Goal: Task Accomplishment & Management: Manage account settings

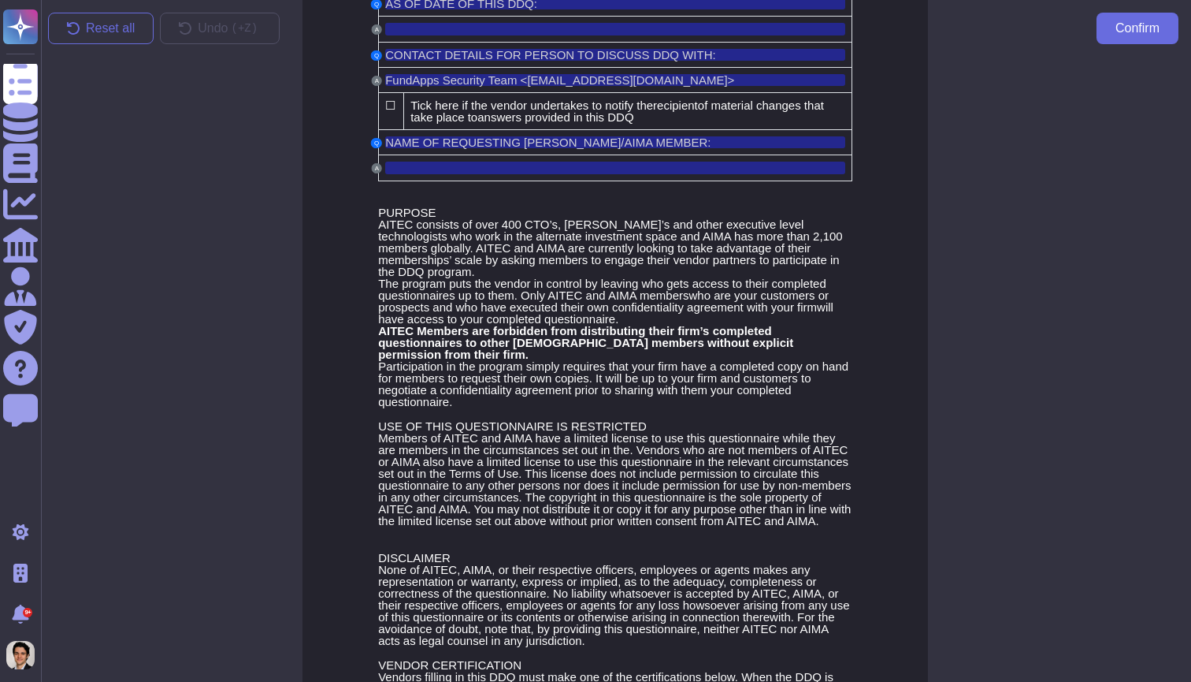
scroll to position [28, 1]
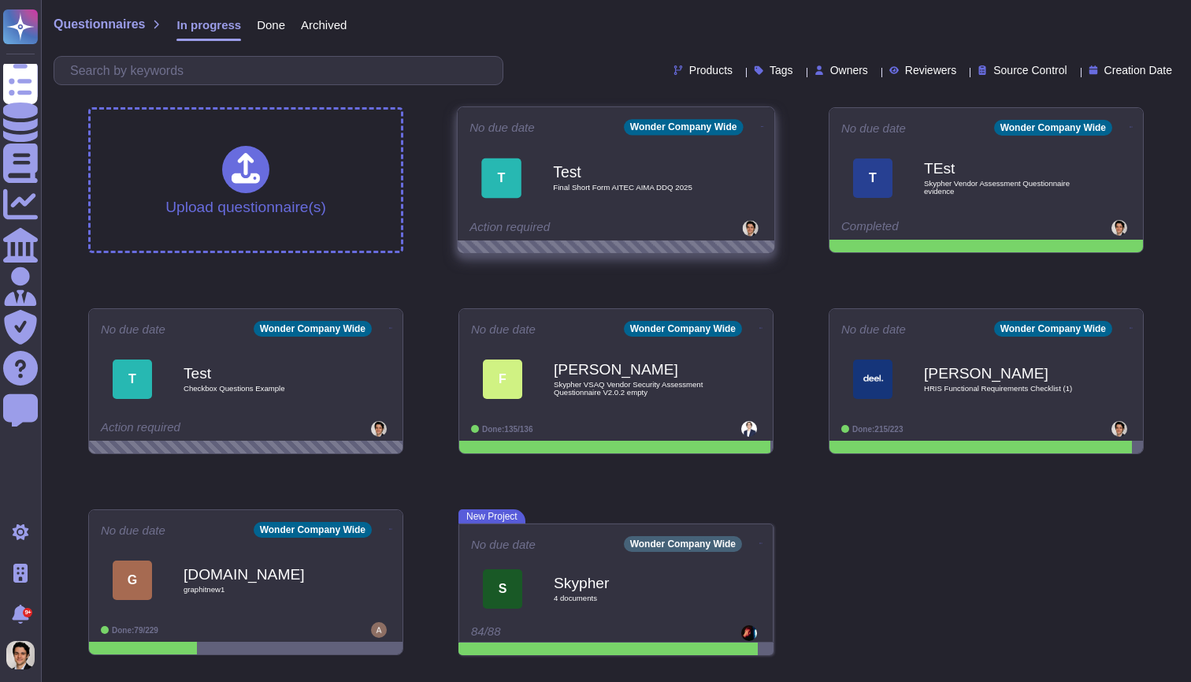
click at [599, 153] on div "Test Final Short Form AITEC AIMA DDQ 2025" at bounding box center [632, 178] width 159 height 64
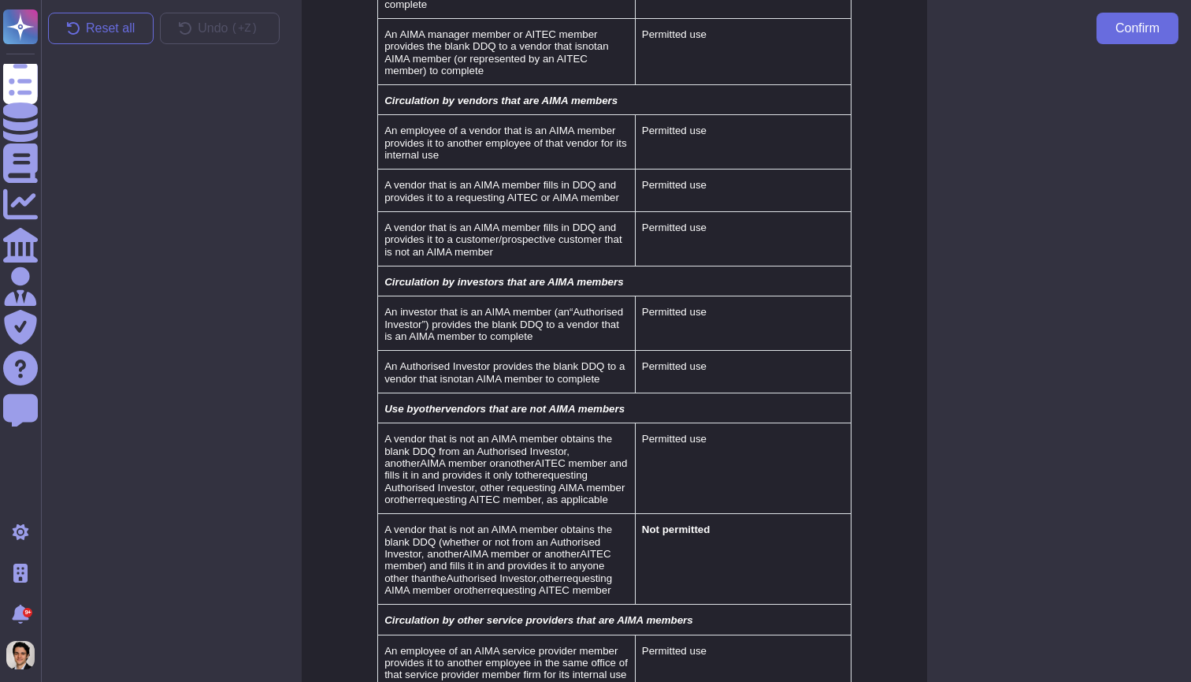
scroll to position [29445, 2]
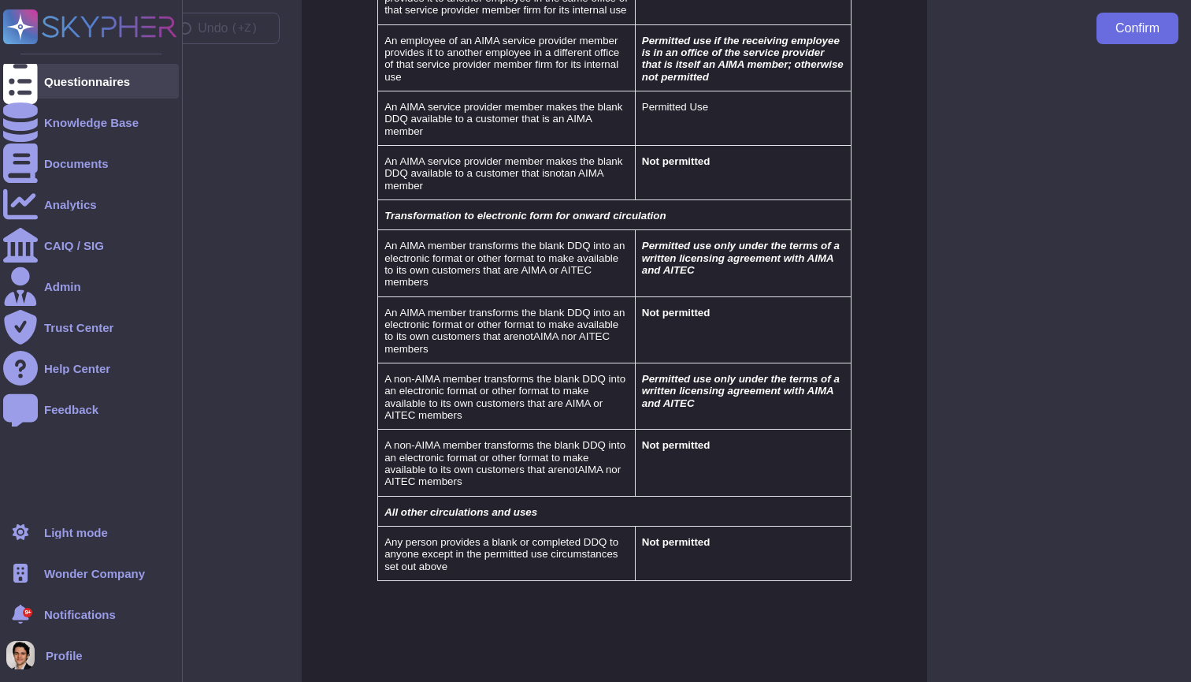
click at [40, 84] on div "Questionnaires" at bounding box center [91, 81] width 176 height 35
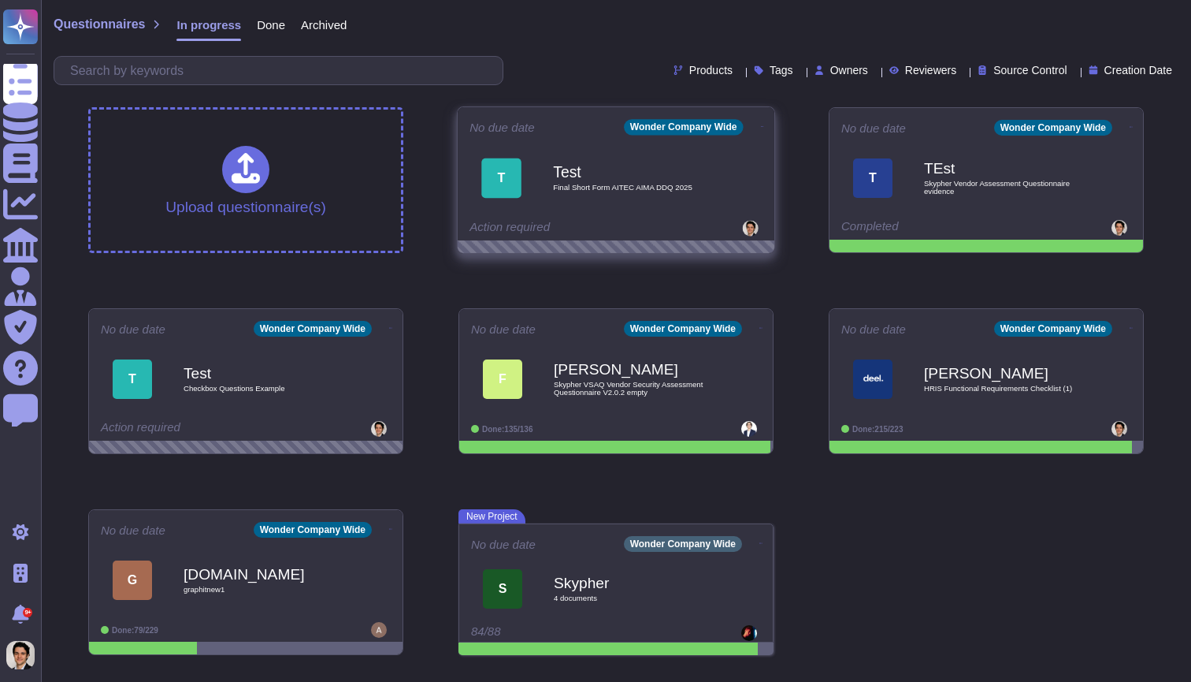
click at [761, 125] on icon at bounding box center [762, 127] width 3 height 4
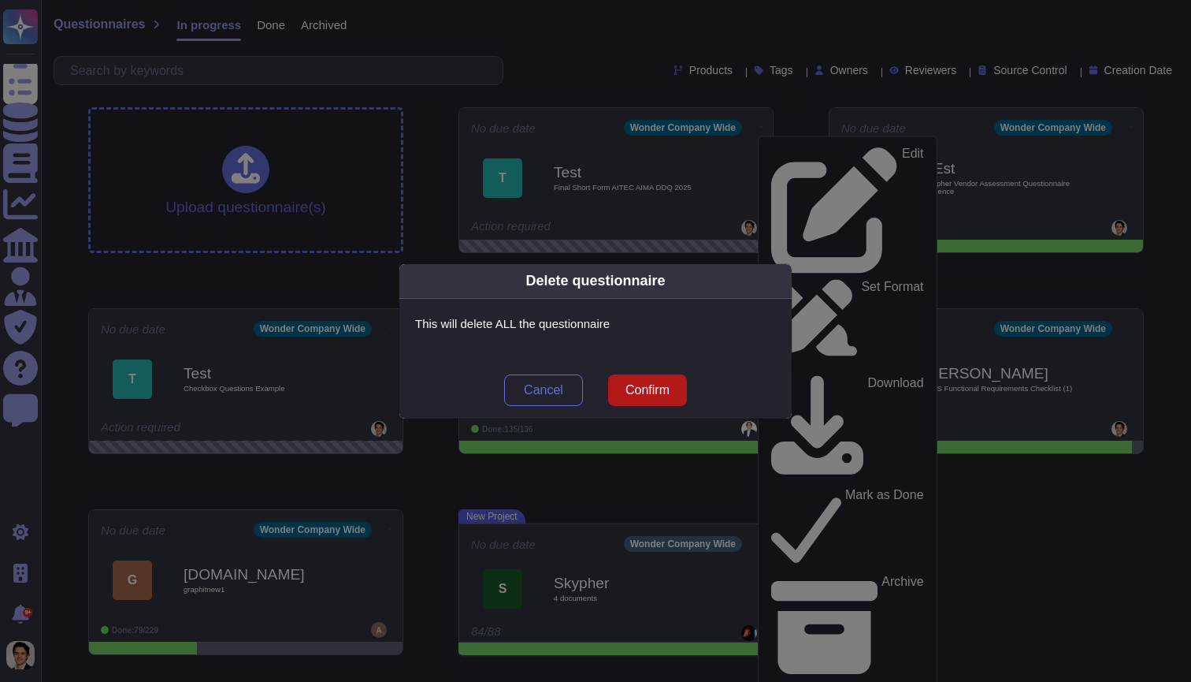
click at [649, 394] on span "Confirm" at bounding box center [648, 390] width 44 height 13
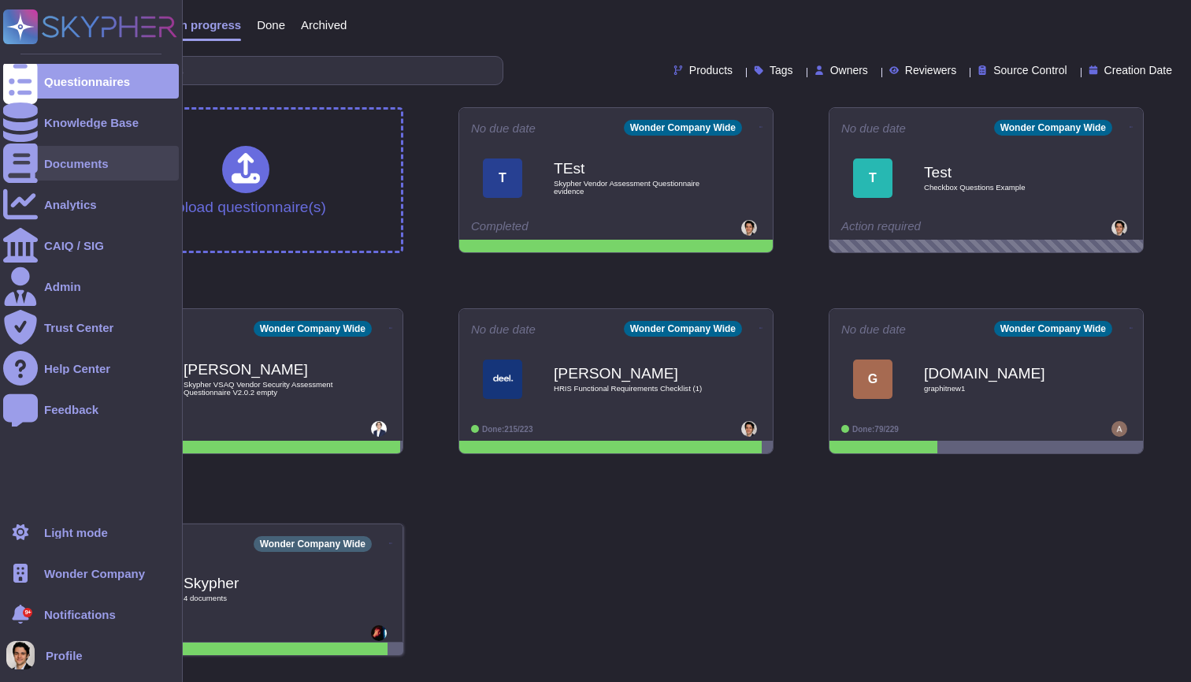
click at [23, 162] on icon at bounding box center [20, 162] width 35 height 39
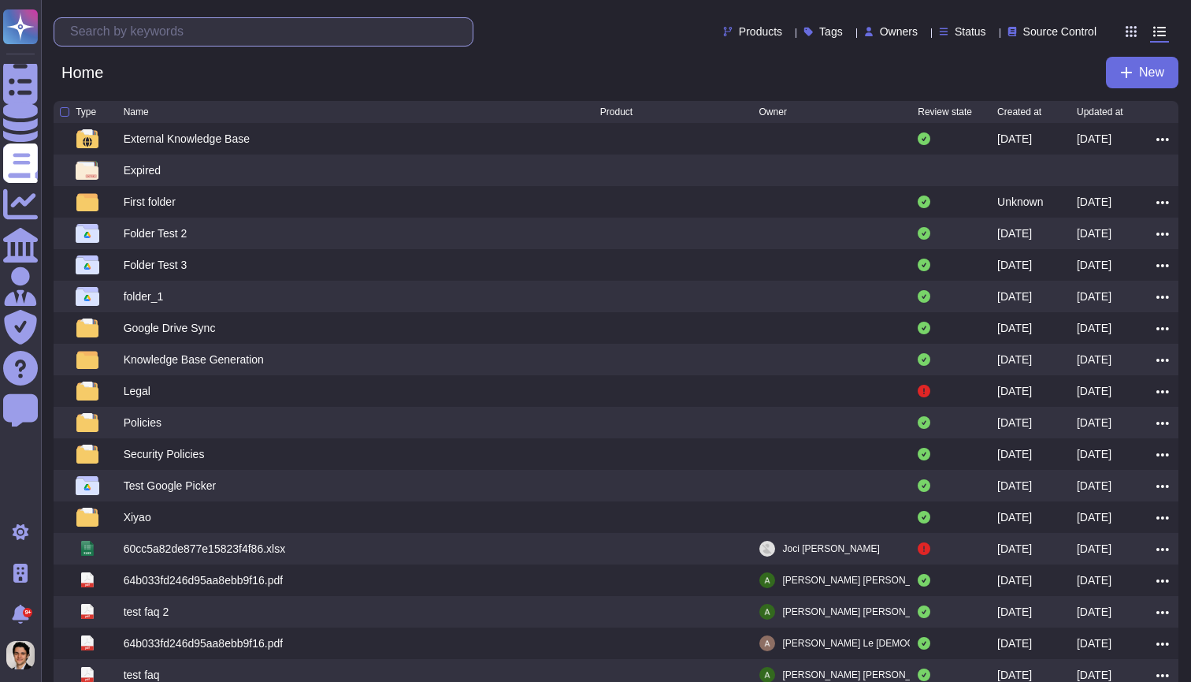
click at [234, 35] on input "text" at bounding box center [267, 32] width 411 height 28
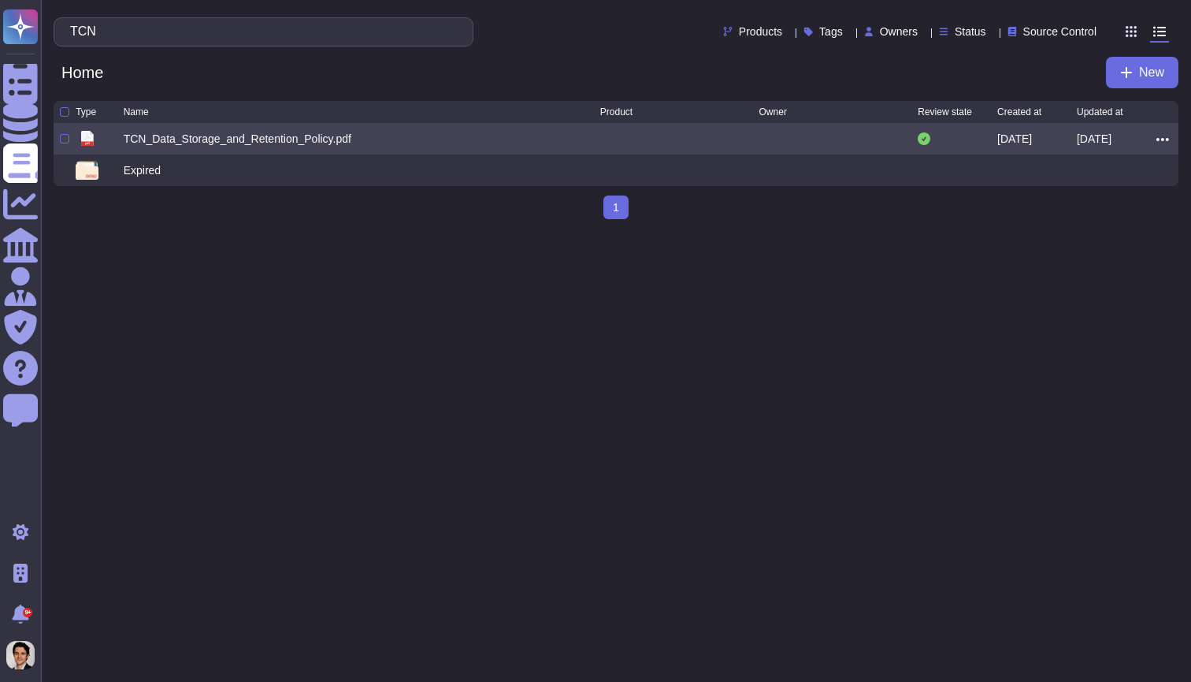
type input "TCN"
click at [1166, 144] on icon at bounding box center [1163, 139] width 13 height 14
click at [58, 140] on div "pdf TCN_Data_Storage_and_Retention_Policy.pdf 2024-12-08 2025-08-31 Preview Edi…" at bounding box center [616, 139] width 1125 height 32
click at [69, 143] on div at bounding box center [64, 138] width 9 height 9
click at [0, 0] on input "checkbox" at bounding box center [0, 0] width 0 height 0
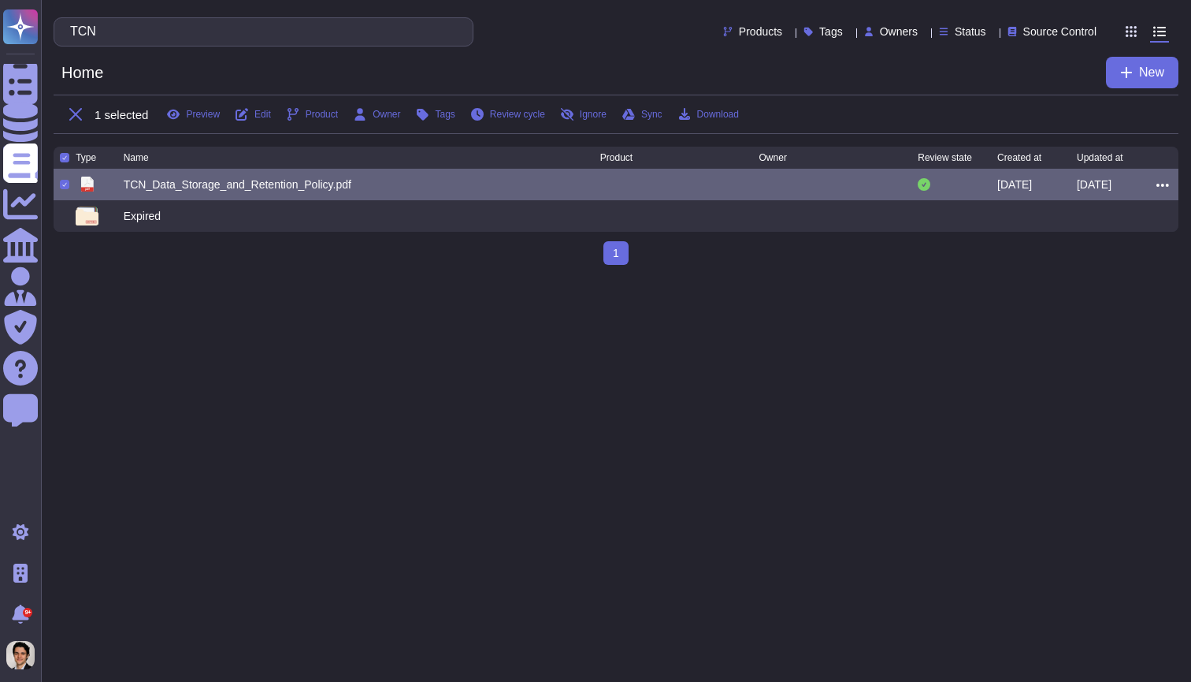
click at [62, 187] on icon at bounding box center [64, 184] width 5 height 5
click at [0, 0] on input "checkbox" at bounding box center [0, 0] width 0 height 0
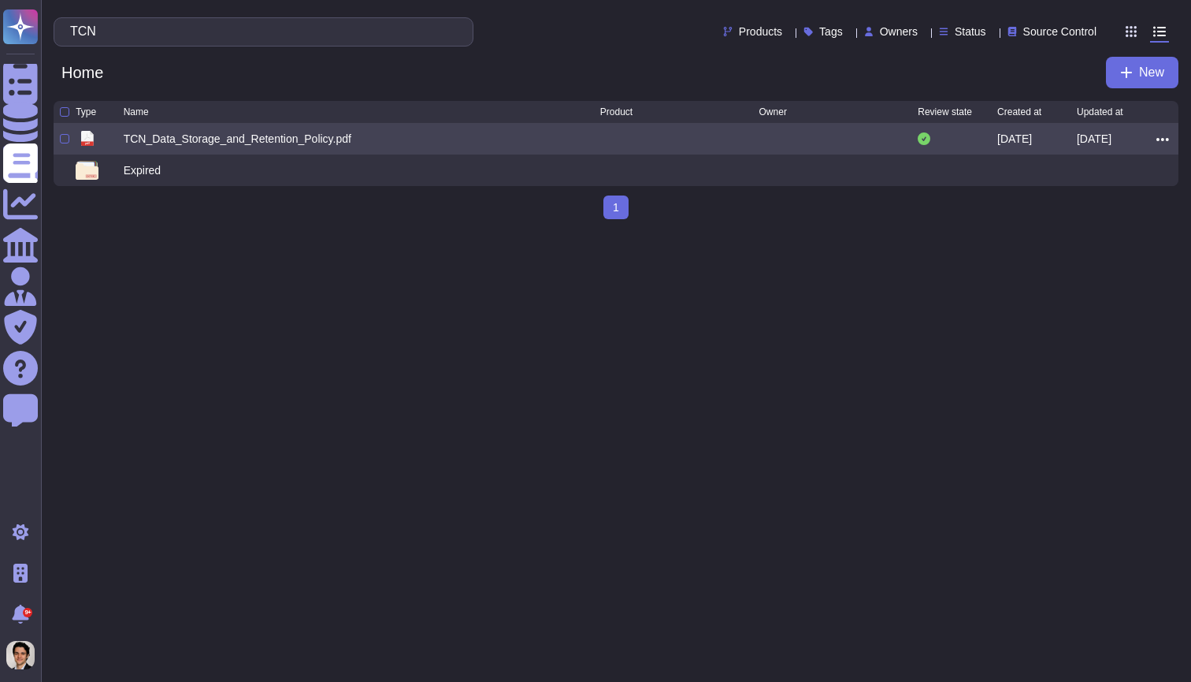
click at [176, 138] on div "TCN_Data_Storage_and_Retention_Policy.pdf" at bounding box center [238, 139] width 228 height 16
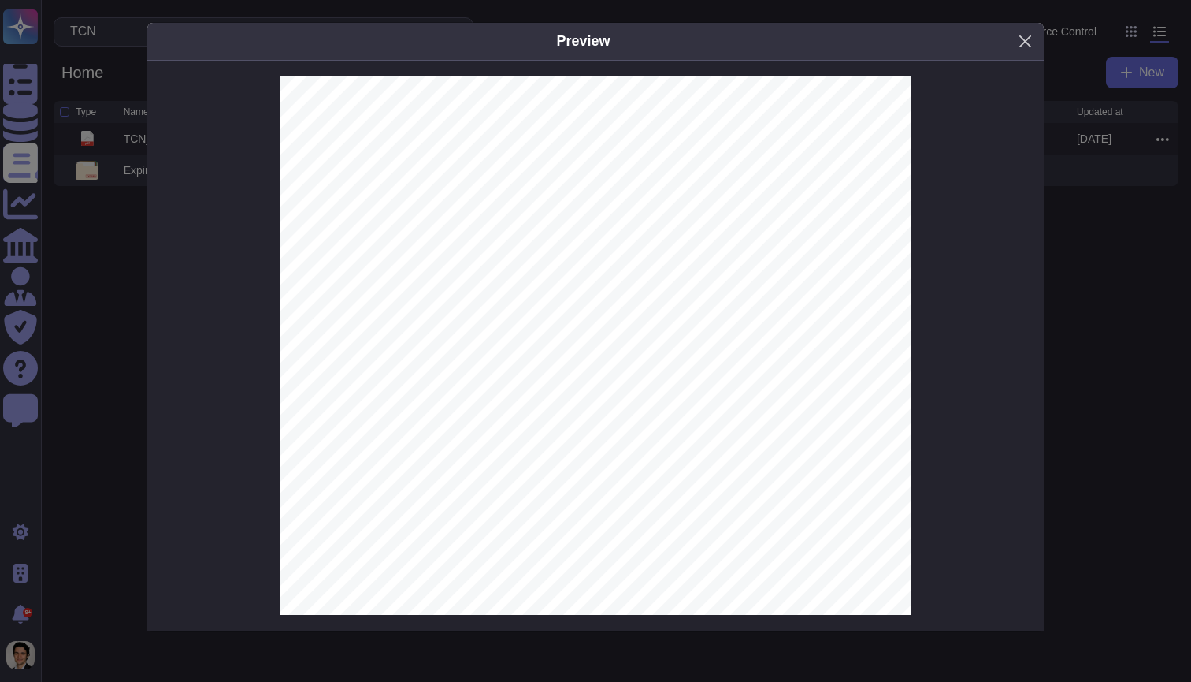
click at [1025, 39] on button "Close" at bounding box center [1025, 41] width 24 height 24
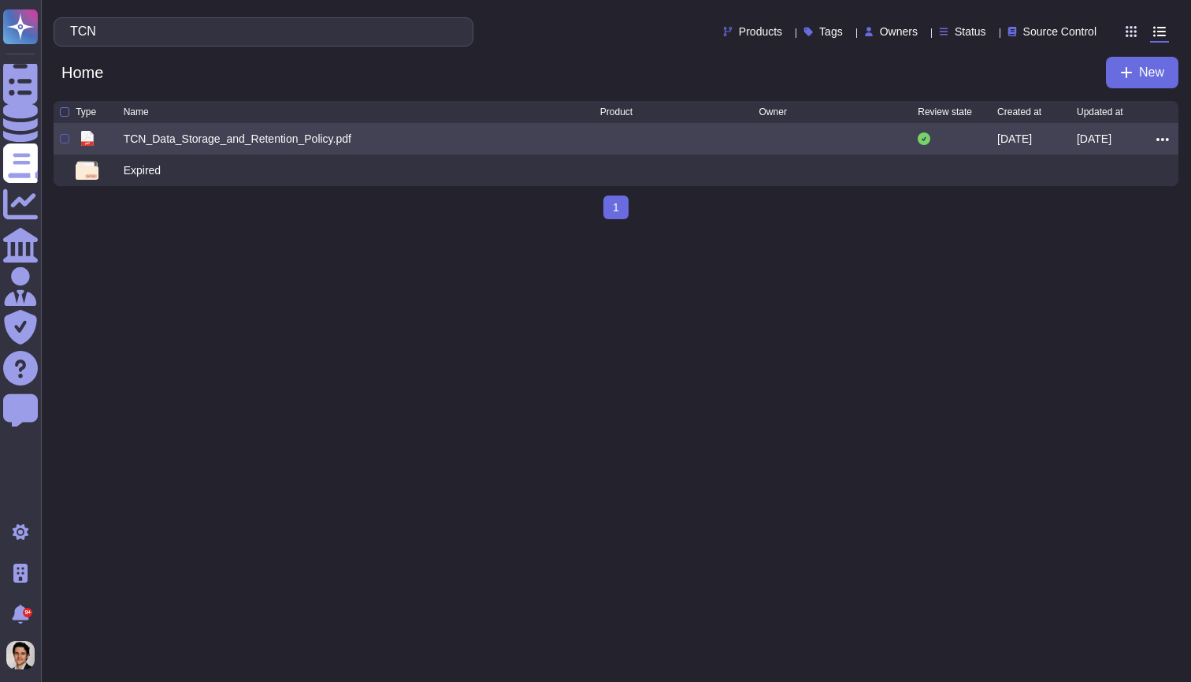
click at [65, 143] on div at bounding box center [64, 138] width 9 height 9
click at [0, 0] on input "checkbox" at bounding box center [0, 0] width 0 height 0
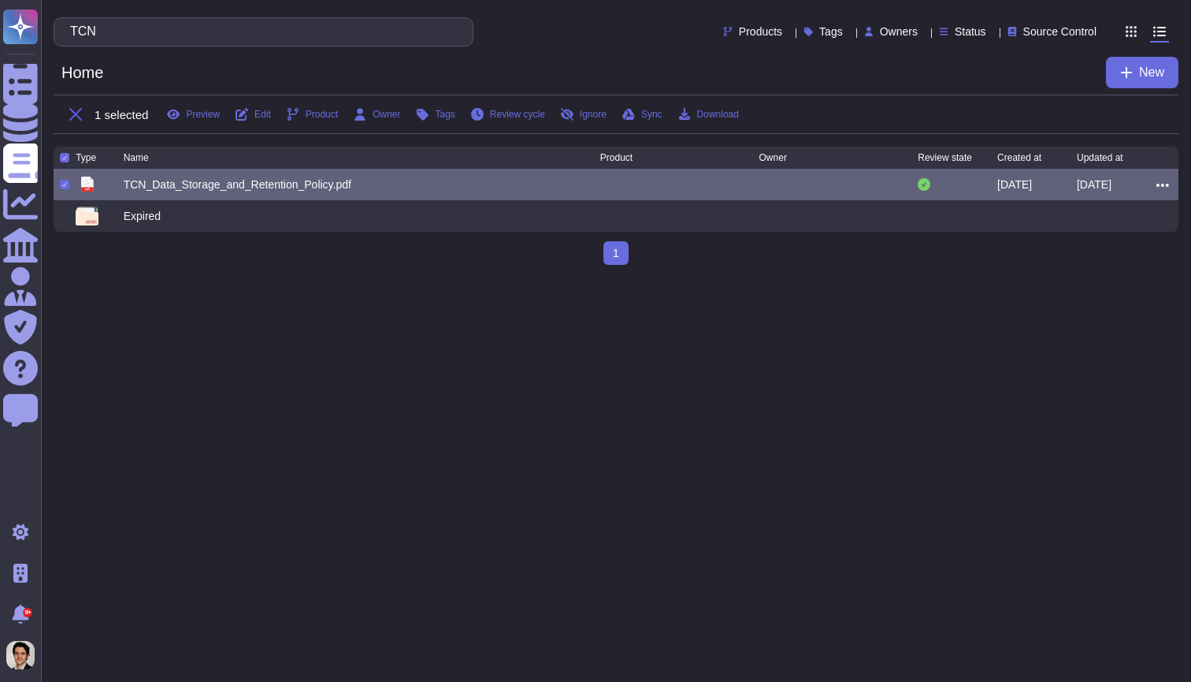
click at [75, 113] on icon at bounding box center [75, 114] width 13 height 13
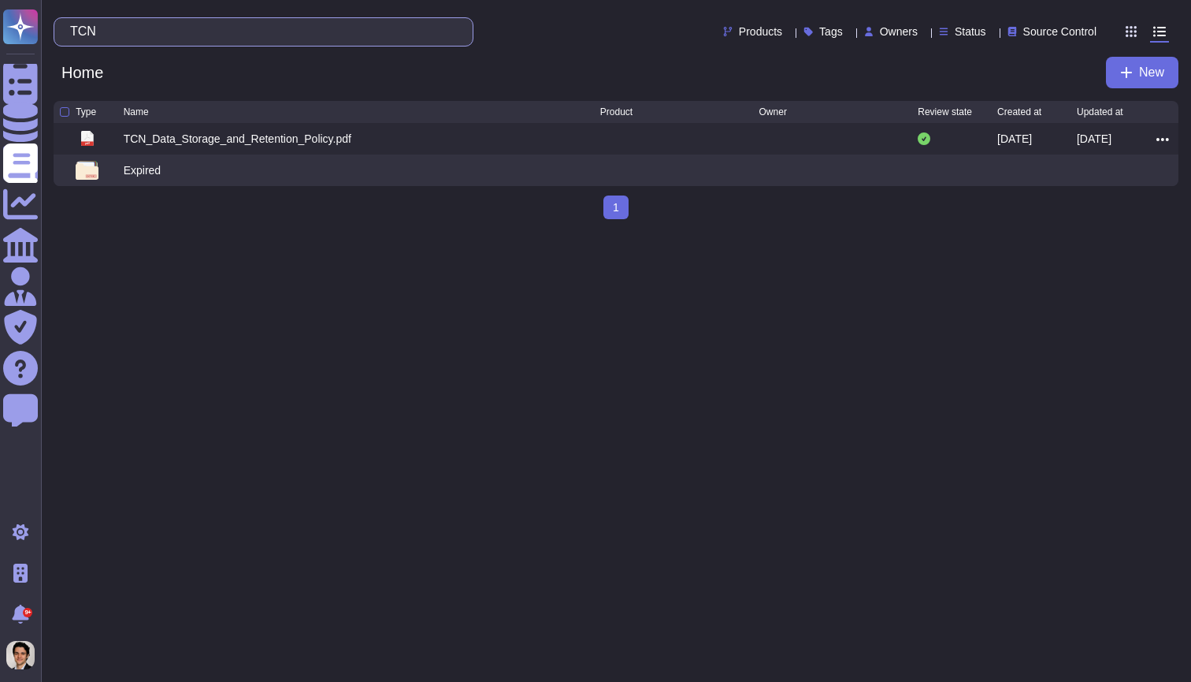
drag, startPoint x: 139, startPoint y: 28, endPoint x: 69, endPoint y: 25, distance: 71.0
click at [69, 25] on div "TCN" at bounding box center [264, 31] width 420 height 29
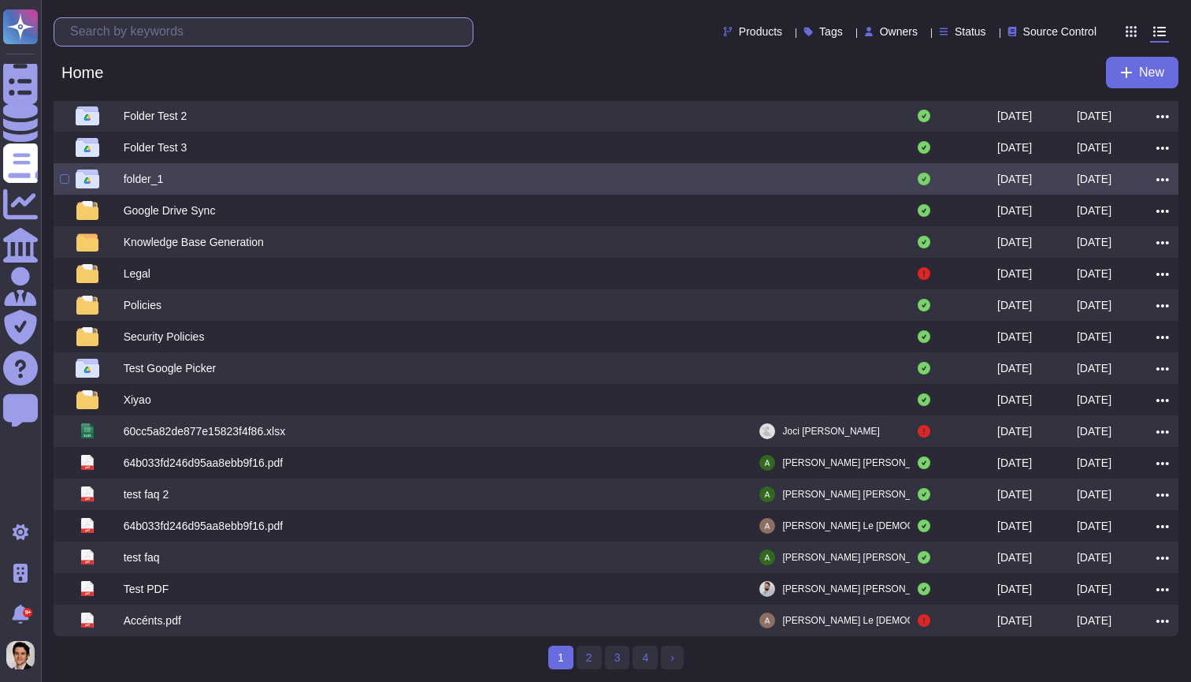
scroll to position [121, 0]
click at [231, 182] on div "folder_1" at bounding box center [362, 178] width 477 height 19
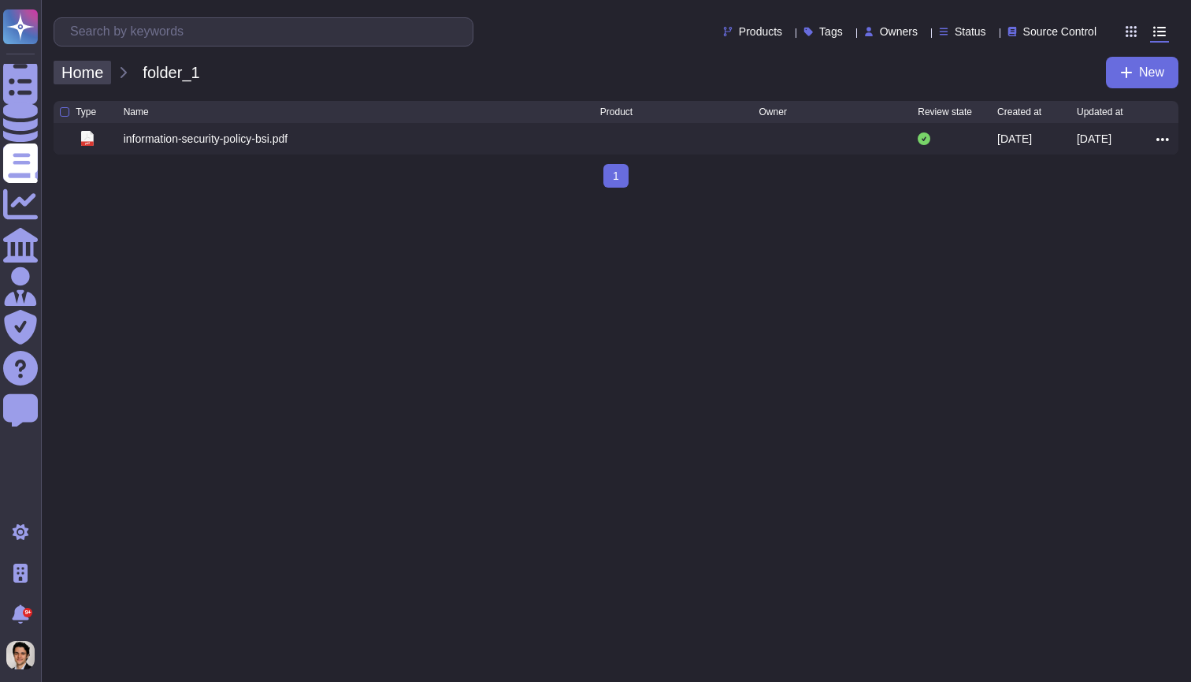
click at [95, 82] on span "Home" at bounding box center [83, 73] width 58 height 24
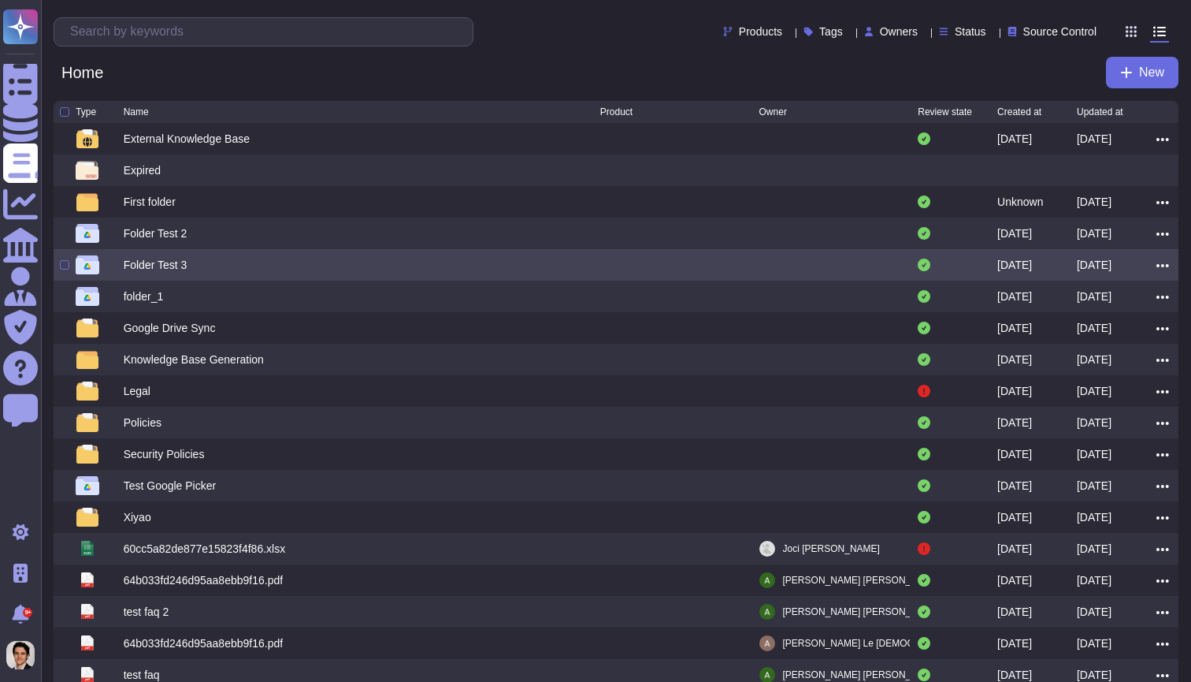
click at [147, 266] on div "Folder Test 3" at bounding box center [156, 265] width 64 height 16
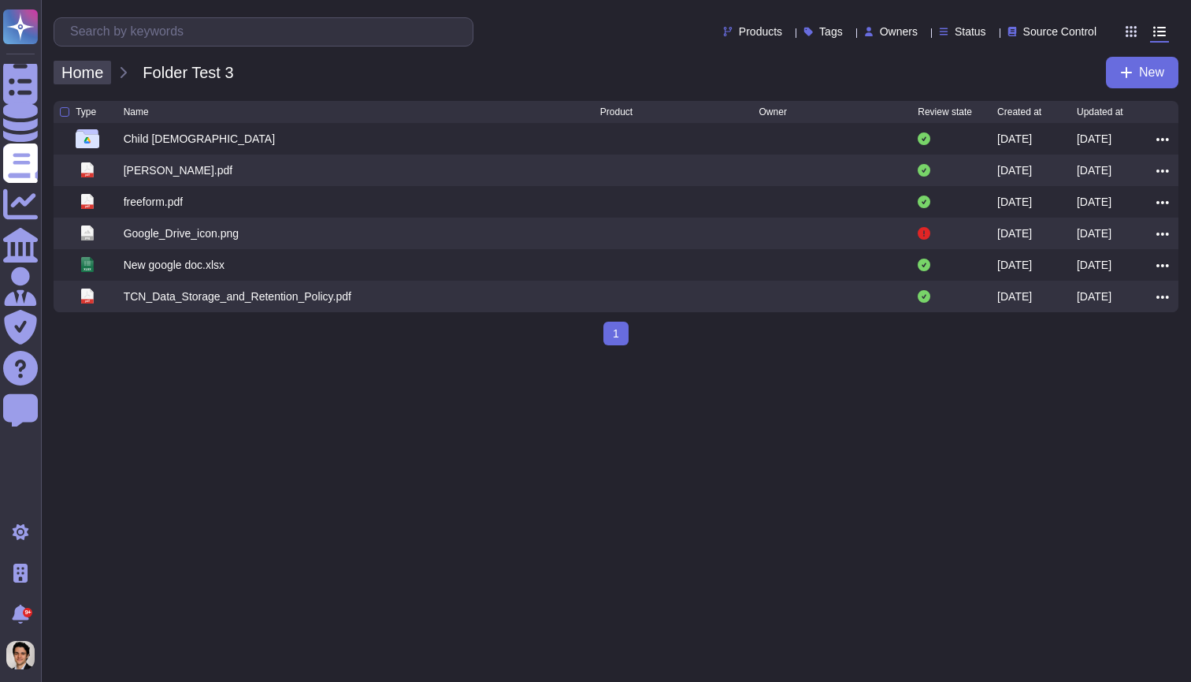
click at [95, 72] on span "Home" at bounding box center [83, 73] width 58 height 24
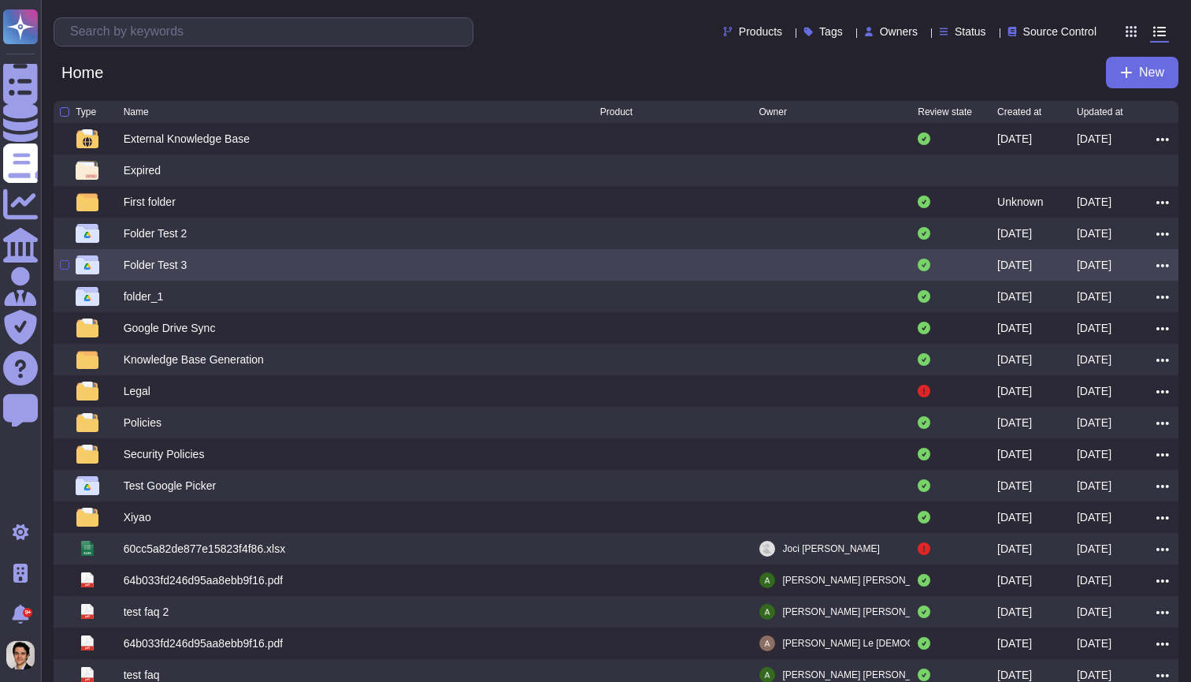
click at [63, 269] on div at bounding box center [64, 264] width 9 height 9
click at [0, 0] on input "checkbox" at bounding box center [0, 0] width 0 height 0
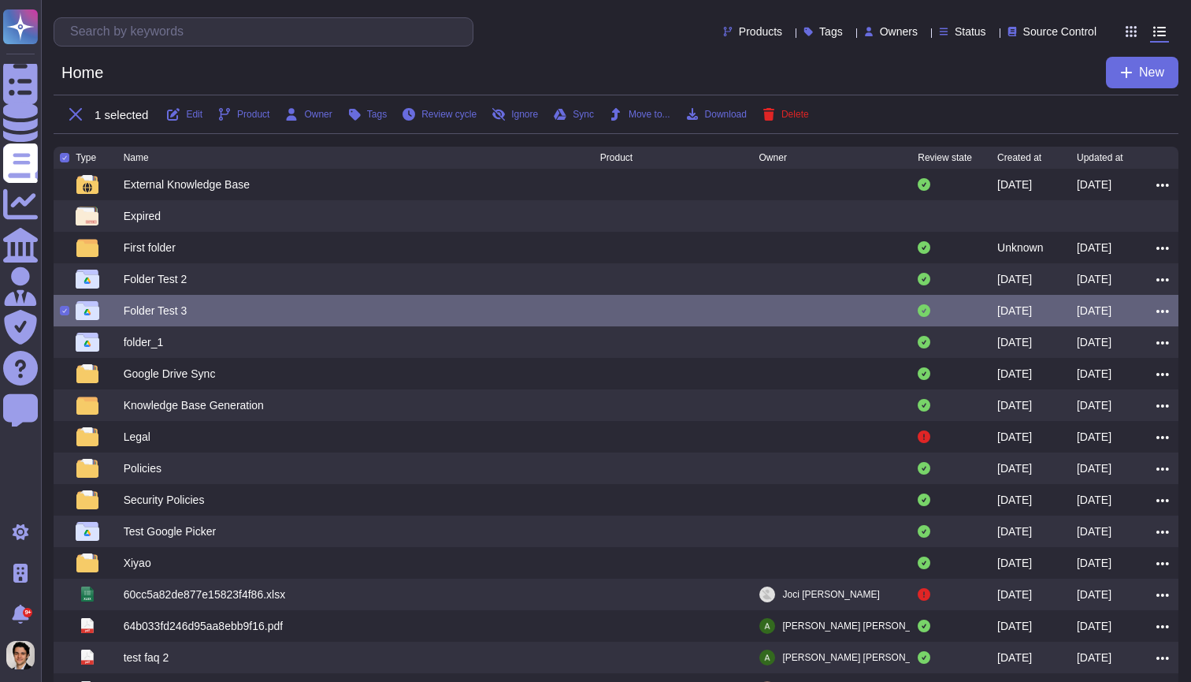
click at [807, 121] on div "1 selected Edit Product Owner Tags Review cycle Ignore Sync Move to... Download…" at bounding box center [616, 114] width 1125 height 39
click at [808, 119] on span "Delete" at bounding box center [796, 114] width 28 height 9
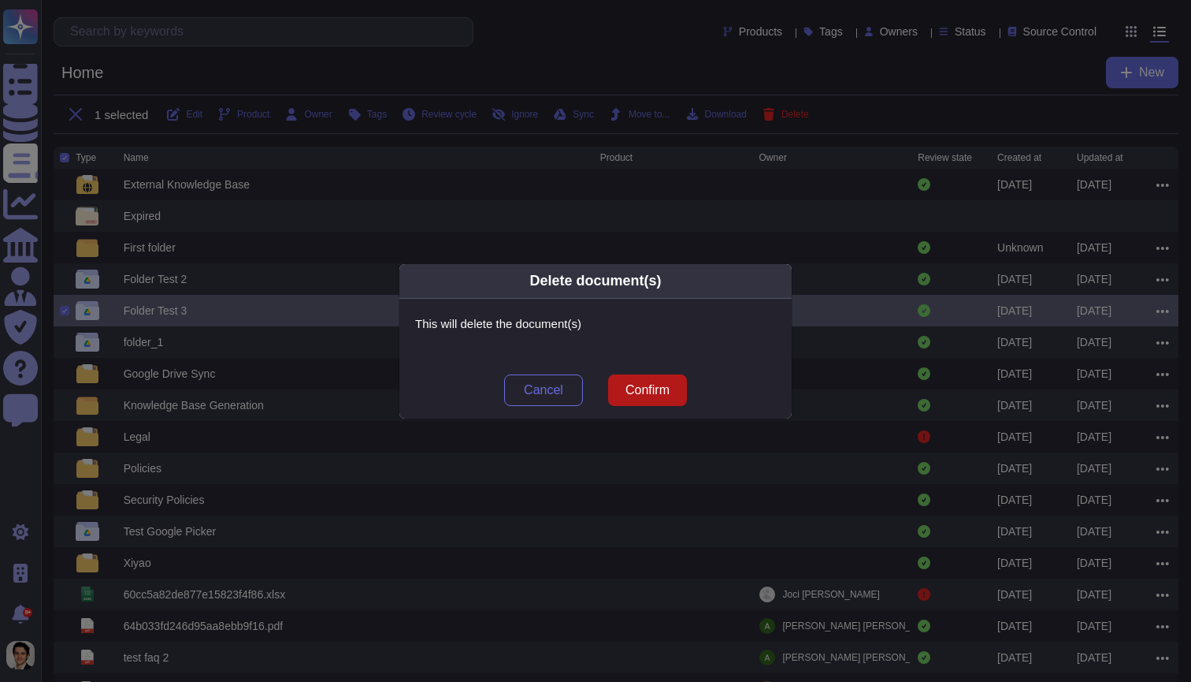
click at [653, 388] on span "Confirm" at bounding box center [648, 390] width 44 height 13
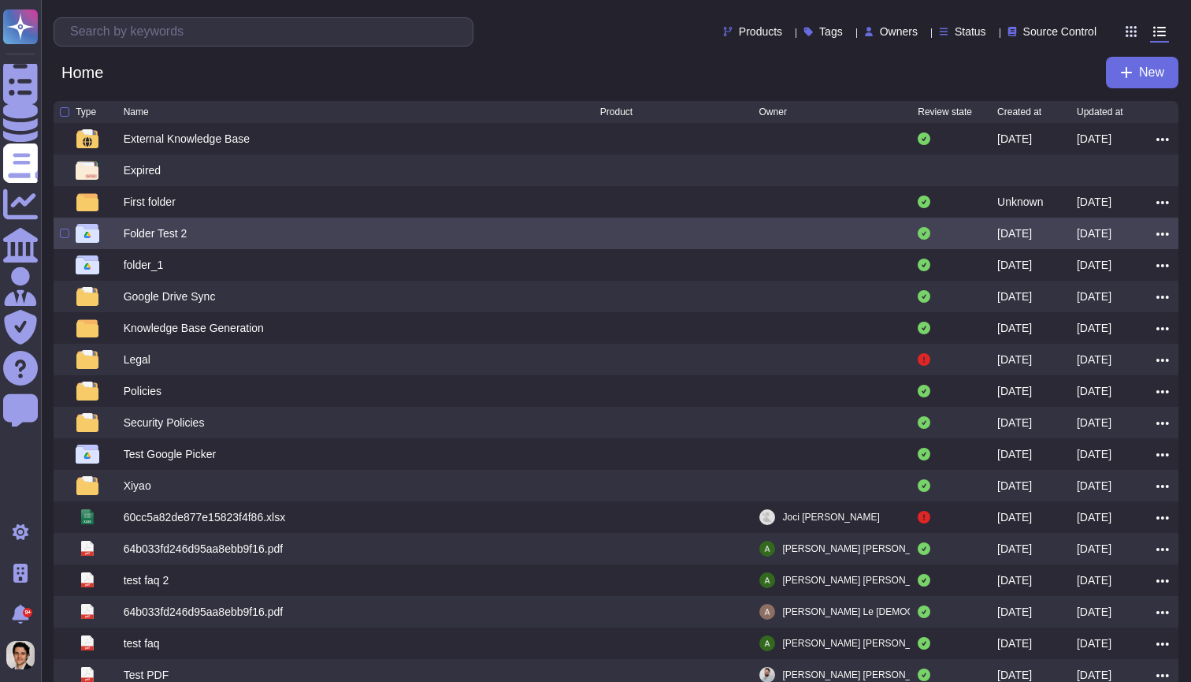
click at [264, 240] on div "Folder Test 2" at bounding box center [362, 233] width 477 height 19
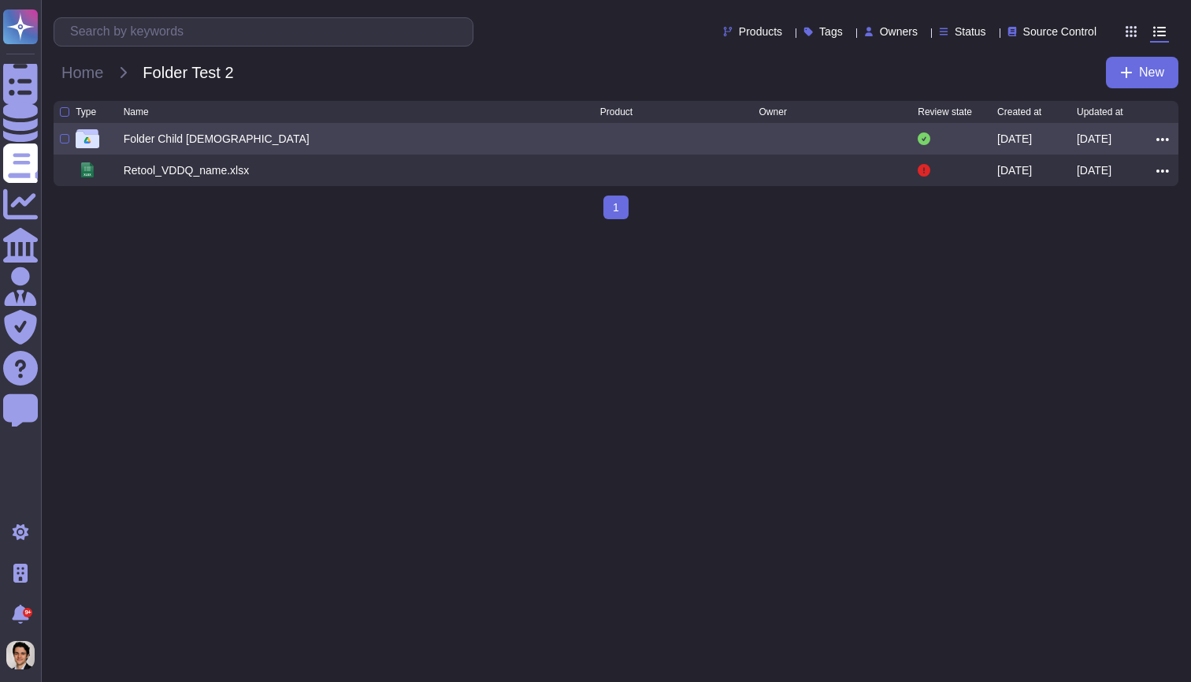
click at [160, 142] on div "Folder Child 1" at bounding box center [217, 139] width 186 height 16
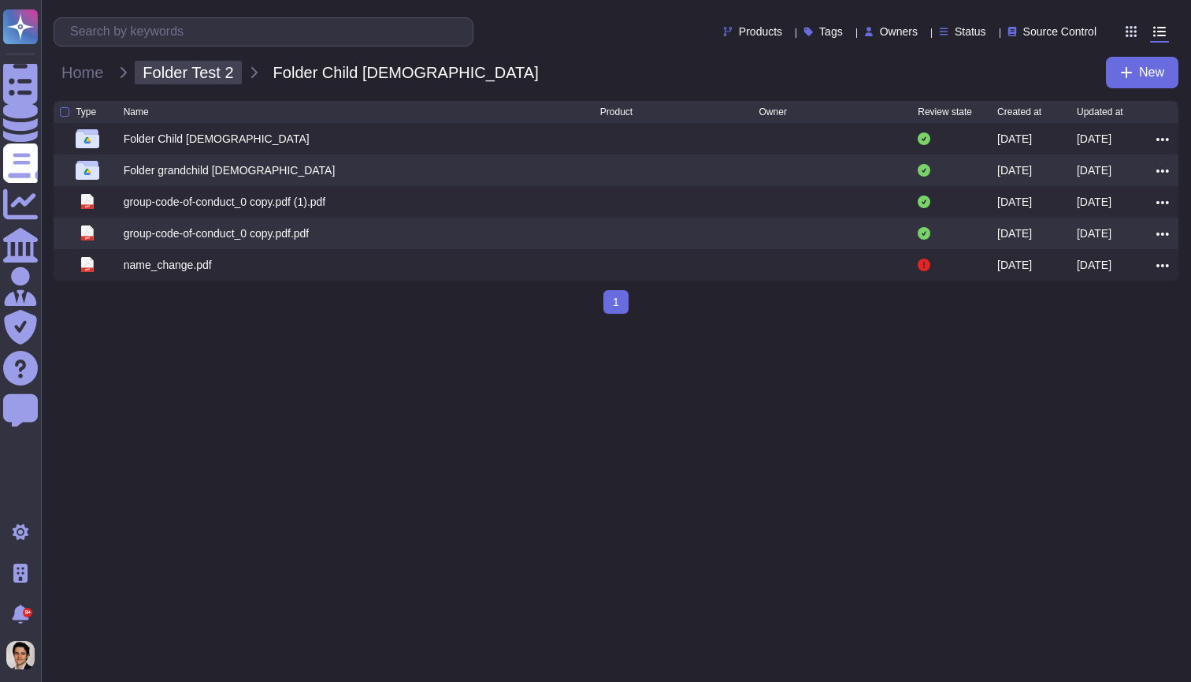
click at [208, 68] on span "Folder Test 2" at bounding box center [188, 73] width 106 height 24
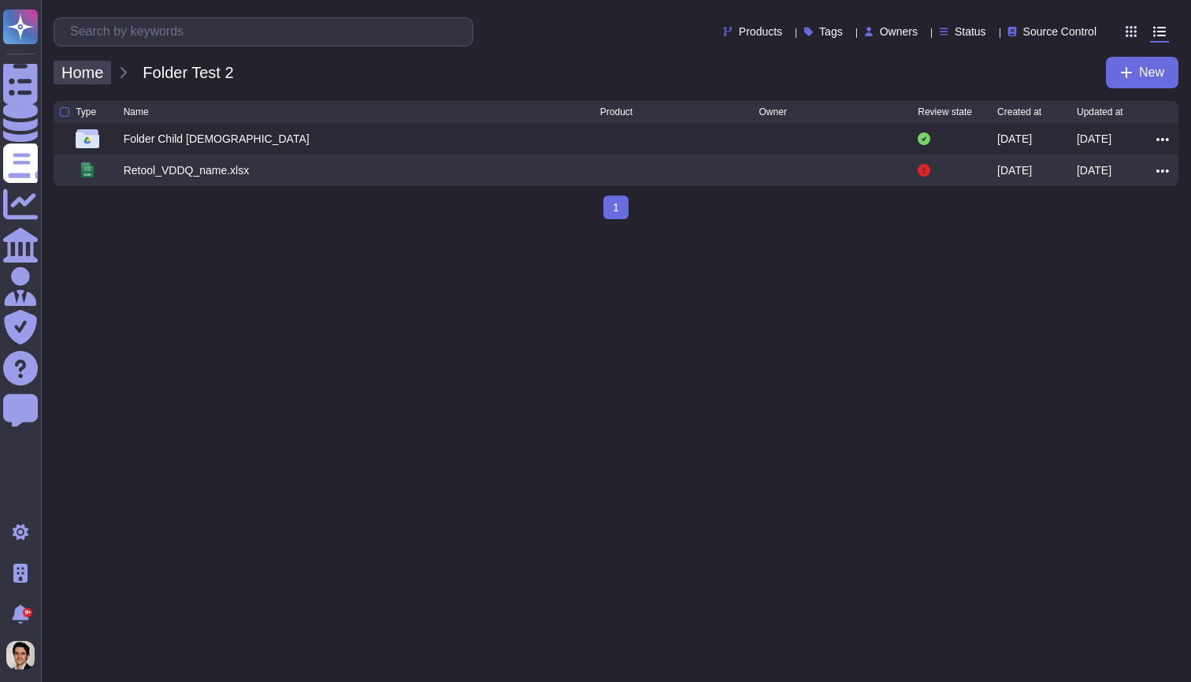
click at [76, 72] on span "Home" at bounding box center [83, 73] width 58 height 24
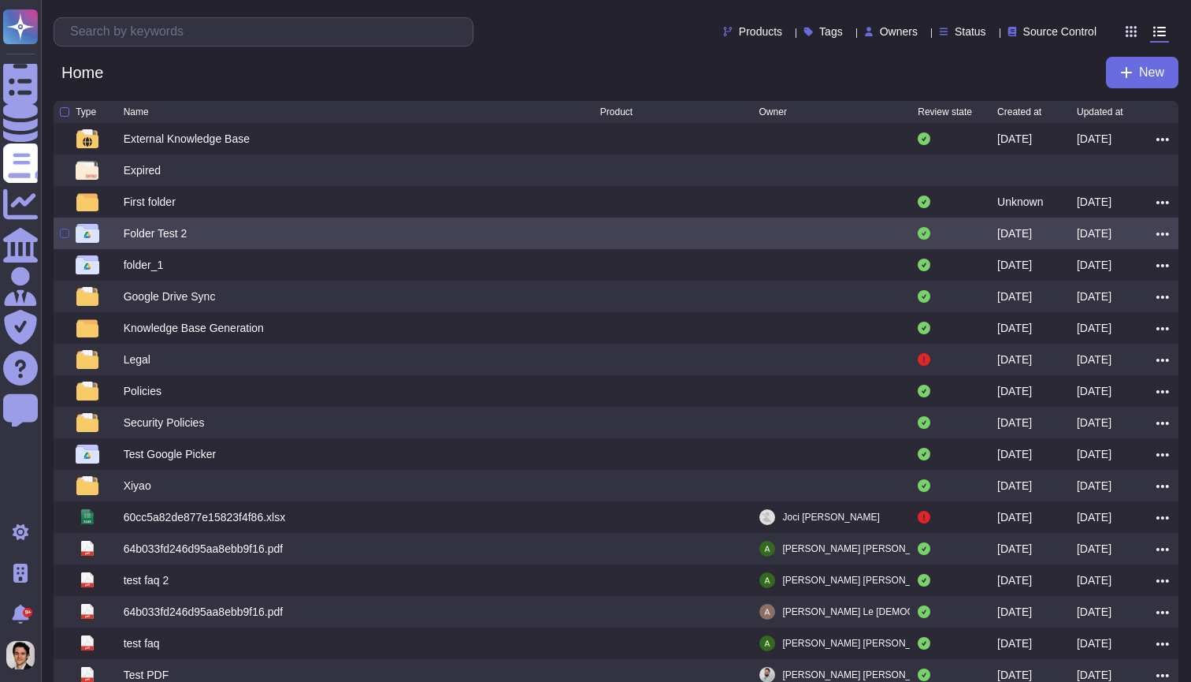
click at [65, 237] on div at bounding box center [64, 233] width 9 height 9
click at [0, 0] on input "checkbox" at bounding box center [0, 0] width 0 height 0
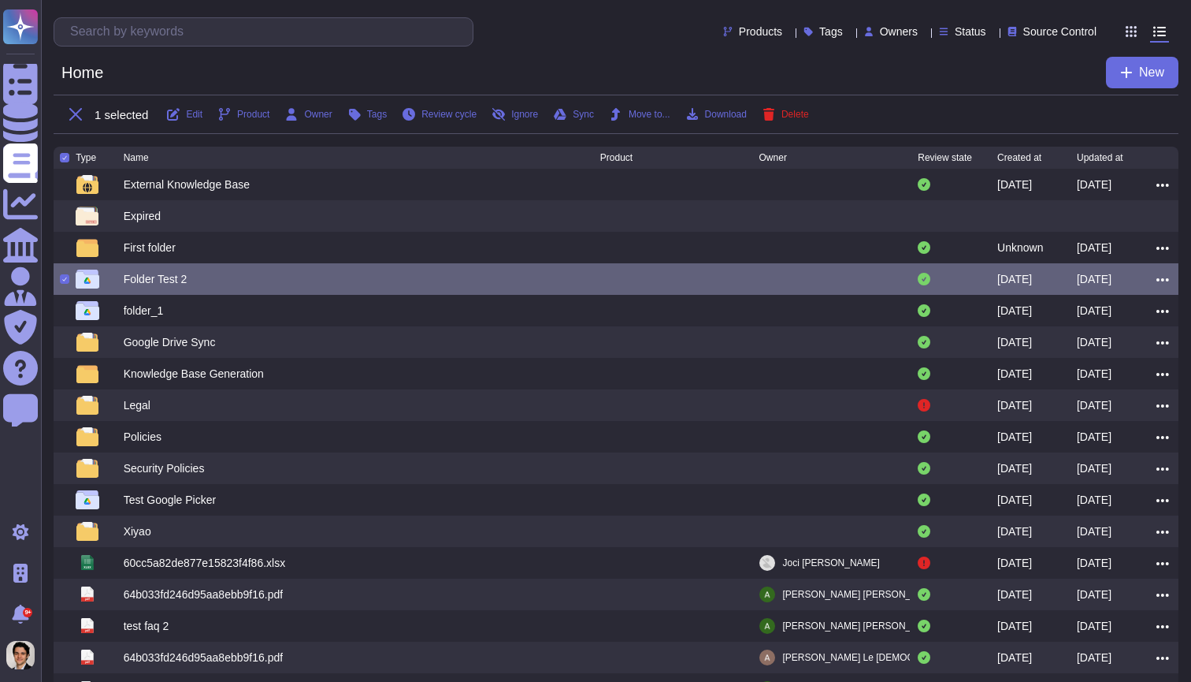
click at [808, 106] on div "1 selected Edit Product Owner Tags Review cycle Ignore Sync Move to... Download…" at bounding box center [616, 114] width 1125 height 39
click at [809, 117] on span "Delete" at bounding box center [796, 114] width 28 height 9
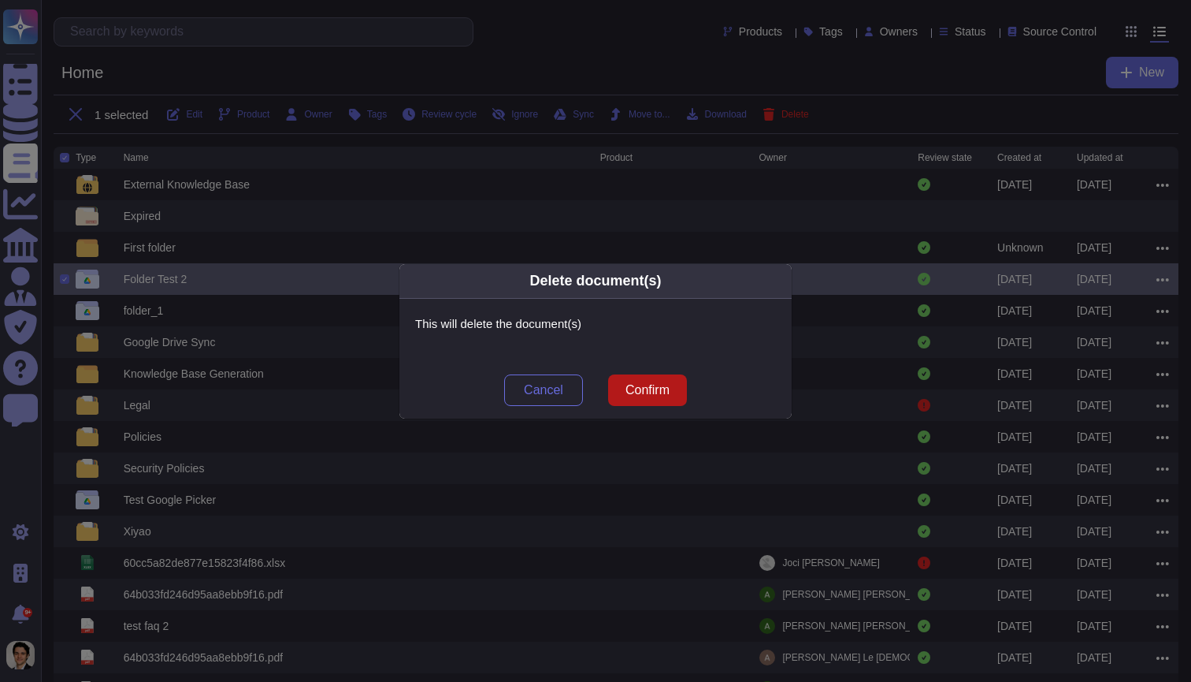
click at [668, 391] on span "Confirm" at bounding box center [648, 390] width 44 height 13
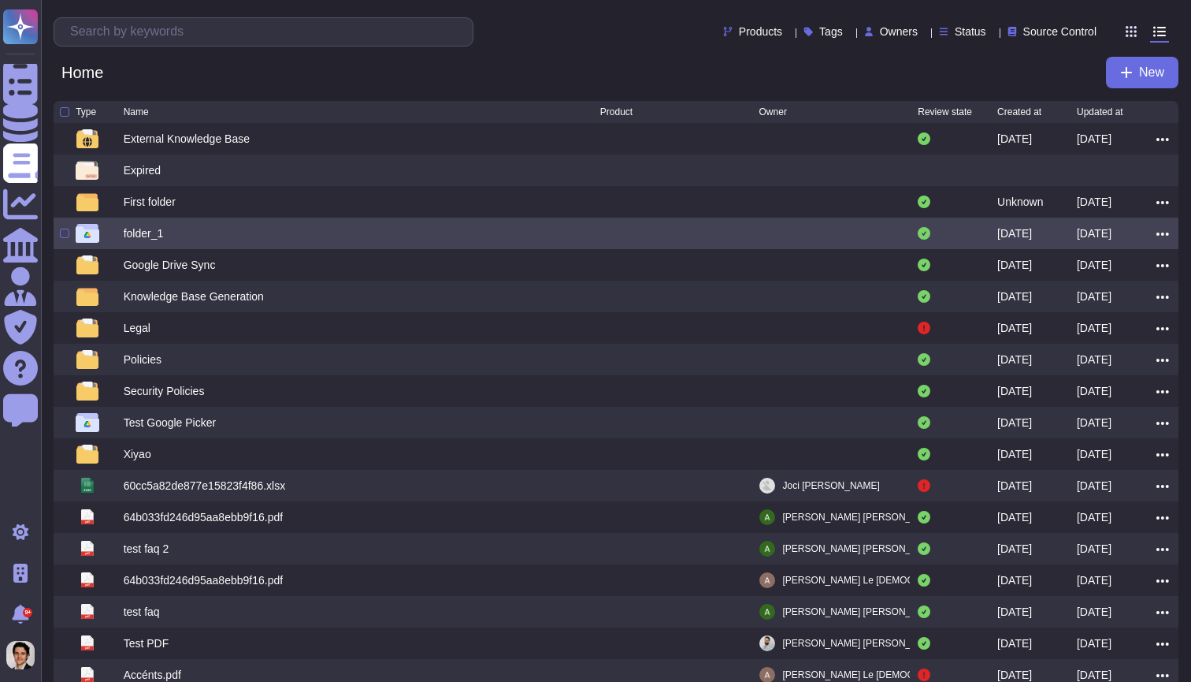
click at [198, 241] on div "folder_1" at bounding box center [362, 233] width 477 height 19
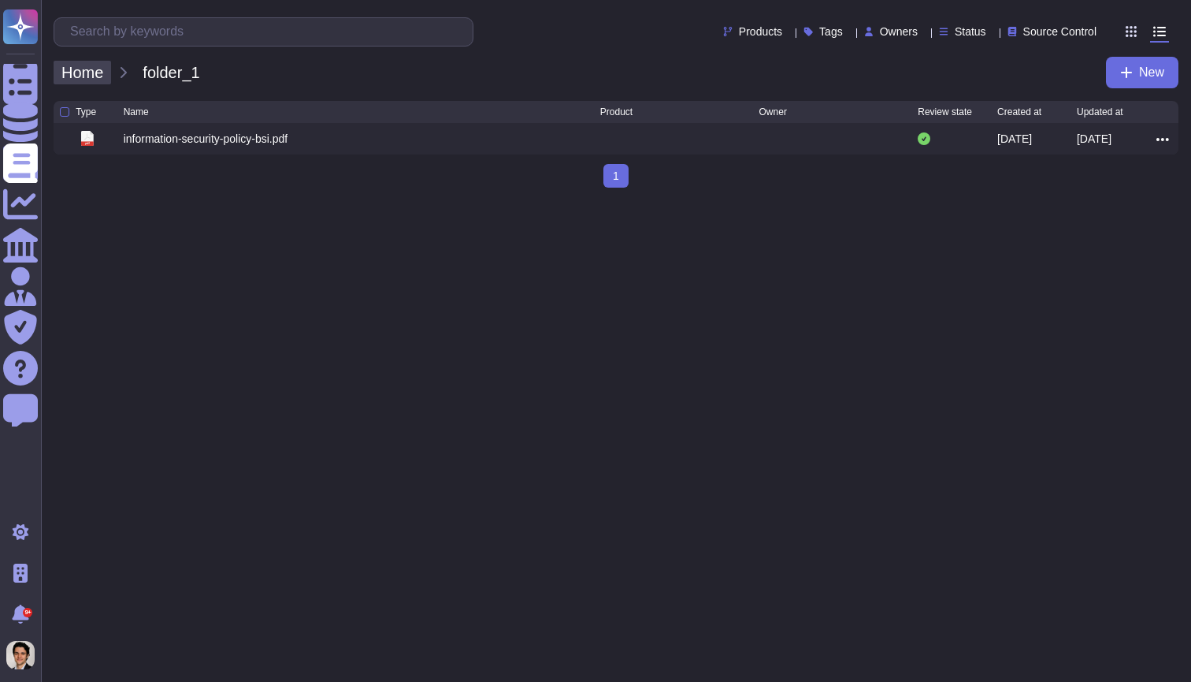
click at [86, 82] on span "Home" at bounding box center [83, 73] width 58 height 24
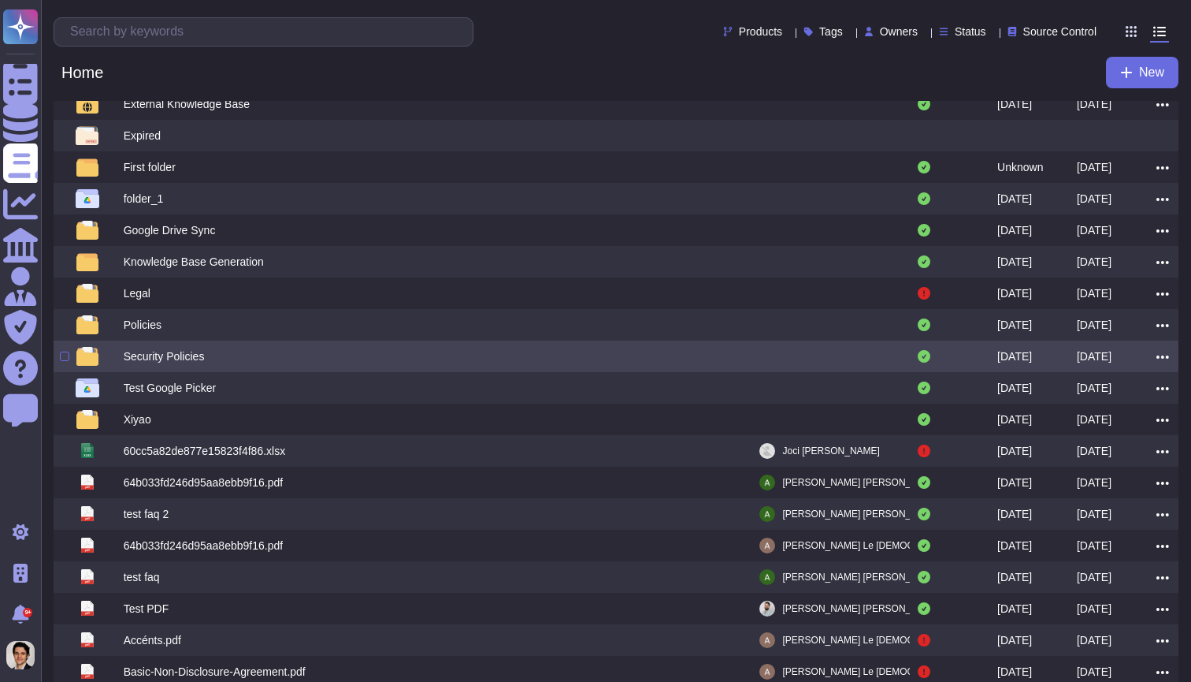
scroll to position [60, 0]
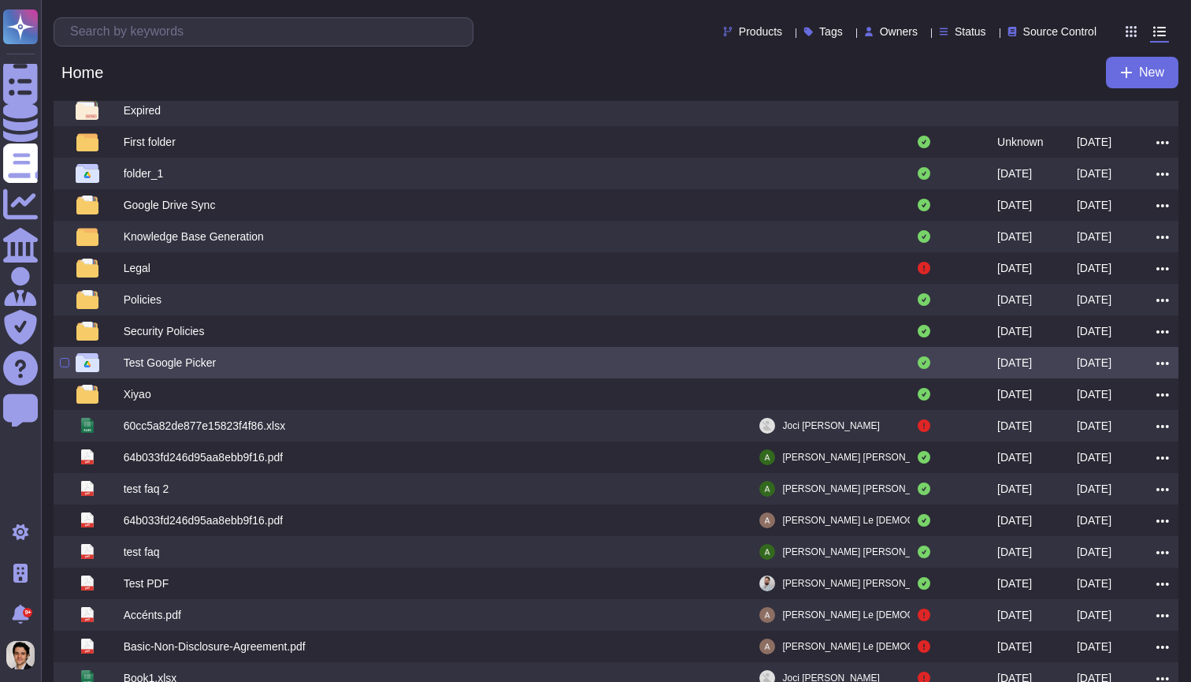
click at [192, 360] on div "Test Google Picker" at bounding box center [170, 363] width 93 height 16
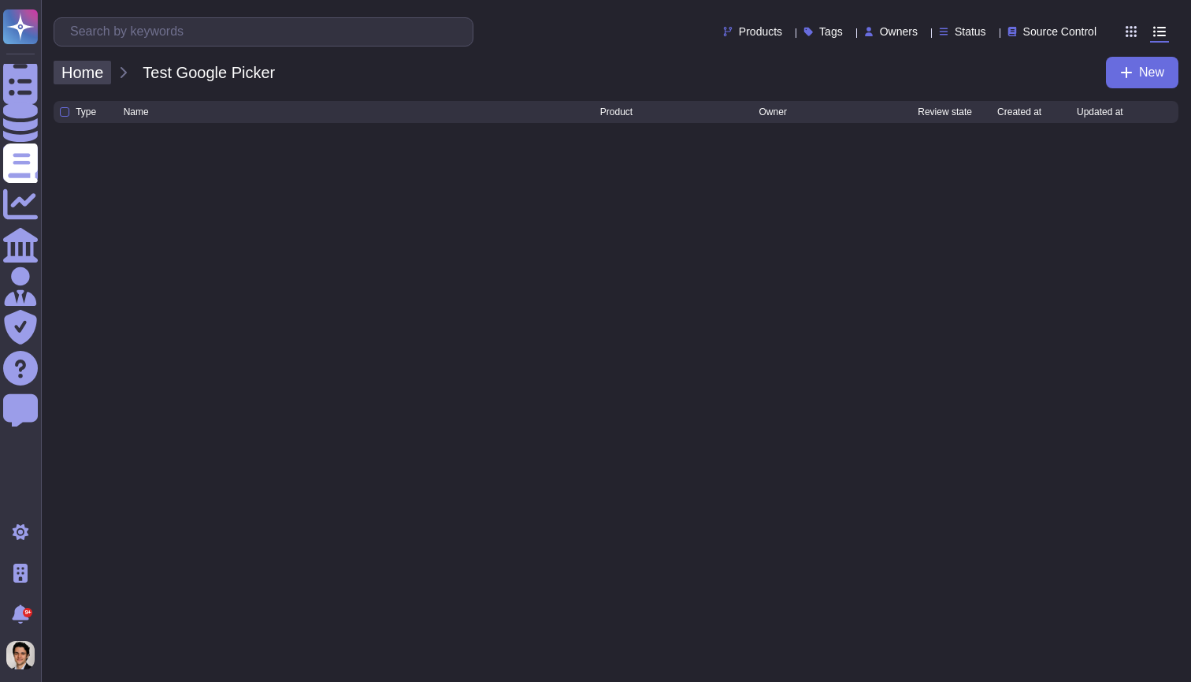
click at [84, 66] on span "Home" at bounding box center [83, 73] width 58 height 24
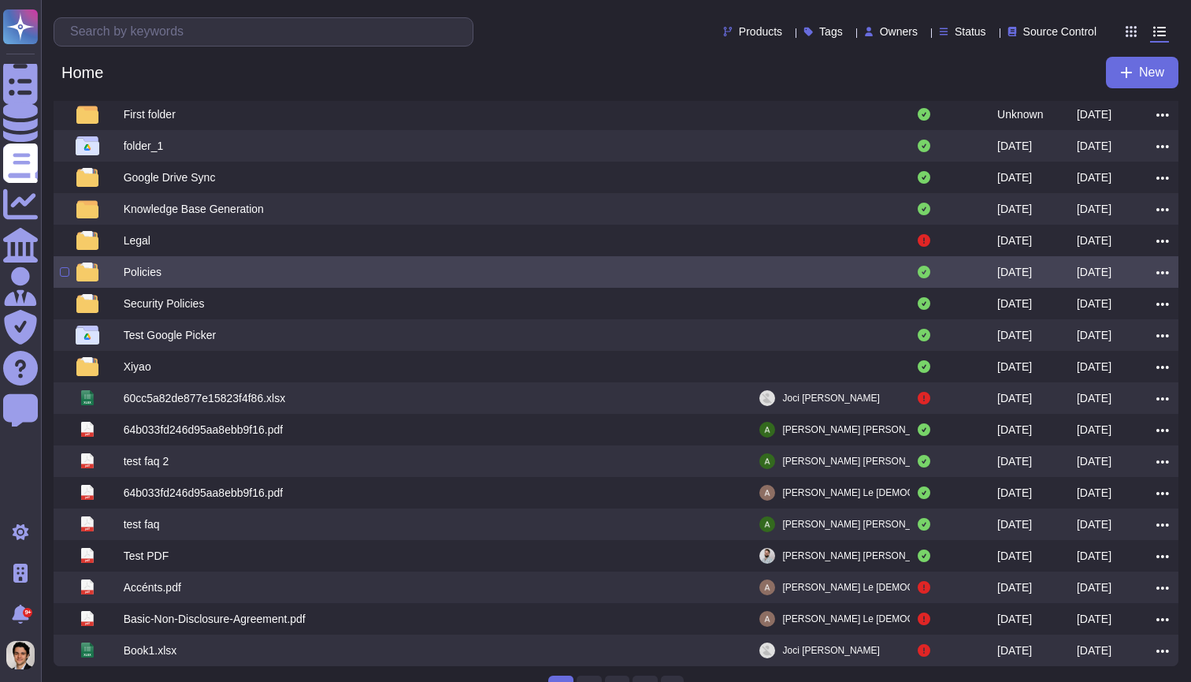
scroll to position [72, 0]
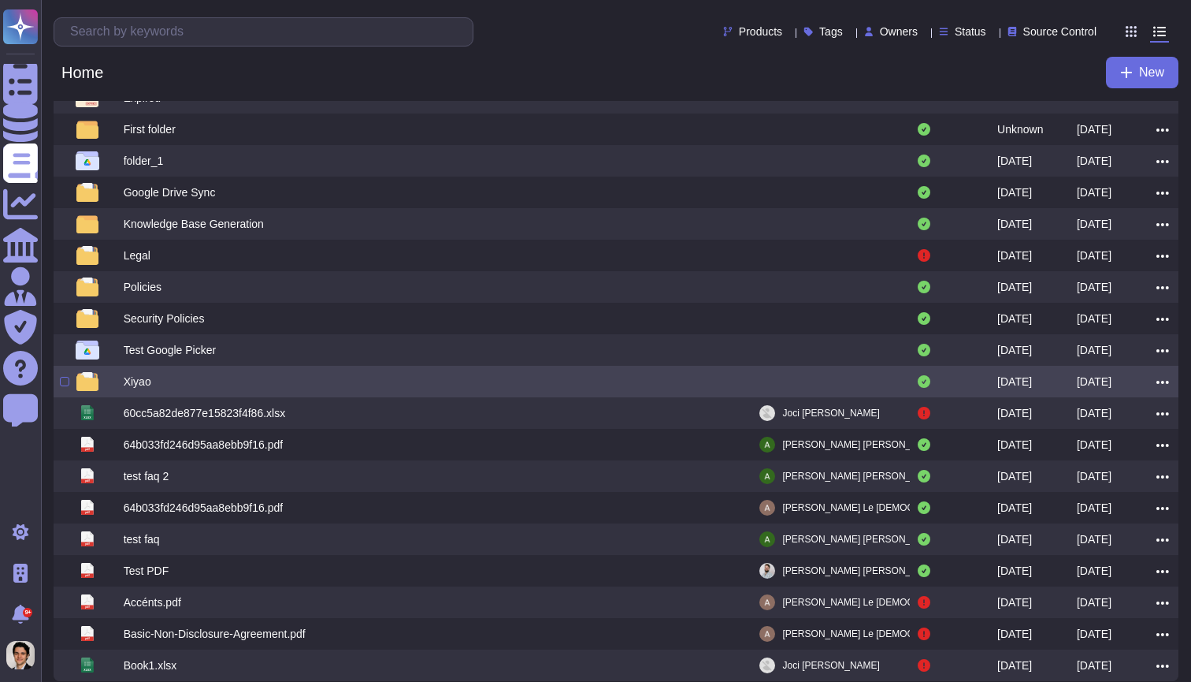
click at [117, 388] on div at bounding box center [100, 381] width 48 height 19
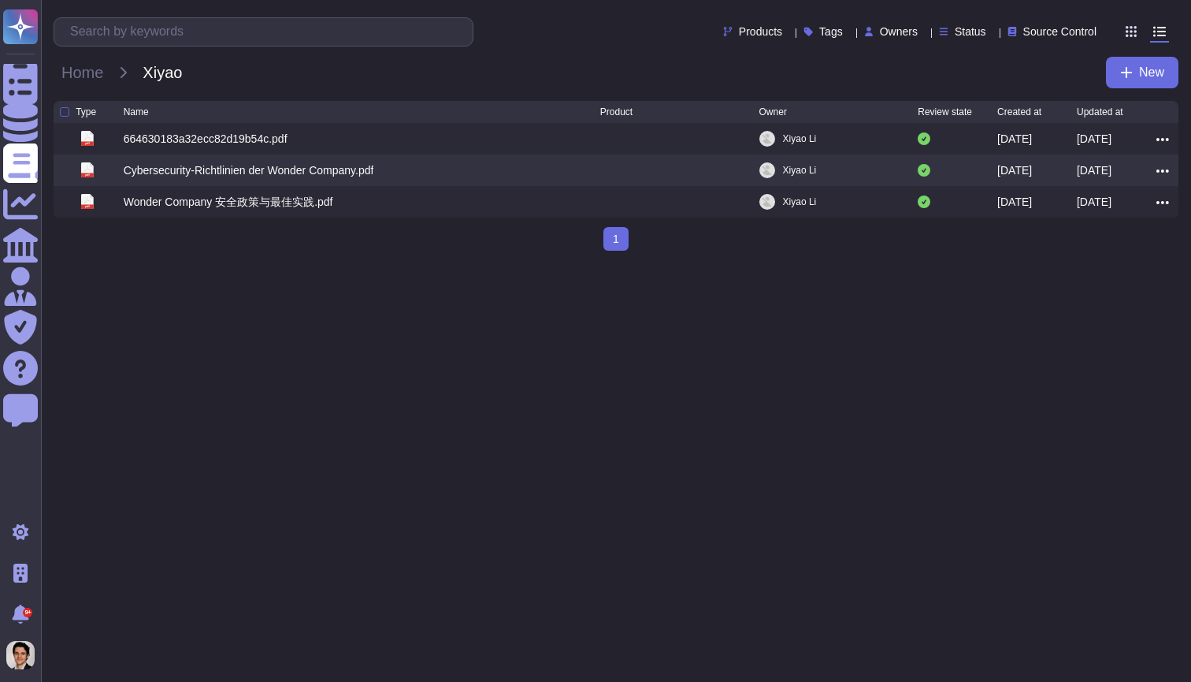
click at [65, 113] on div at bounding box center [64, 111] width 9 height 9
click at [0, 0] on input "checkbox" at bounding box center [0, 0] width 0 height 0
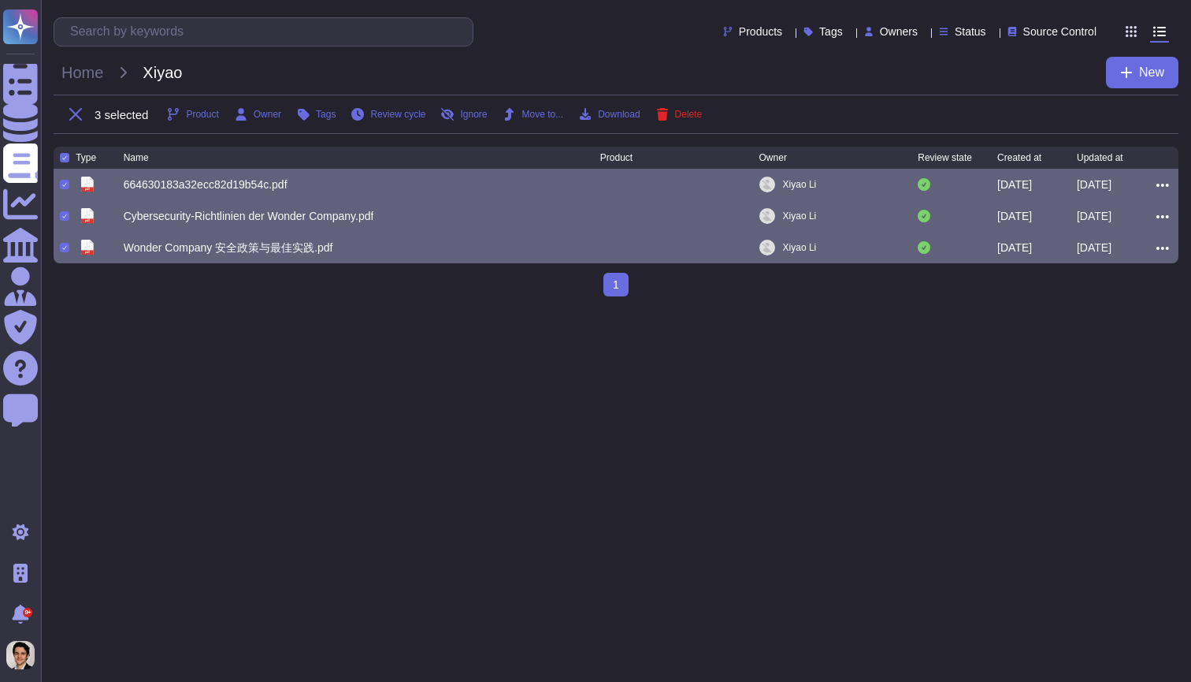
click at [67, 157] on div at bounding box center [64, 157] width 9 height 9
click at [0, 0] on input "checkbox" at bounding box center [0, 0] width 0 height 0
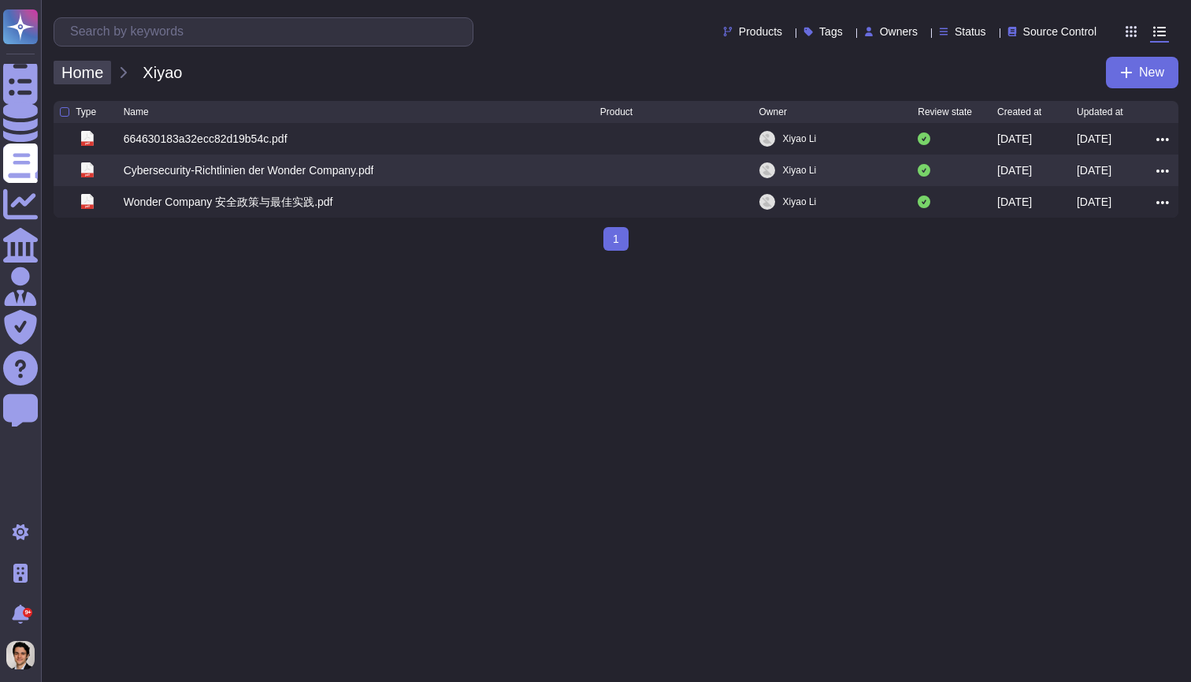
click at [93, 78] on span "Home" at bounding box center [83, 73] width 58 height 24
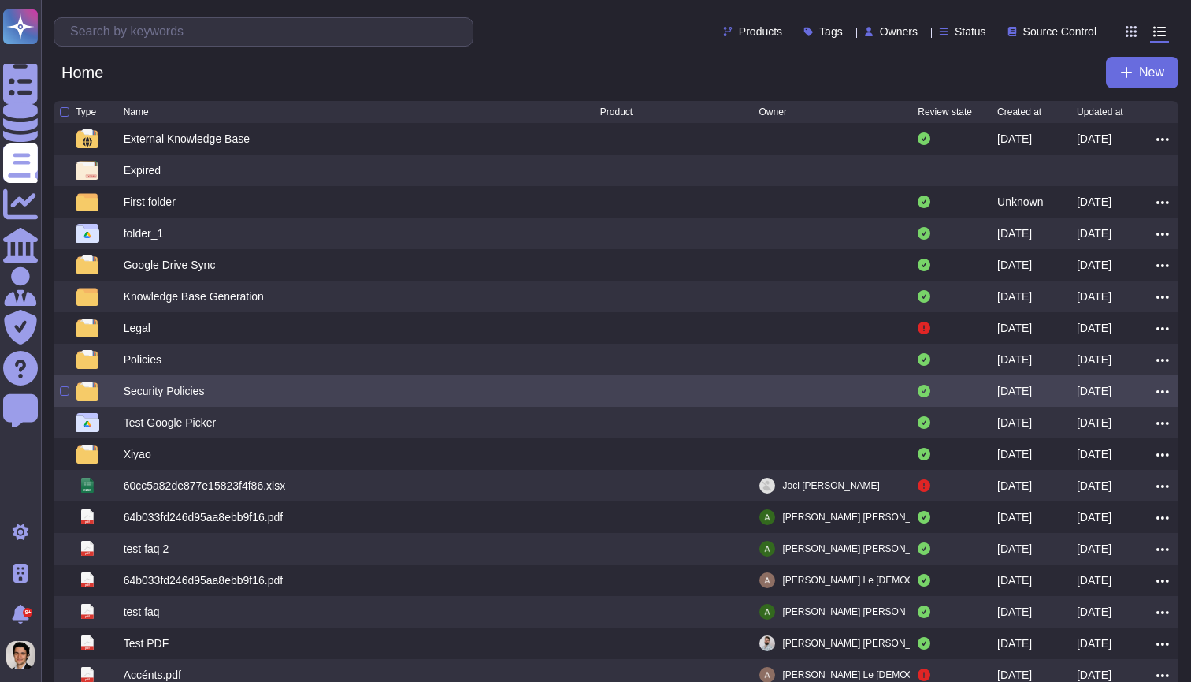
click at [180, 393] on div "Security Policies" at bounding box center [164, 391] width 81 height 16
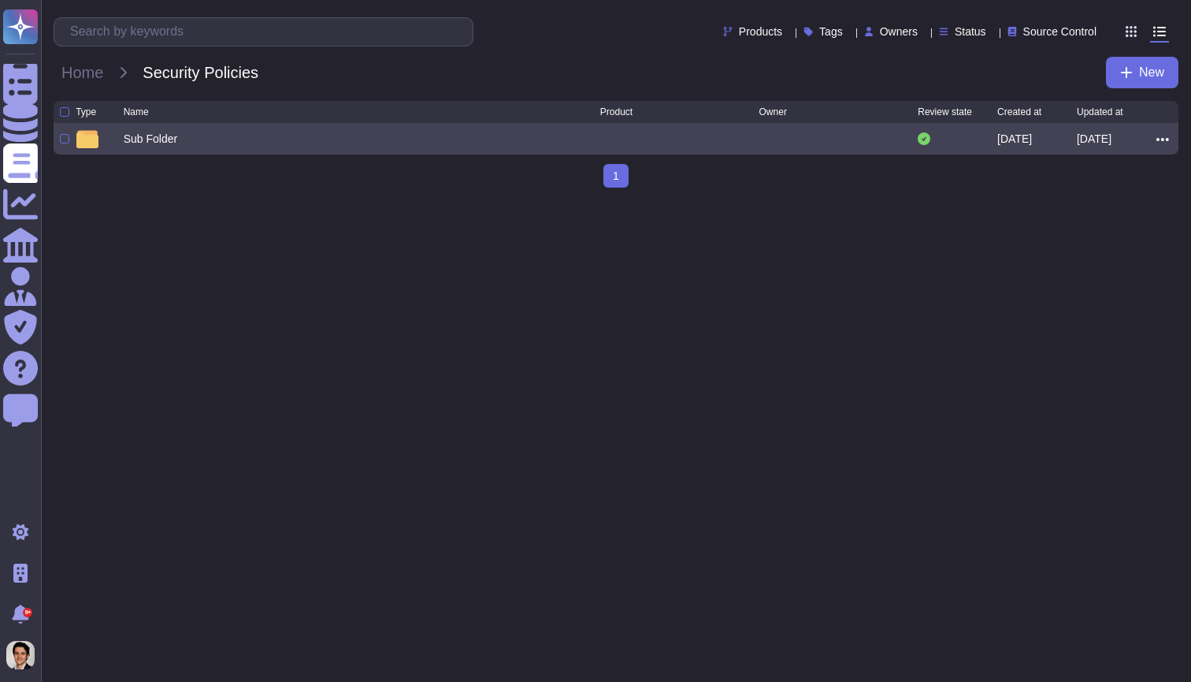
click at [202, 136] on div "Sub Folder" at bounding box center [362, 138] width 477 height 19
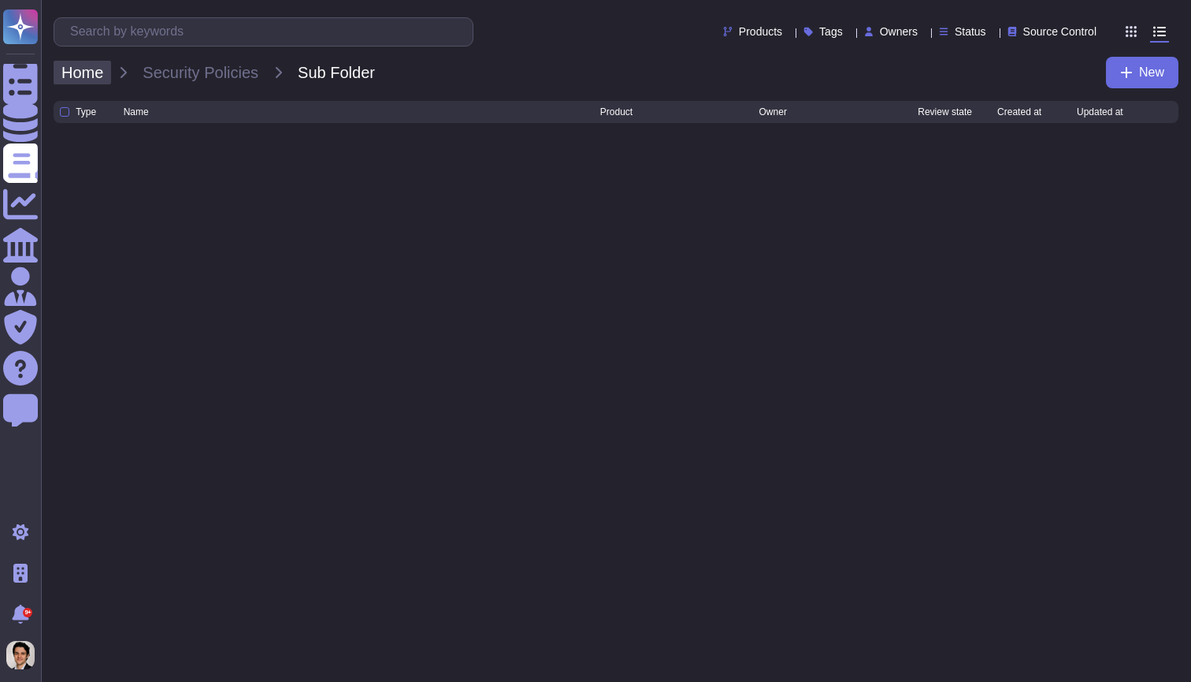
click at [78, 72] on span "Home" at bounding box center [83, 73] width 58 height 24
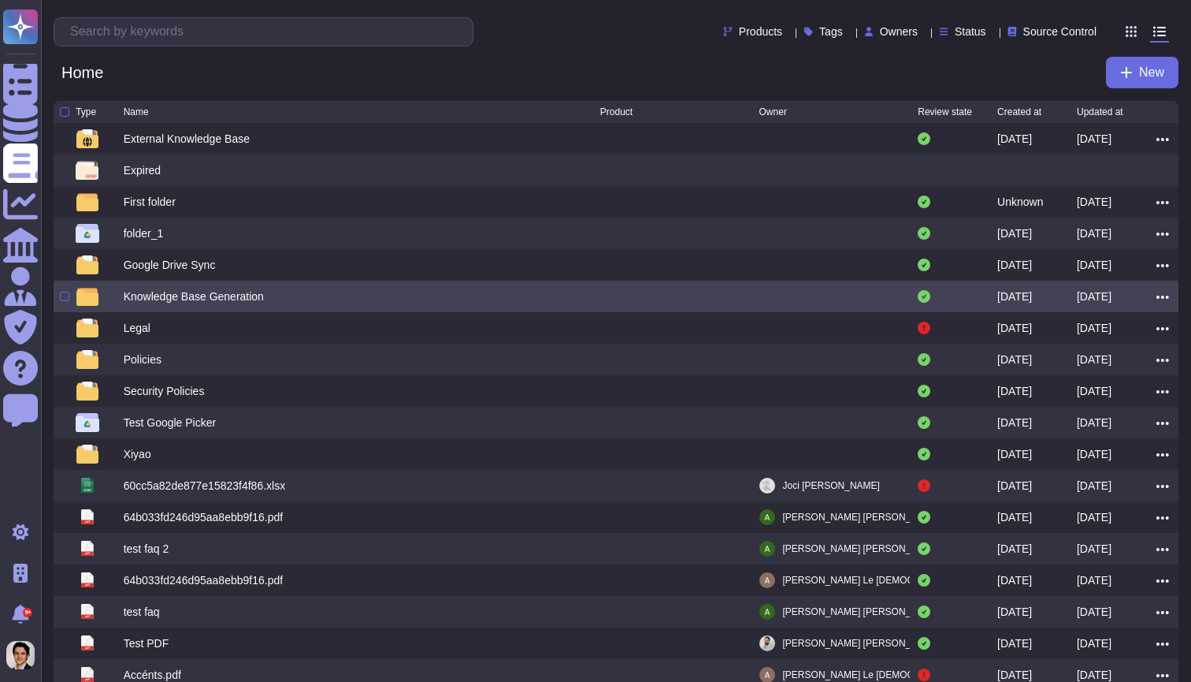
click at [167, 299] on div "Knowledge Base Generation" at bounding box center [194, 296] width 140 height 16
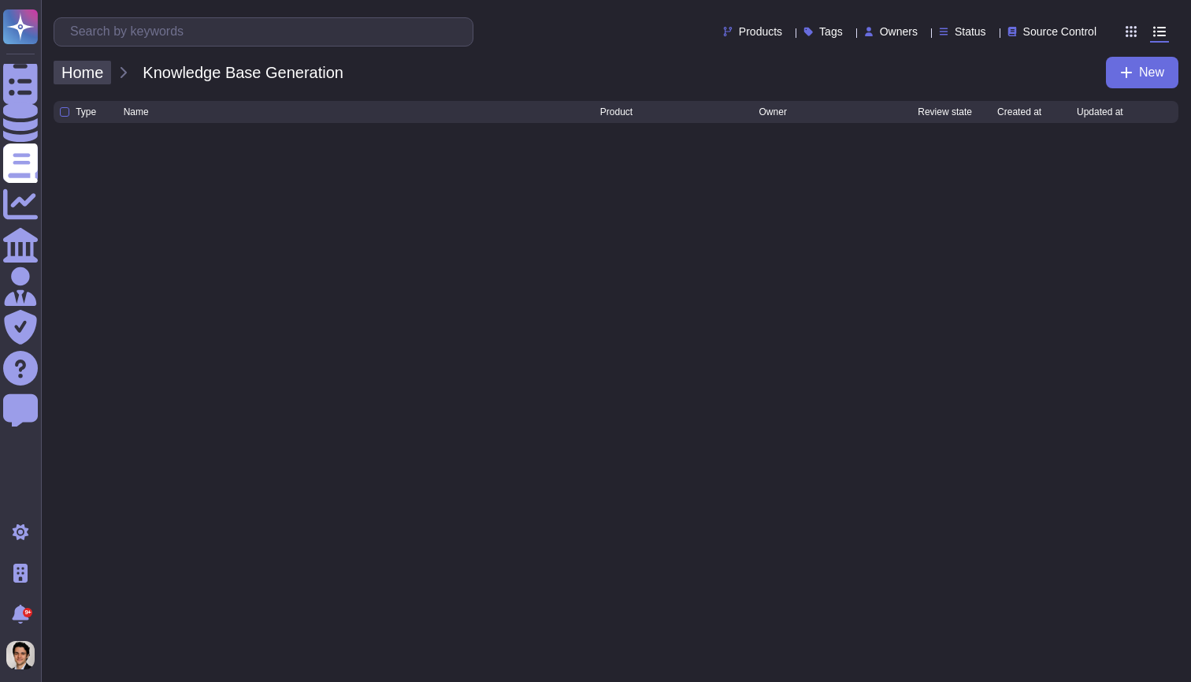
click at [74, 70] on span "Home" at bounding box center [83, 73] width 58 height 24
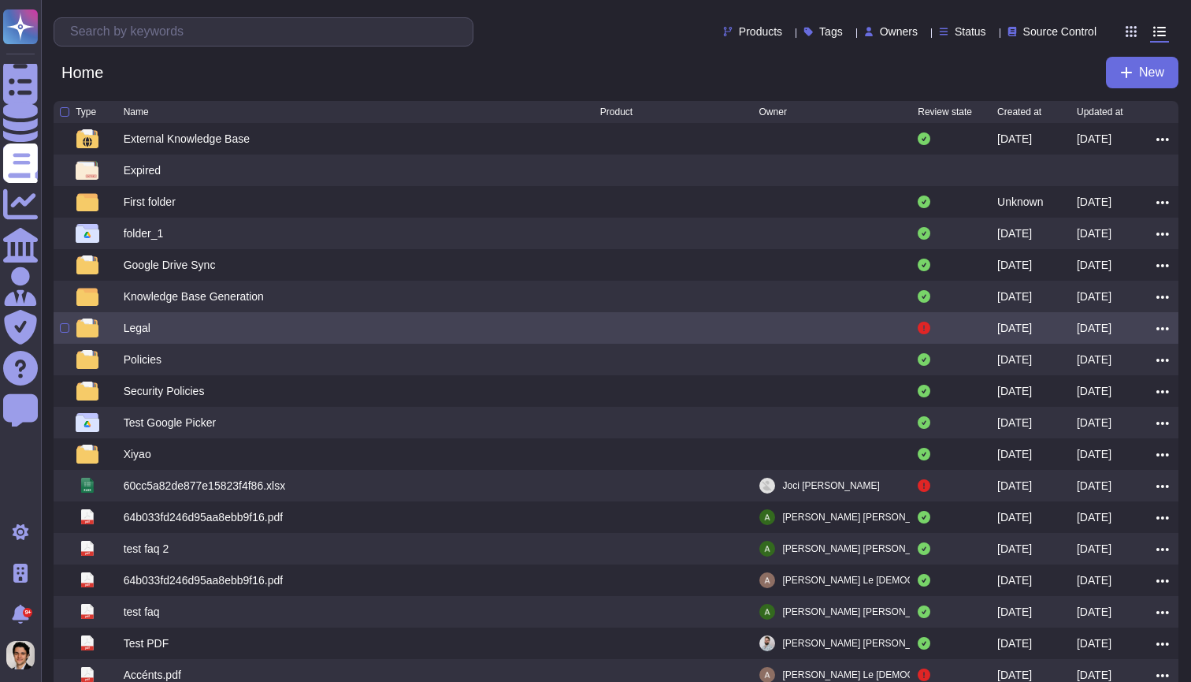
click at [199, 332] on div "Legal" at bounding box center [362, 327] width 477 height 19
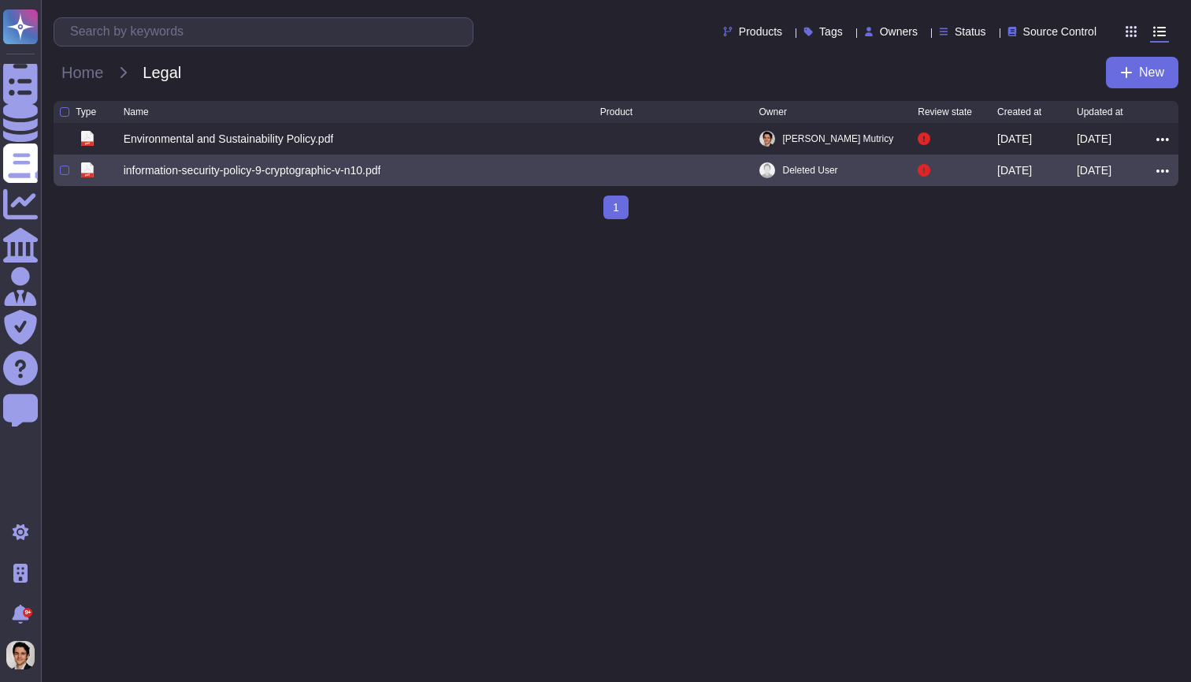
click at [236, 170] on div "information-security-policy-9-cryptographic-v-n10.pdf" at bounding box center [253, 170] width 258 height 16
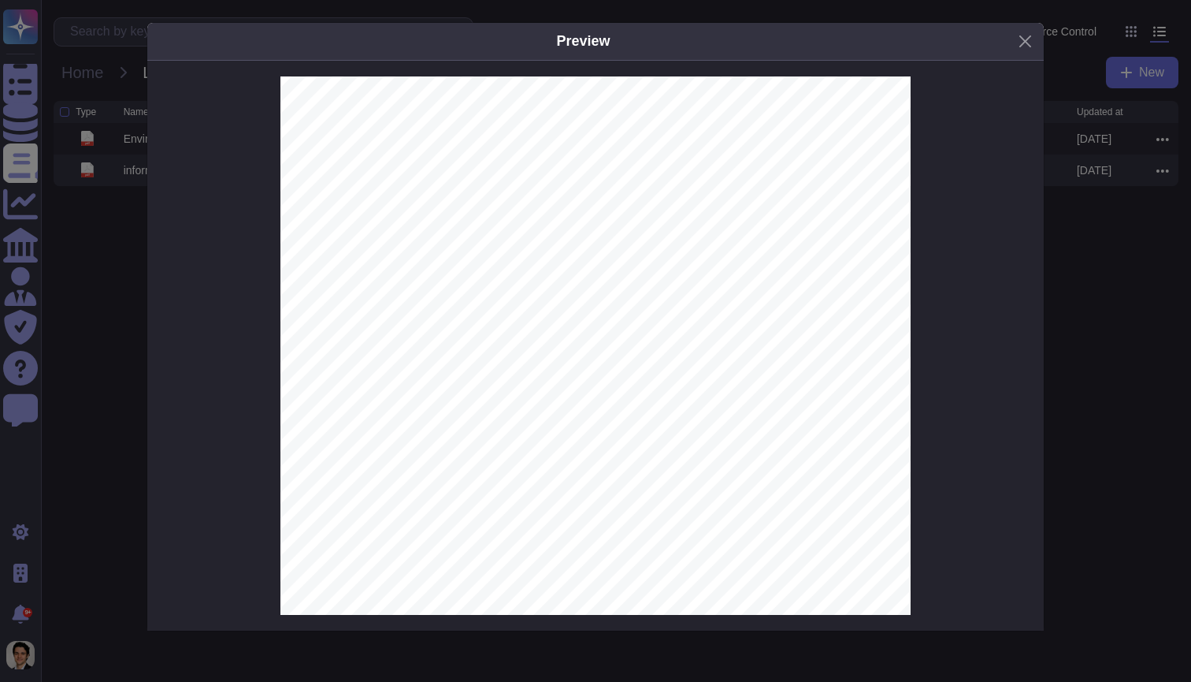
scroll to position [6592, 0]
click at [1045, 399] on div "Preview THIS DOCUMENT IS CURRENT AS AN ON LINE DOCUMENT Information Security Po…" at bounding box center [595, 341] width 1191 height 682
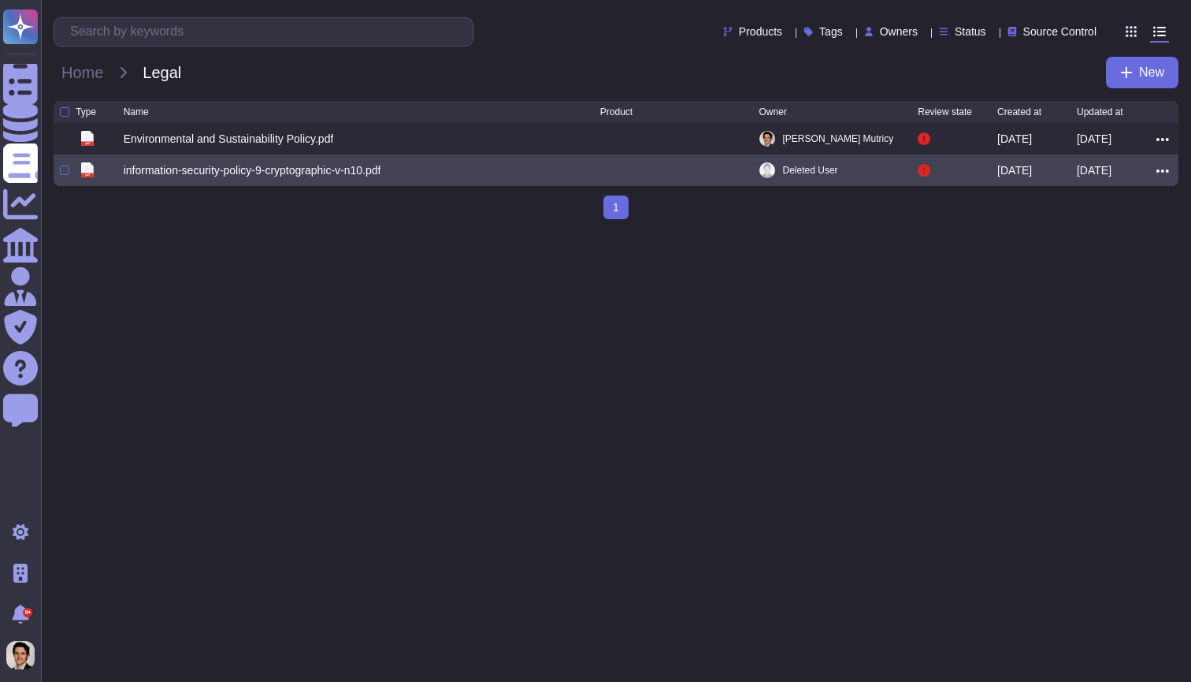
click at [1163, 167] on icon at bounding box center [1163, 171] width 13 height 14
click at [1080, 286] on link "Delete" at bounding box center [1106, 284] width 125 height 22
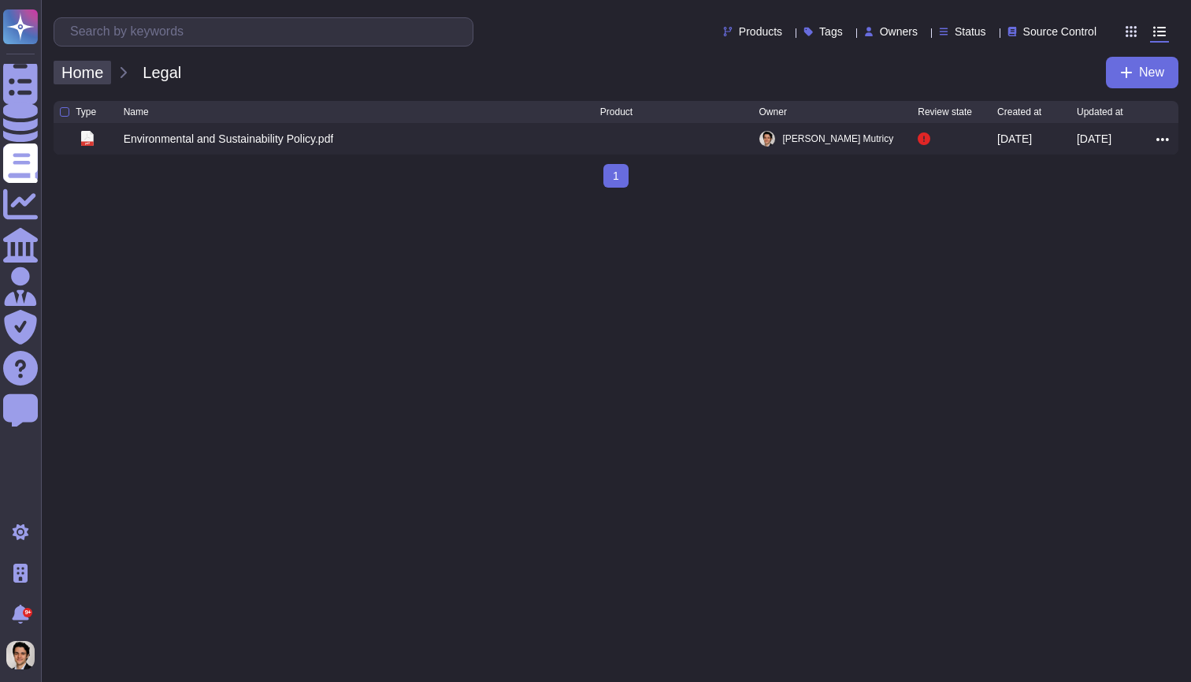
click at [91, 72] on span "Home" at bounding box center [83, 73] width 58 height 24
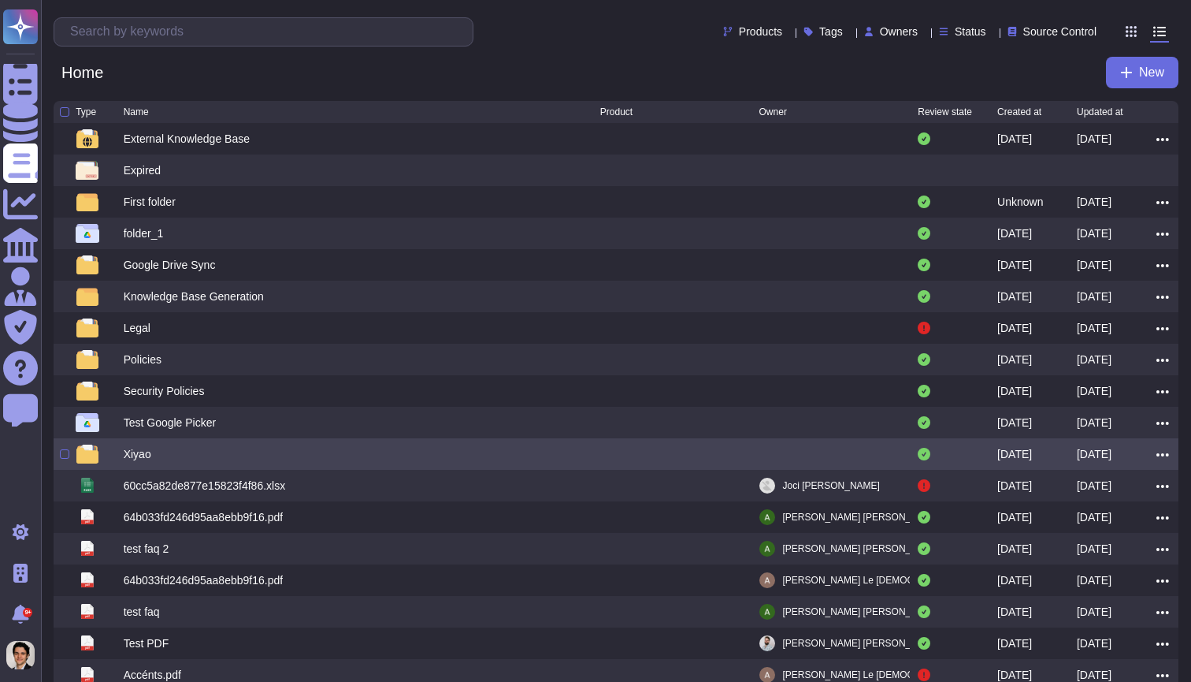
scroll to position [12, 0]
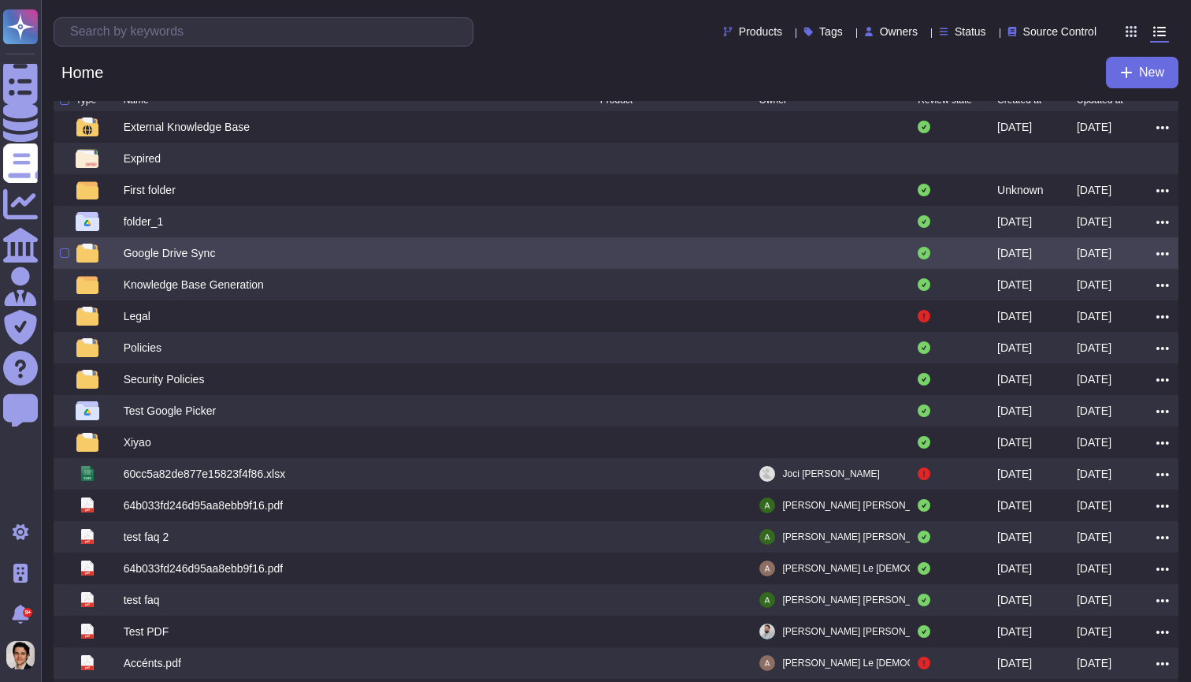
click at [231, 258] on div "Google Drive Sync" at bounding box center [362, 252] width 477 height 19
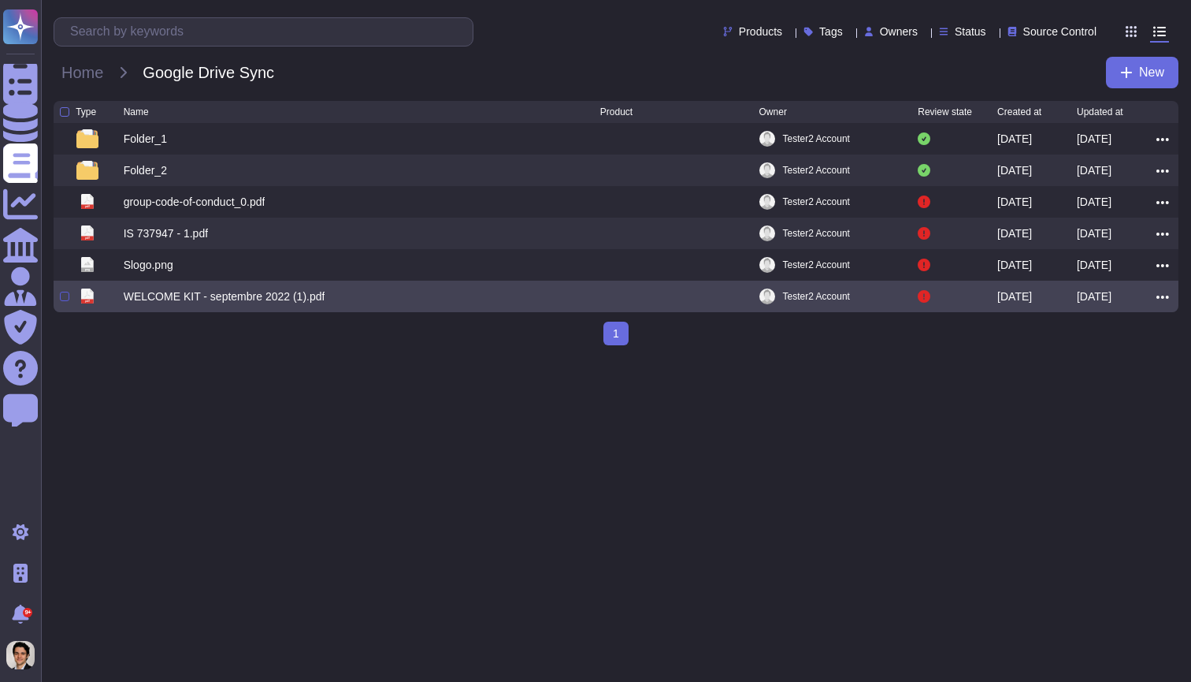
click at [67, 298] on div at bounding box center [64, 296] width 9 height 9
click at [0, 0] on input "checkbox" at bounding box center [0, 0] width 0 height 0
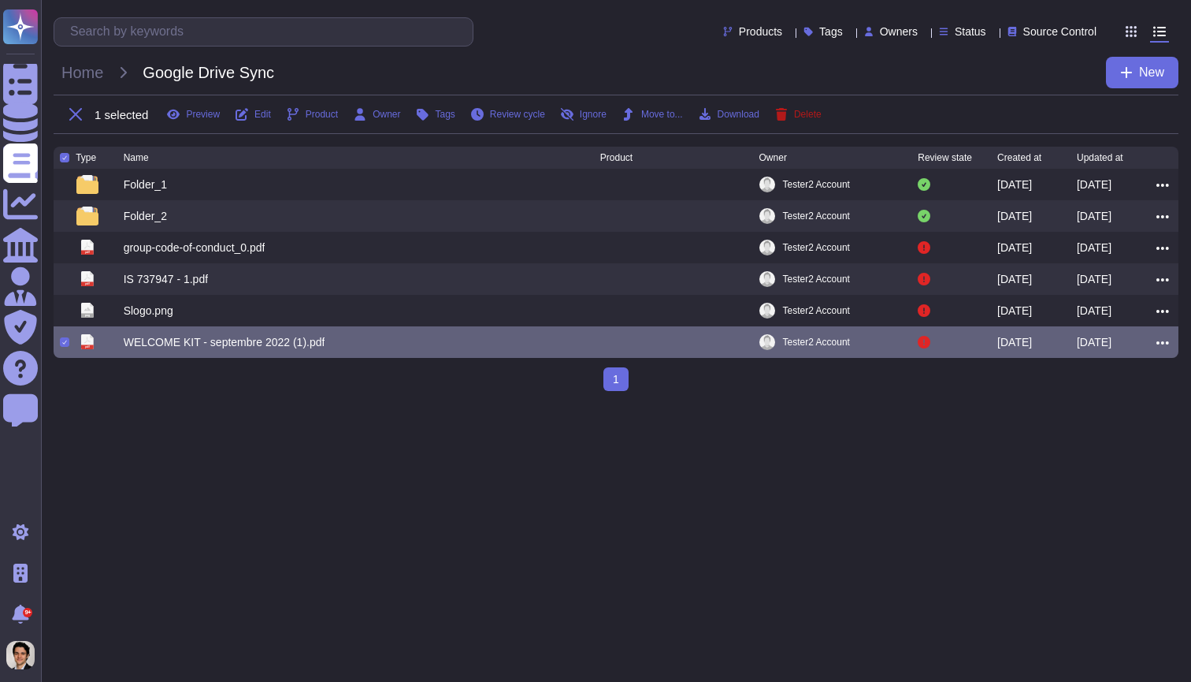
click at [787, 117] on icon at bounding box center [781, 114] width 11 height 13
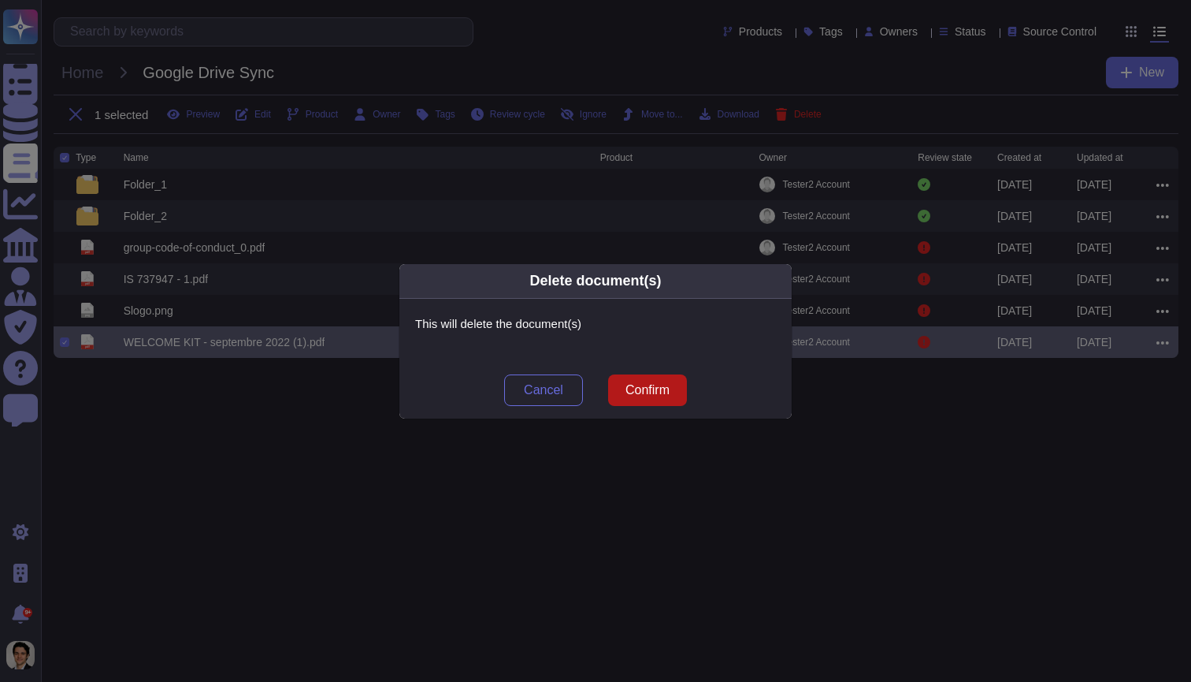
click at [645, 396] on span "Confirm" at bounding box center [648, 390] width 44 height 13
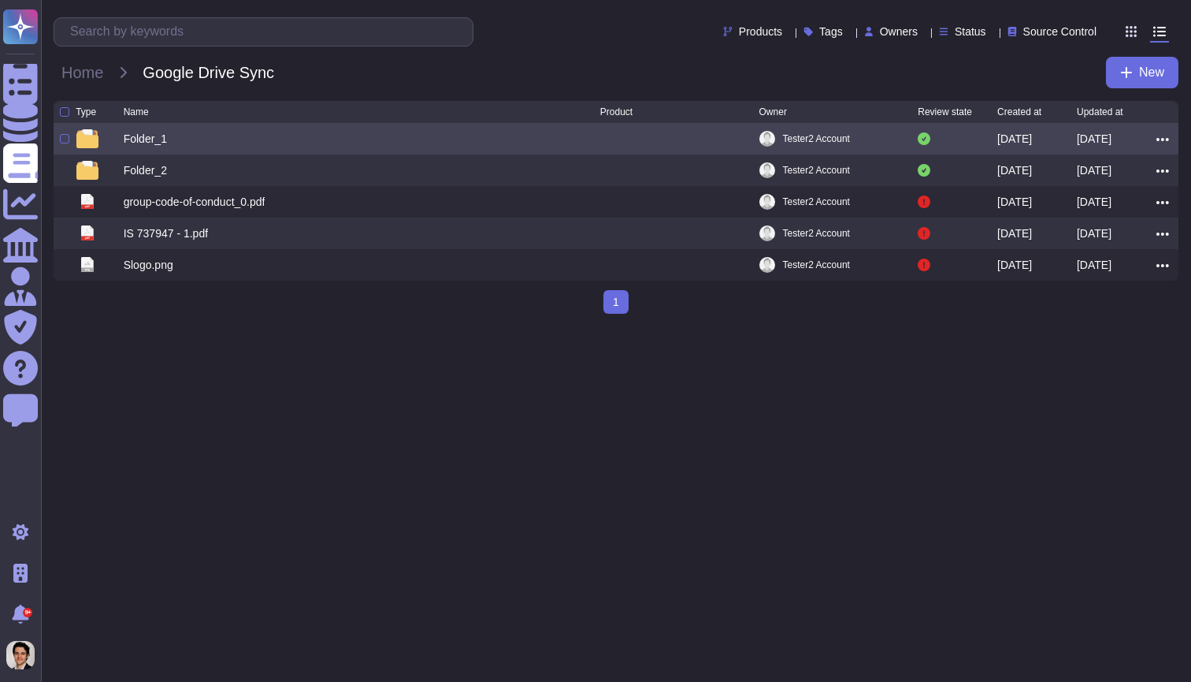
click at [157, 145] on div "Folder_1" at bounding box center [145, 139] width 43 height 16
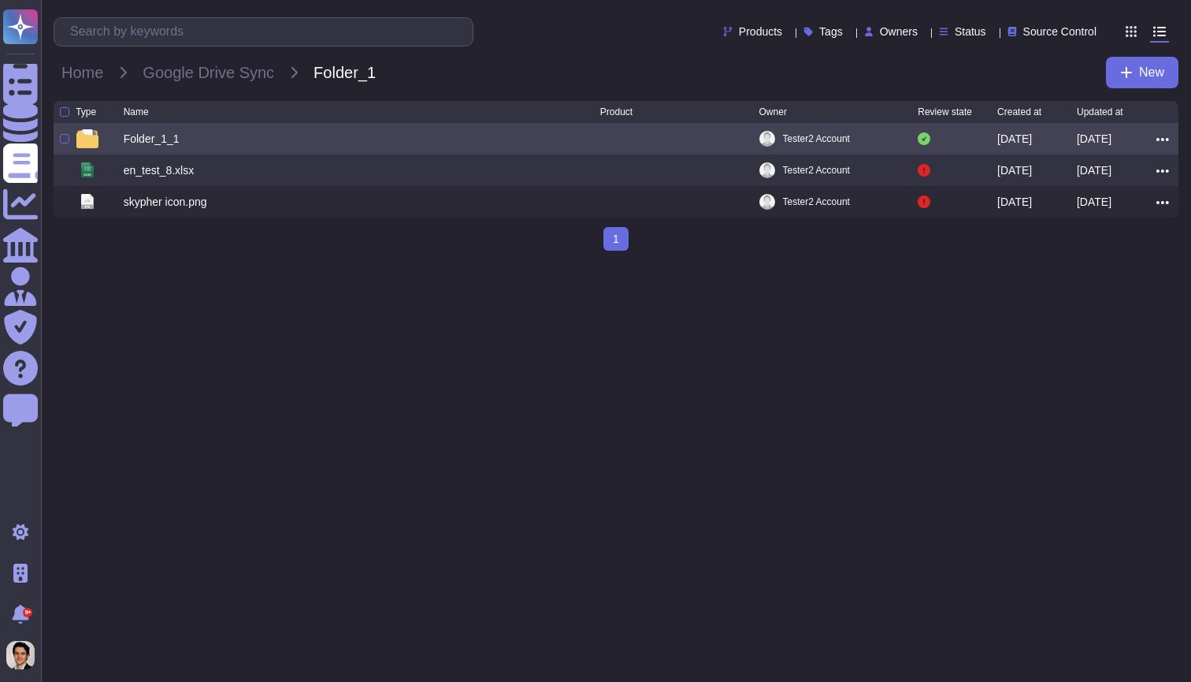
click at [140, 139] on div "Folder_1_1" at bounding box center [152, 139] width 56 height 16
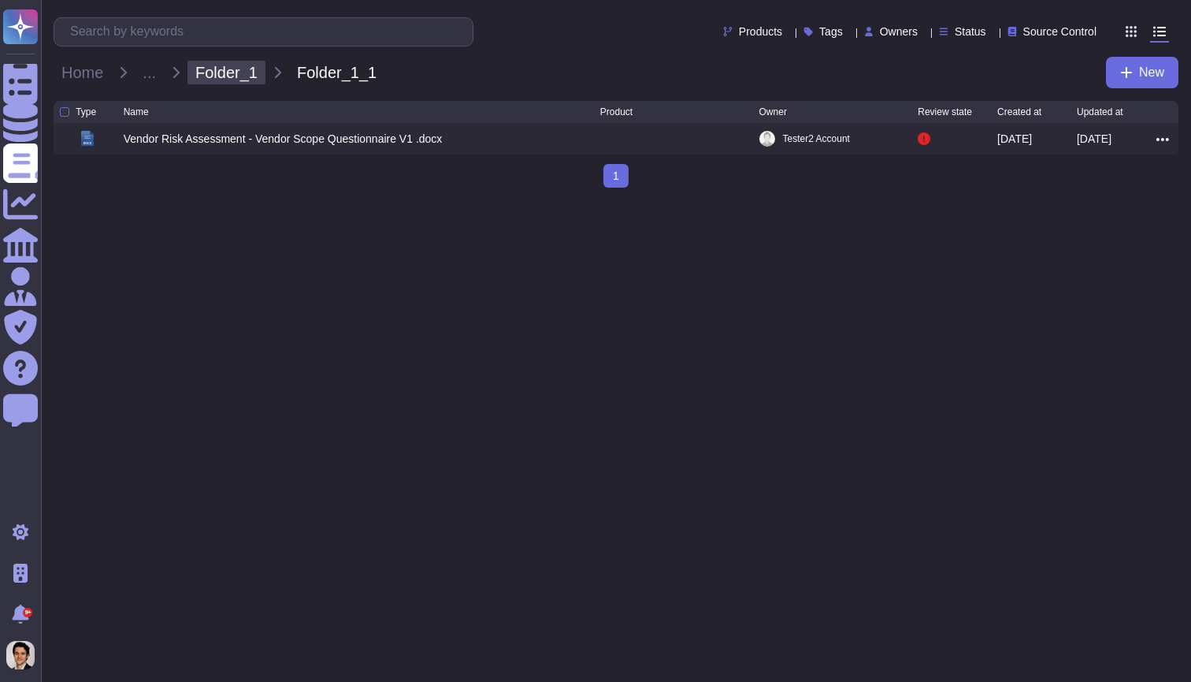
click at [250, 69] on span "Folder_1" at bounding box center [227, 73] width 78 height 24
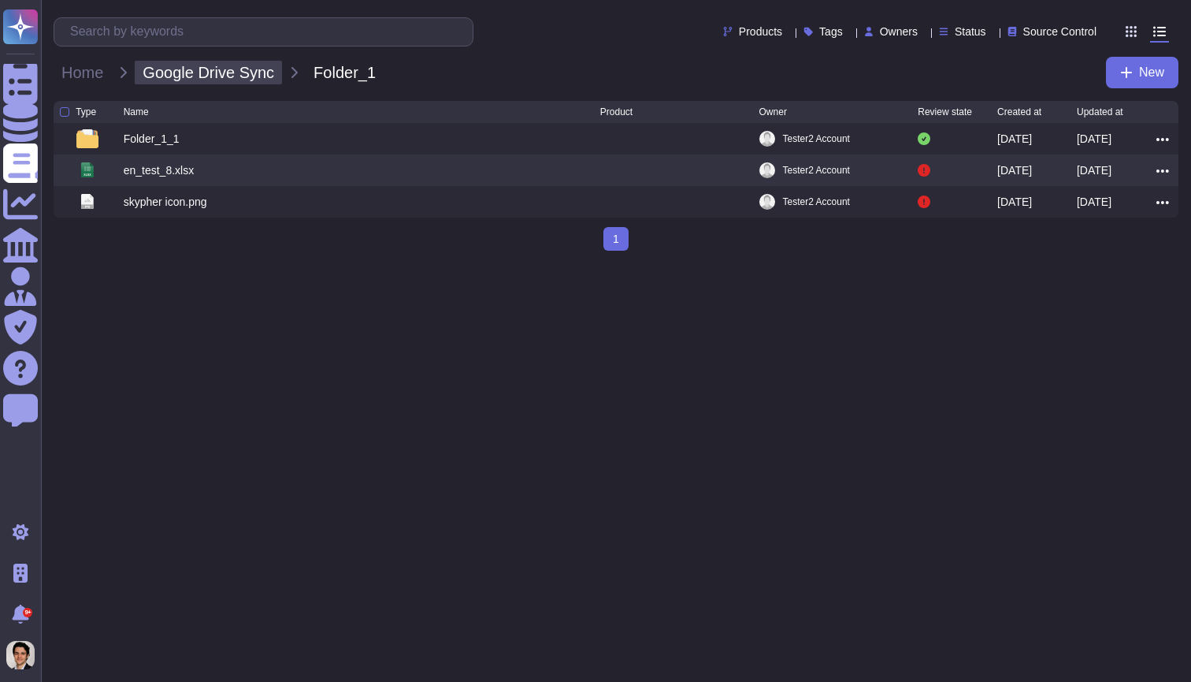
click at [203, 81] on span "Google Drive Sync" at bounding box center [208, 73] width 147 height 24
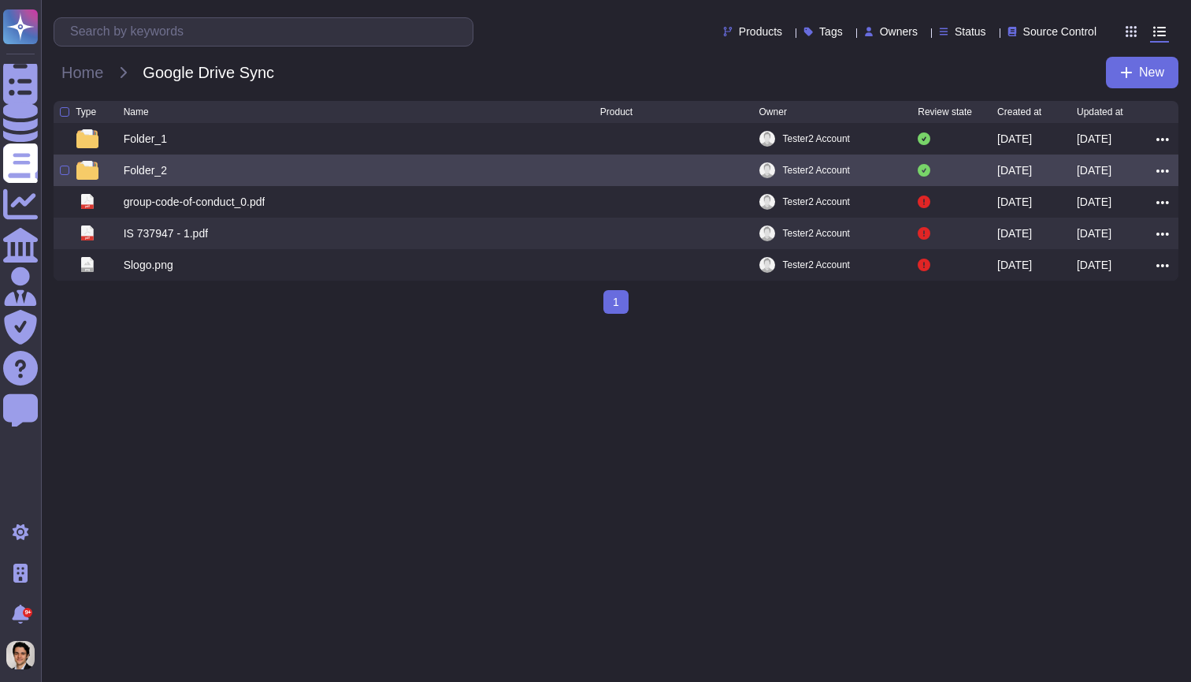
click at [109, 180] on div at bounding box center [100, 170] width 48 height 19
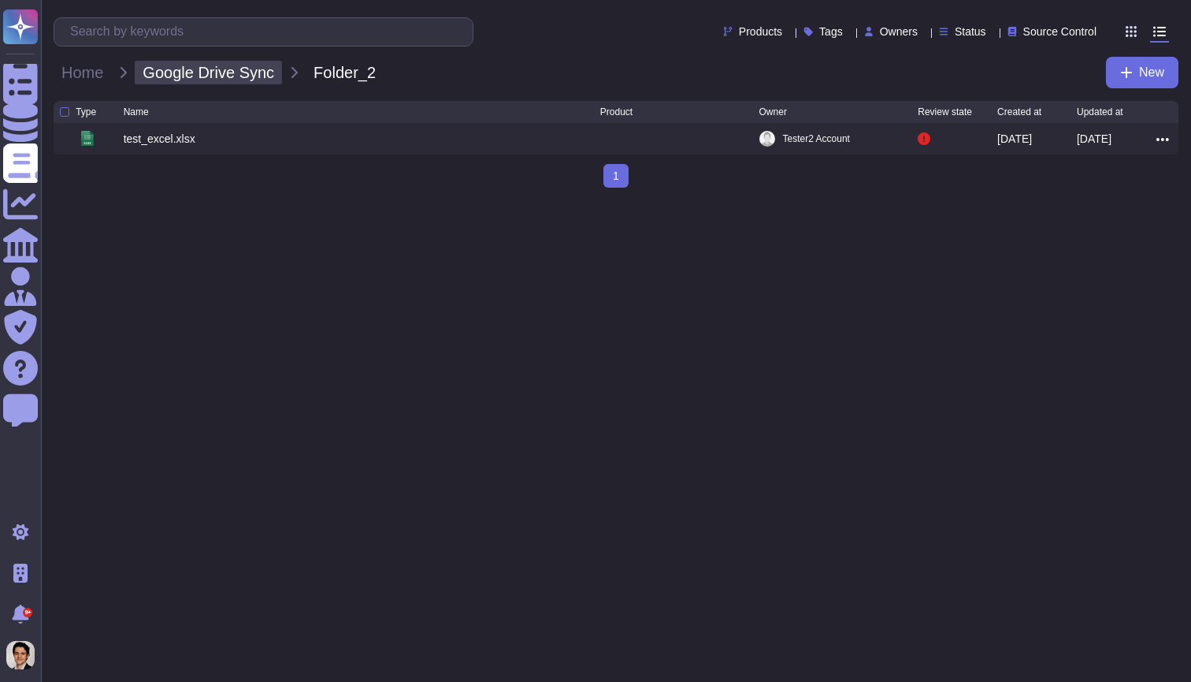
click at [178, 77] on span "Google Drive Sync" at bounding box center [208, 73] width 147 height 24
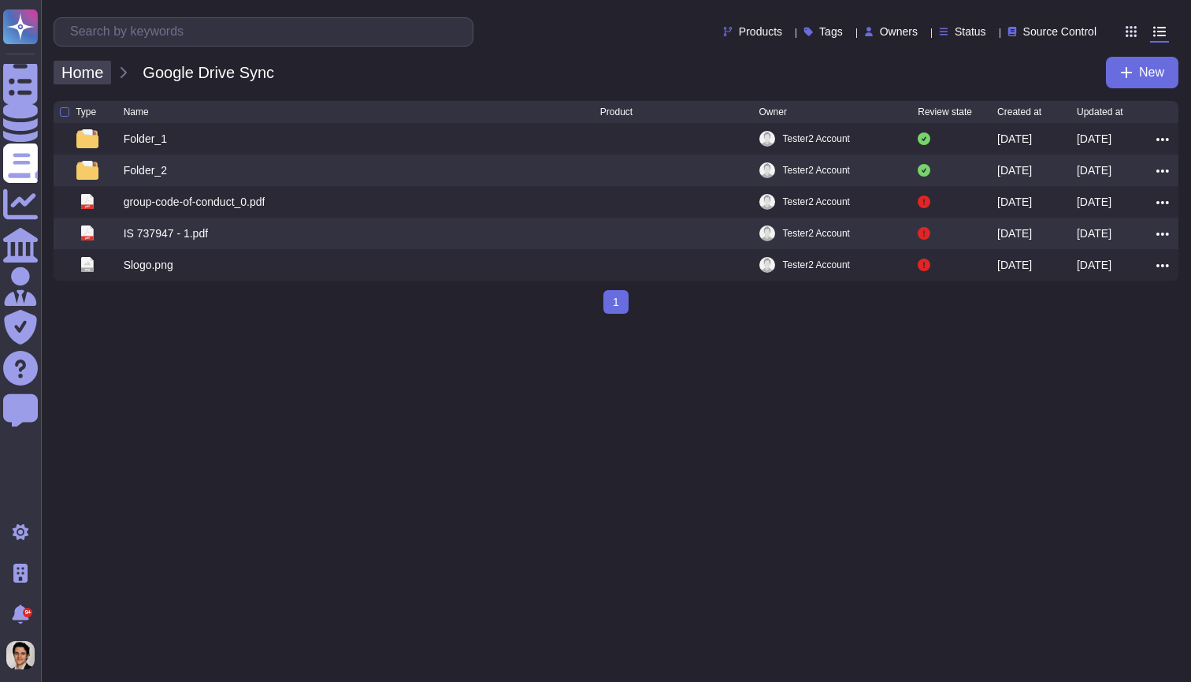
click at [106, 72] on span "Home" at bounding box center [83, 73] width 58 height 24
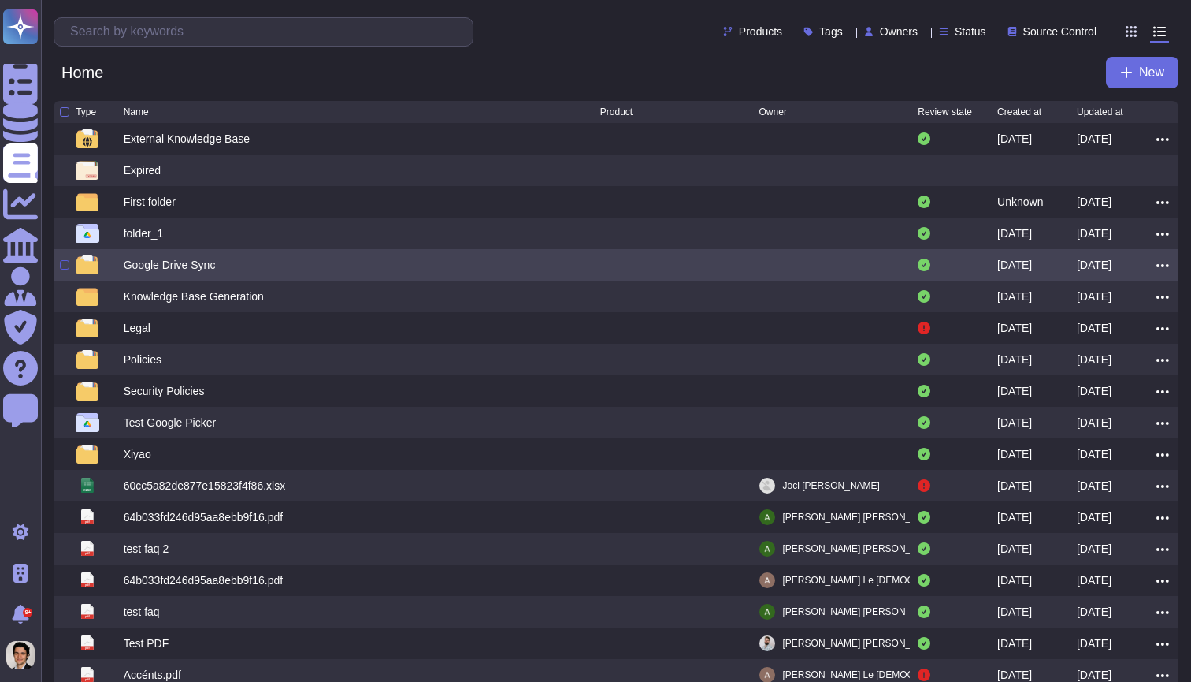
click at [62, 269] on div at bounding box center [64, 264] width 9 height 9
click at [0, 0] on input "checkbox" at bounding box center [0, 0] width 0 height 0
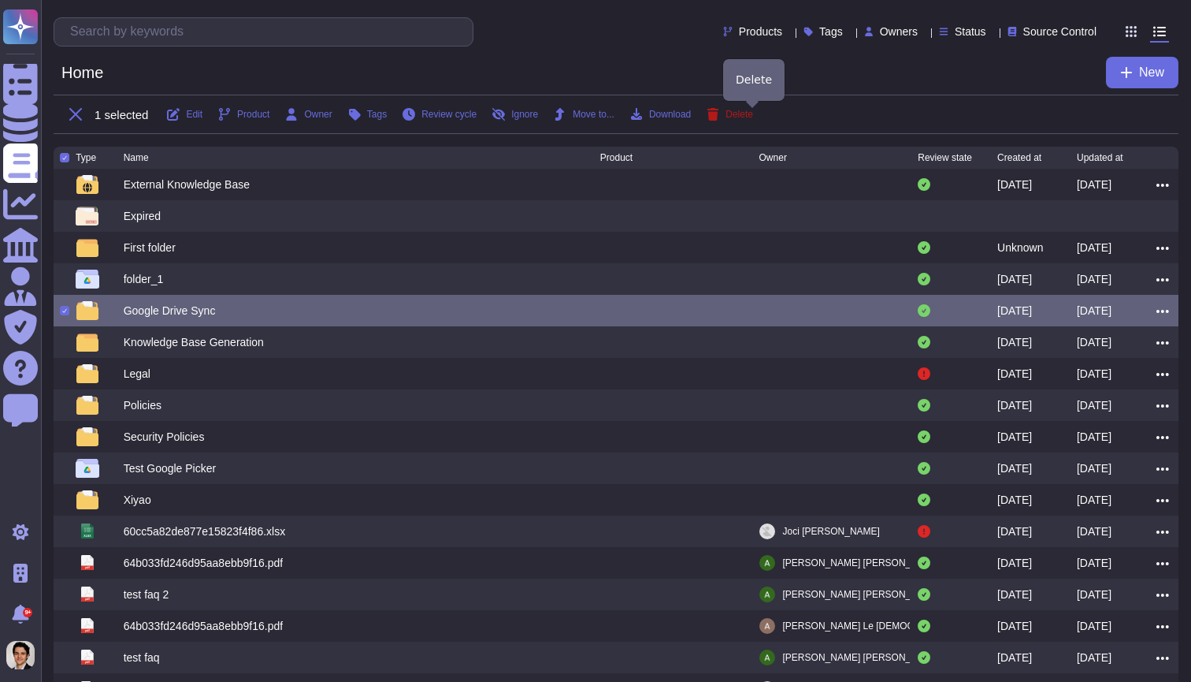
click at [753, 110] on span "Delete" at bounding box center [740, 114] width 28 height 9
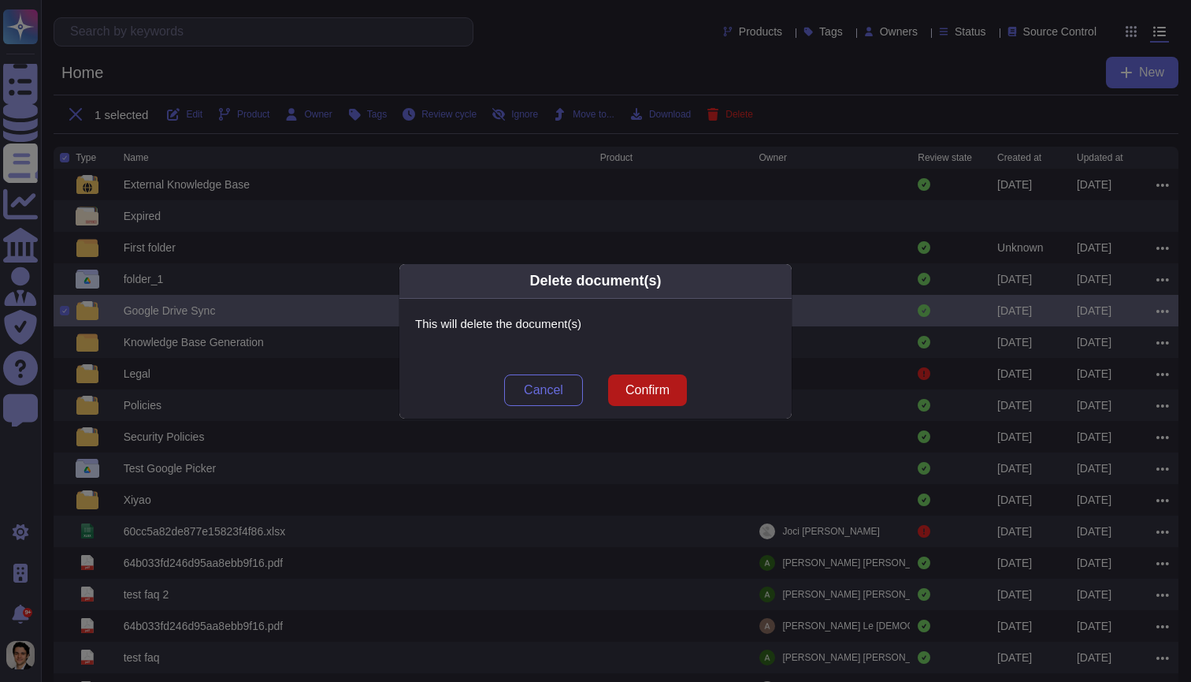
click at [665, 375] on button "Confirm" at bounding box center [647, 390] width 79 height 32
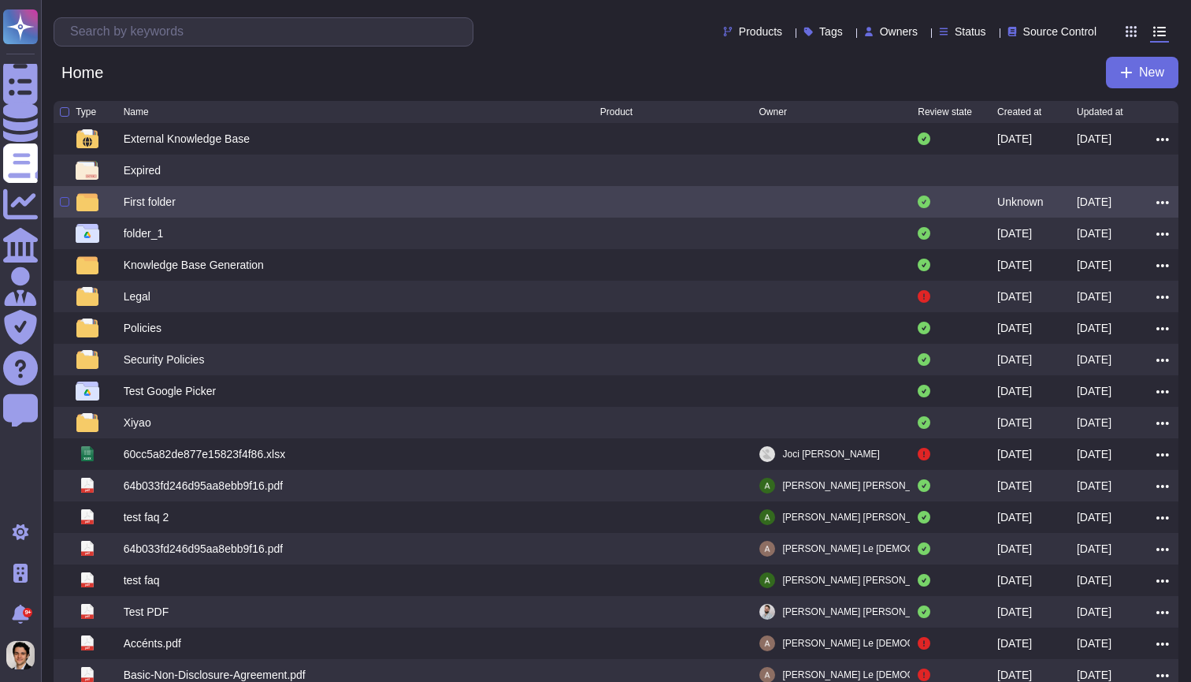
click at [65, 204] on div at bounding box center [64, 201] width 9 height 9
click at [0, 0] on input "checkbox" at bounding box center [0, 0] width 0 height 0
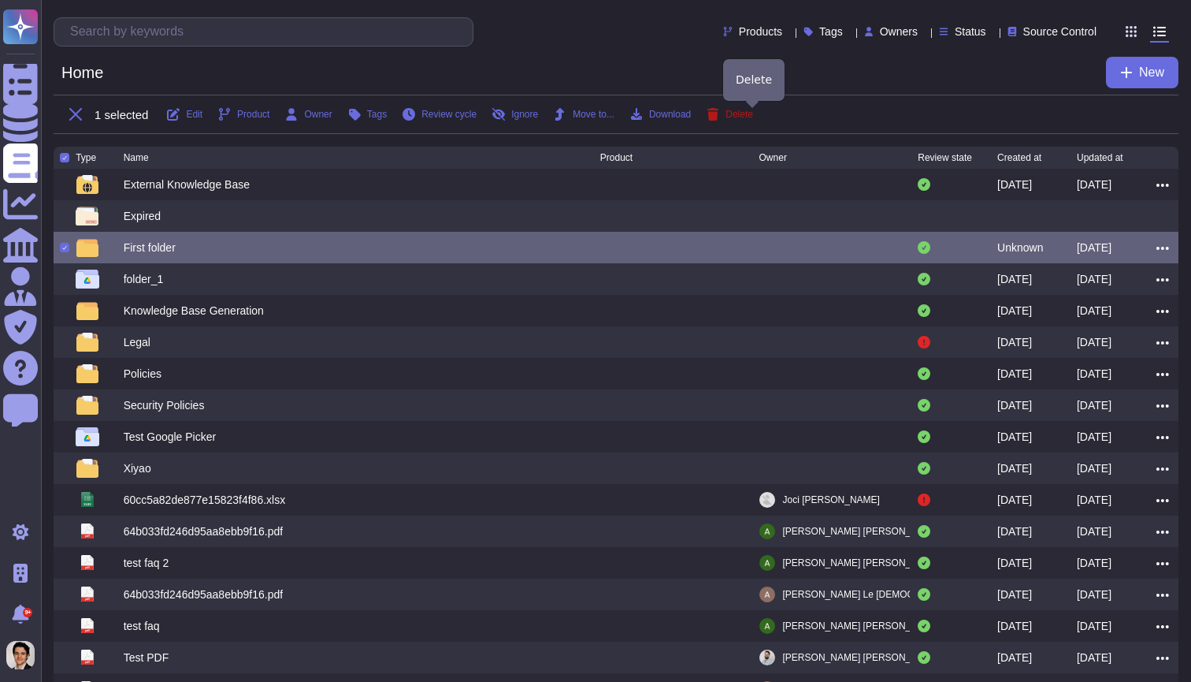
click at [753, 116] on span "Delete" at bounding box center [740, 114] width 28 height 9
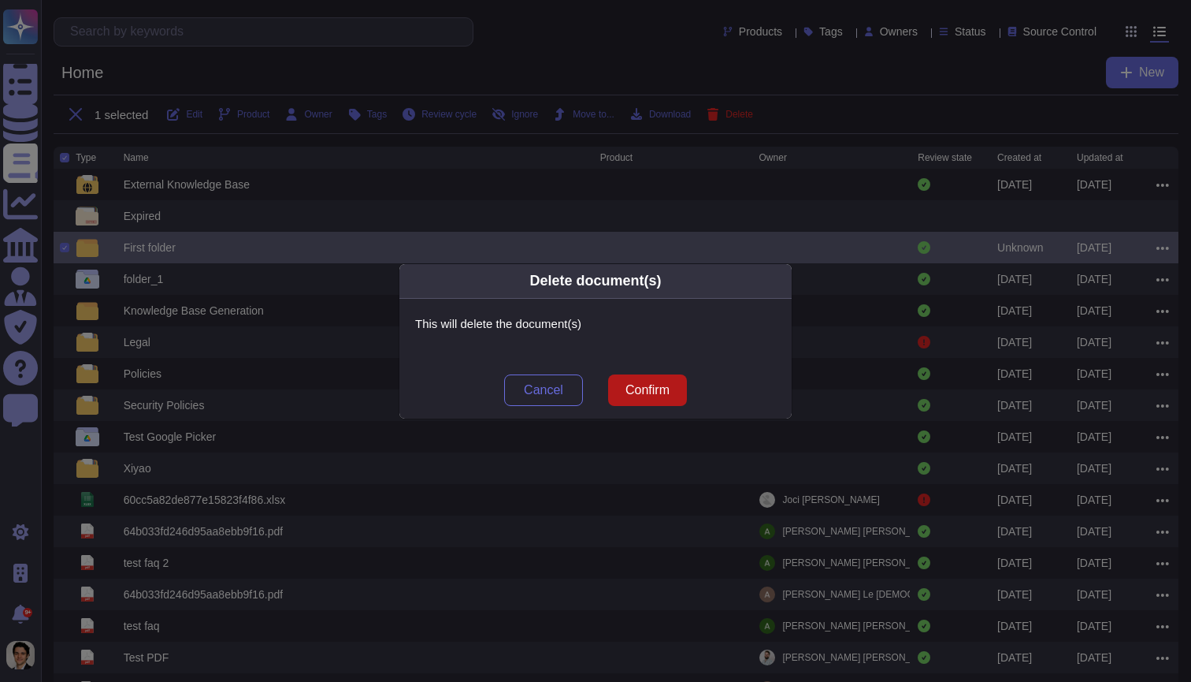
click at [642, 391] on span "Confirm" at bounding box center [648, 390] width 44 height 13
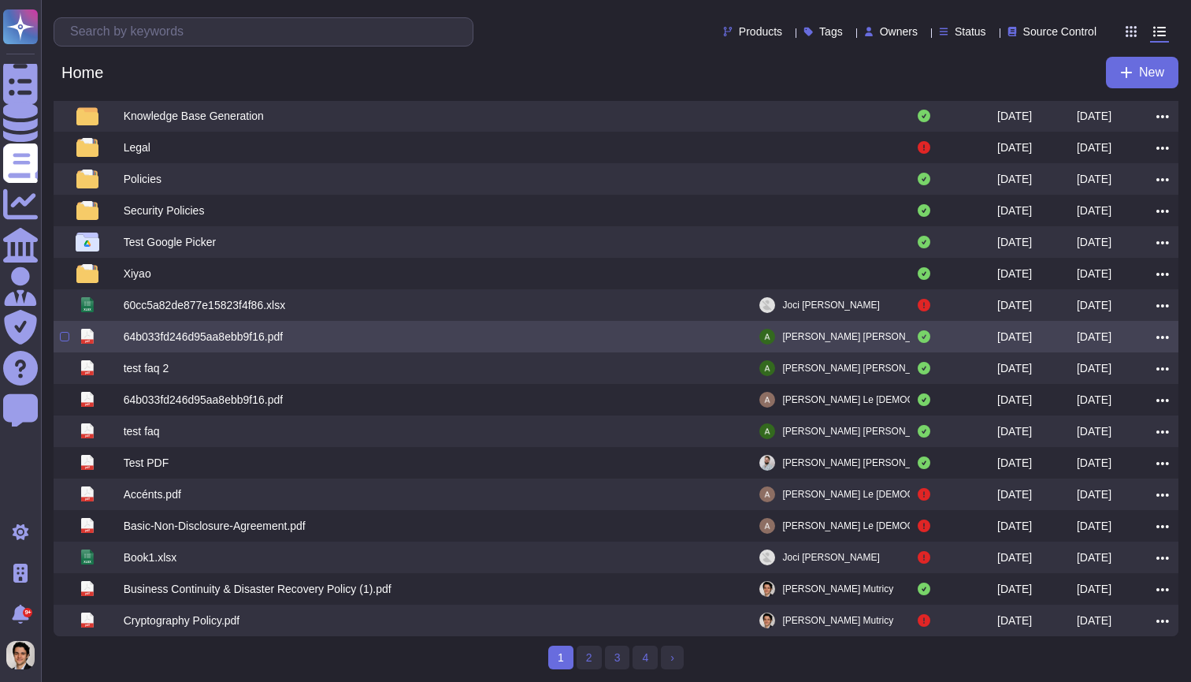
scroll to position [121, 0]
click at [348, 336] on div "64b033fd246d95aa8ebb9f16.pdf" at bounding box center [362, 336] width 477 height 19
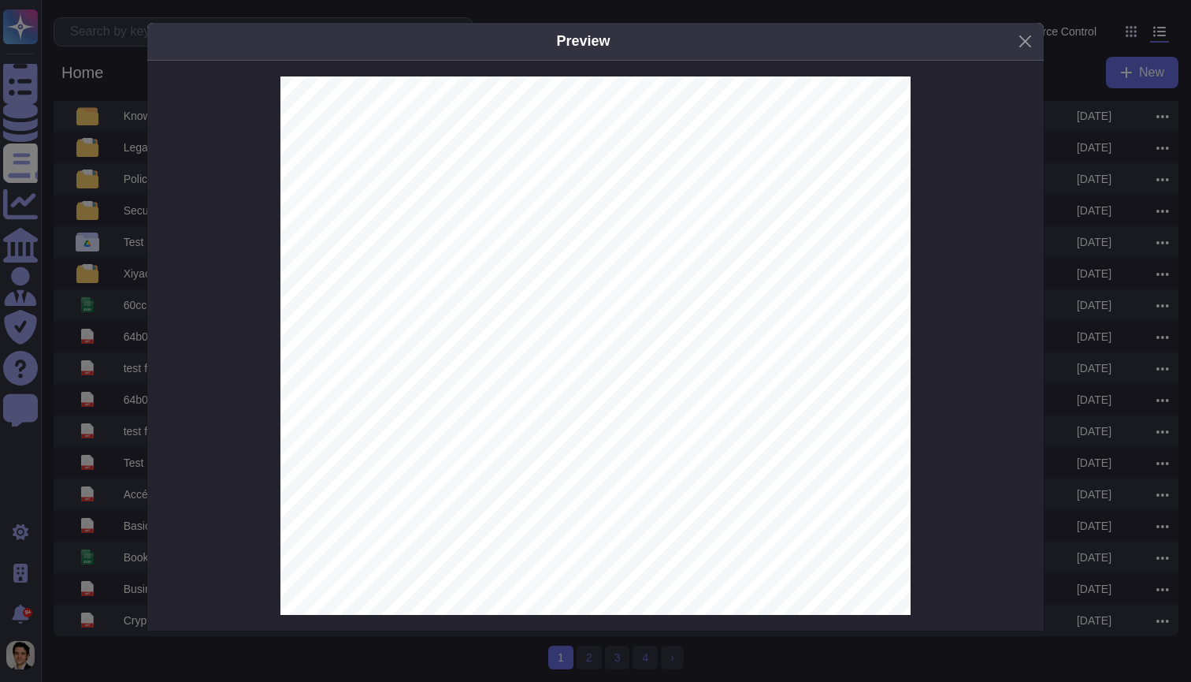
click at [138, 319] on div "Preview Adobe Experience Manager as a Cloud Service BCDR Fact Sheet 1 Adobe is …" at bounding box center [595, 341] width 1191 height 682
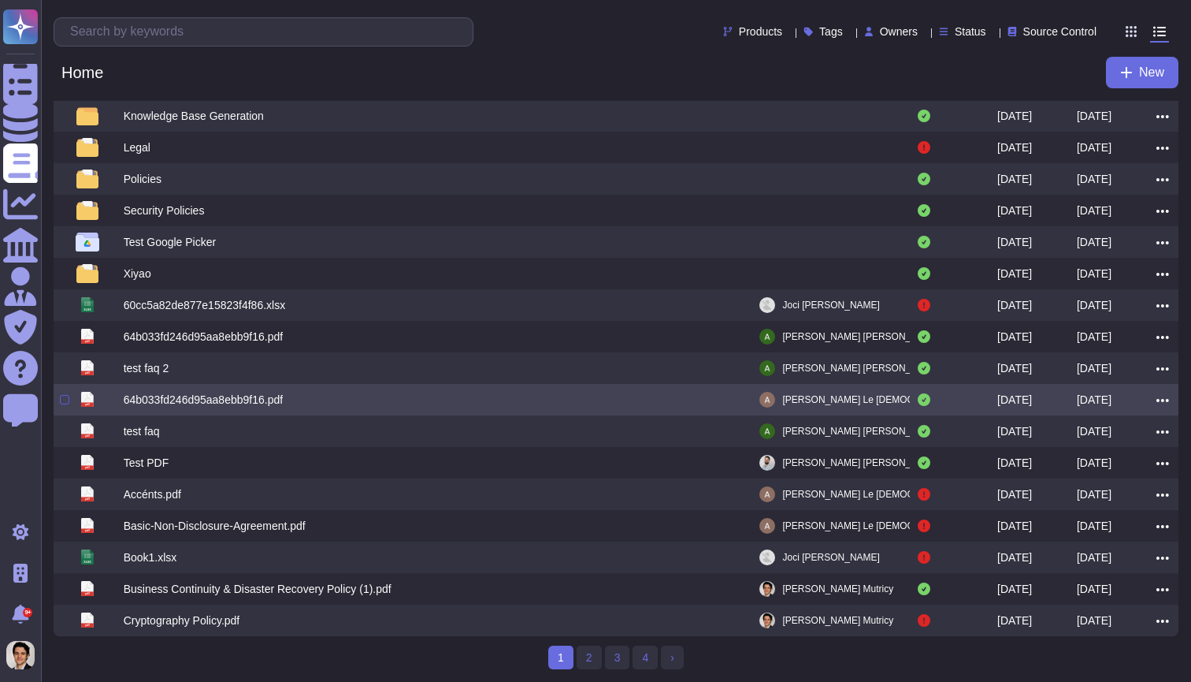
click at [61, 396] on div at bounding box center [64, 399] width 9 height 9
click at [0, 0] on input "checkbox" at bounding box center [0, 0] width 0 height 0
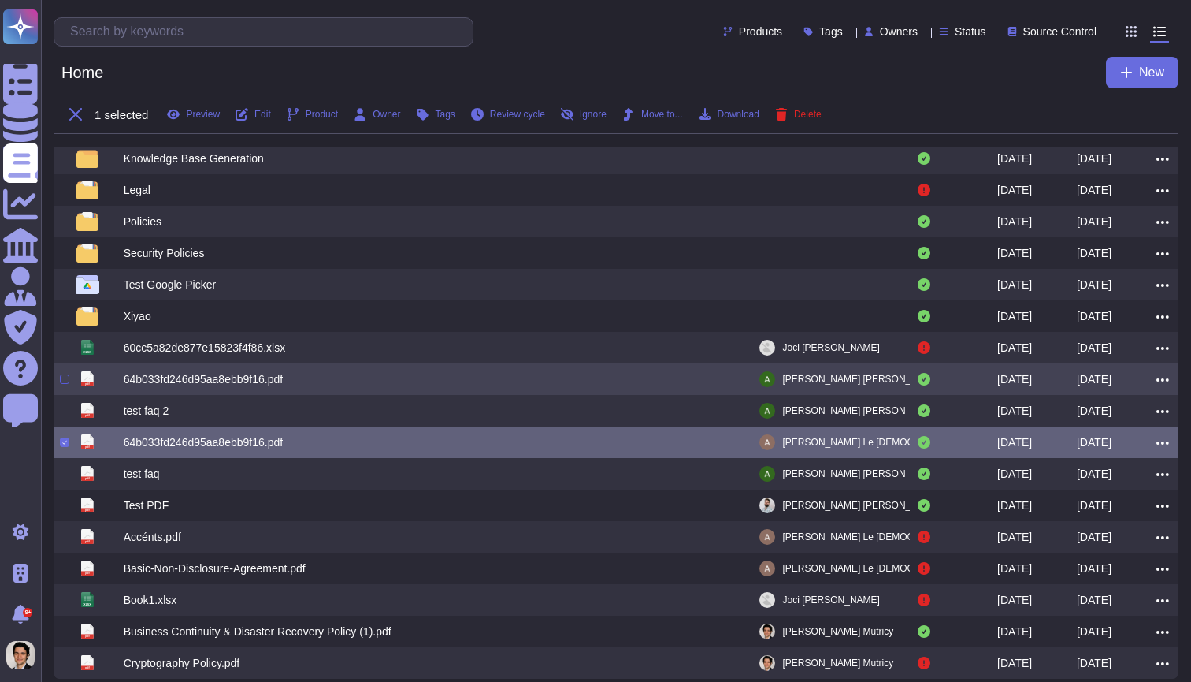
click at [65, 381] on div at bounding box center [64, 378] width 9 height 9
click at [0, 0] on input "checkbox" at bounding box center [0, 0] width 0 height 0
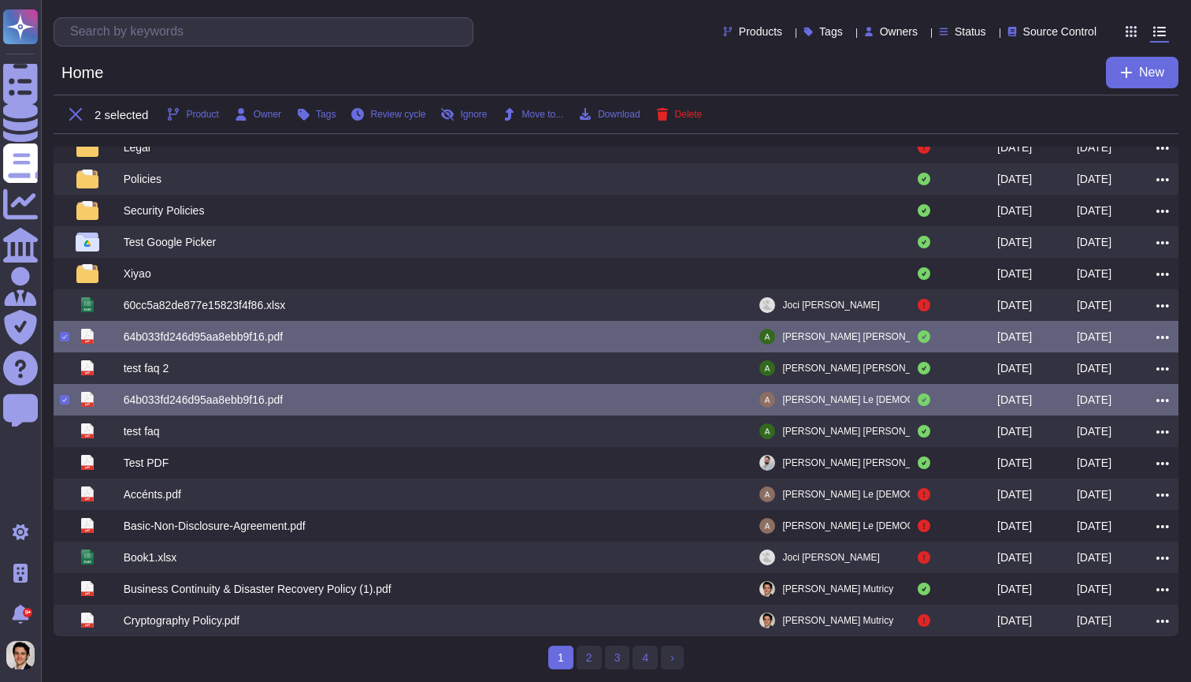
scroll to position [166, 0]
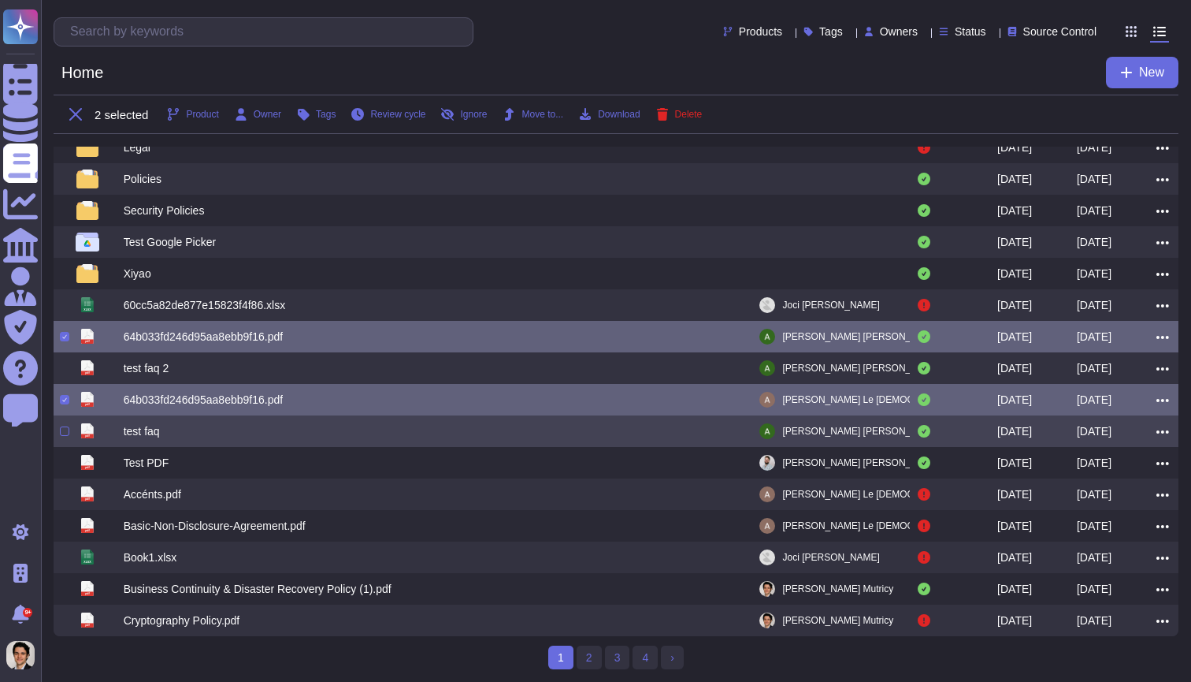
click at [58, 437] on div "pdf test faq Adriano Del Gallo 2024-12-16 2024-12-16" at bounding box center [616, 431] width 1125 height 32
click at [61, 435] on div at bounding box center [64, 430] width 9 height 9
click at [0, 0] on input "checkbox" at bounding box center [0, 0] width 0 height 0
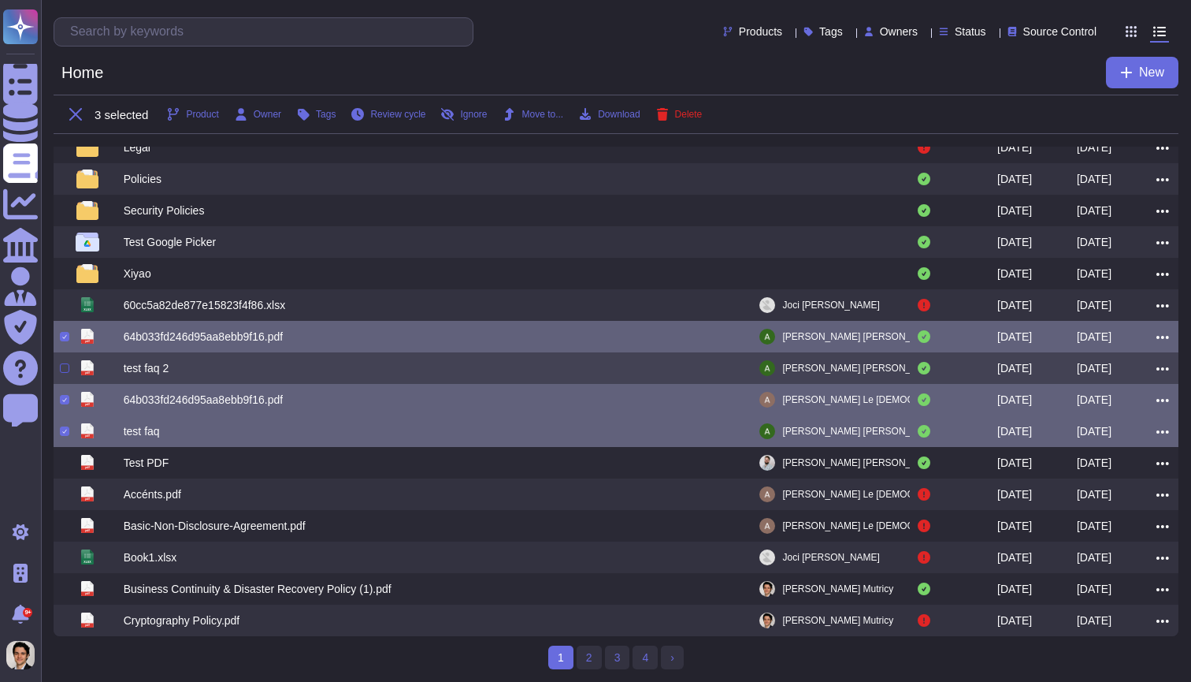
click at [61, 366] on div at bounding box center [64, 367] width 9 height 9
click at [0, 0] on input "checkbox" at bounding box center [0, 0] width 0 height 0
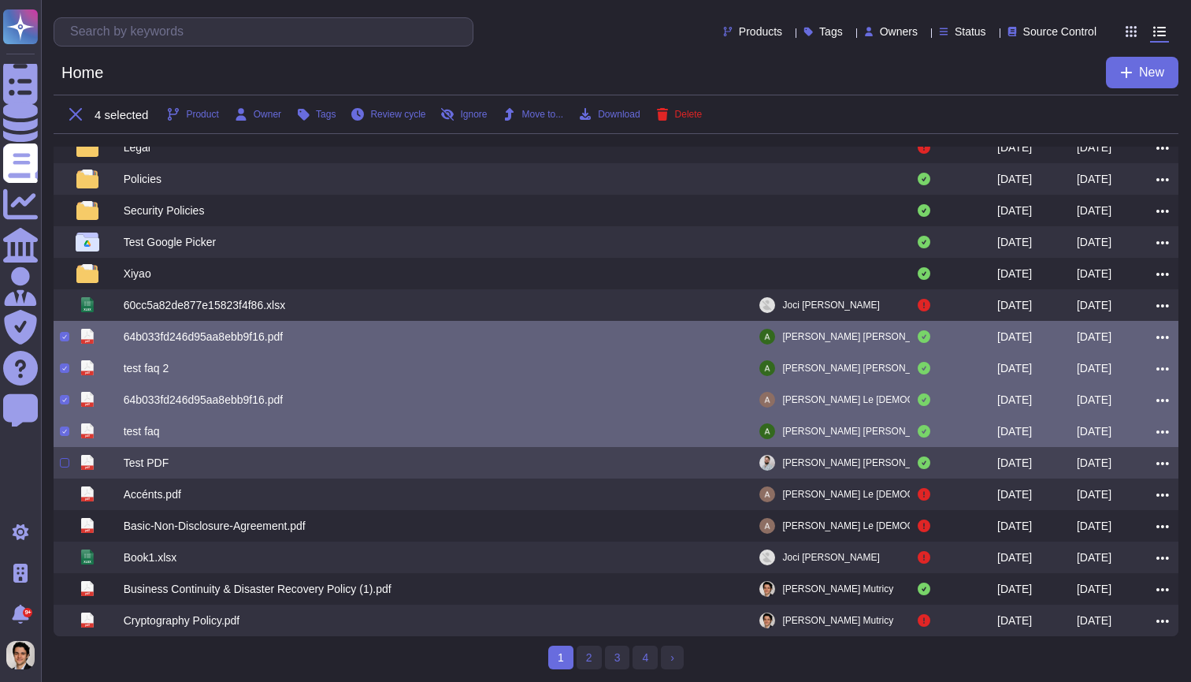
click at [64, 463] on div at bounding box center [64, 462] width 9 height 9
click at [0, 0] on input "checkbox" at bounding box center [0, 0] width 0 height 0
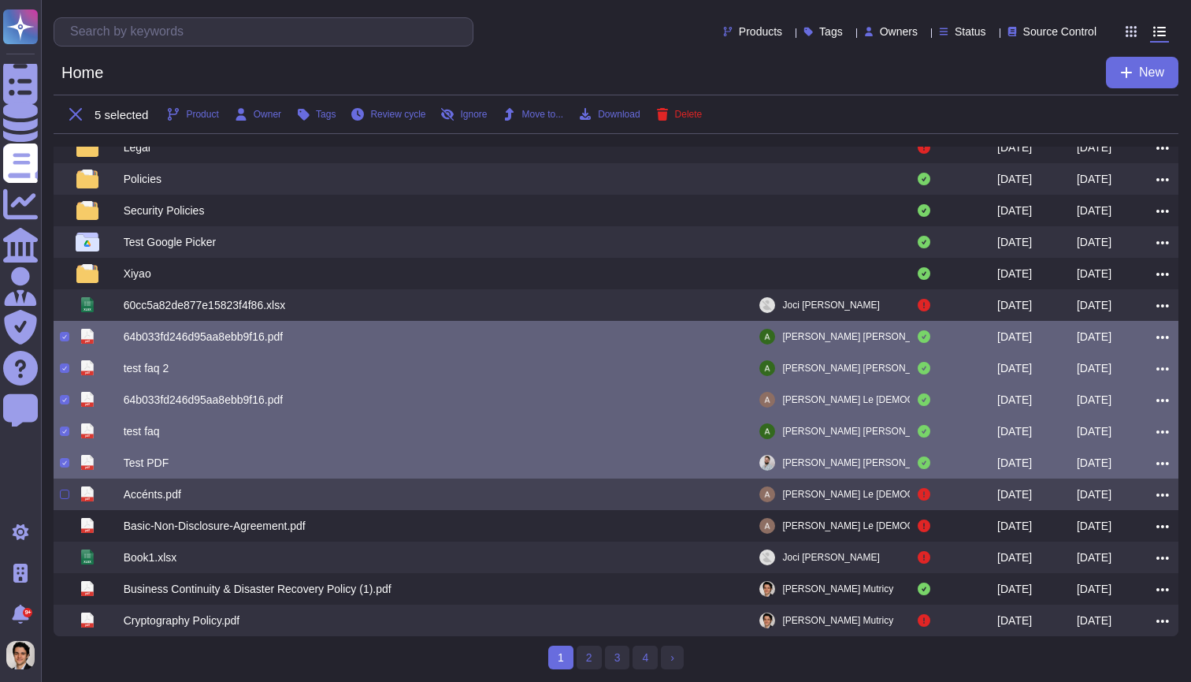
click at [69, 492] on div at bounding box center [64, 493] width 9 height 9
click at [0, 0] on input "checkbox" at bounding box center [0, 0] width 0 height 0
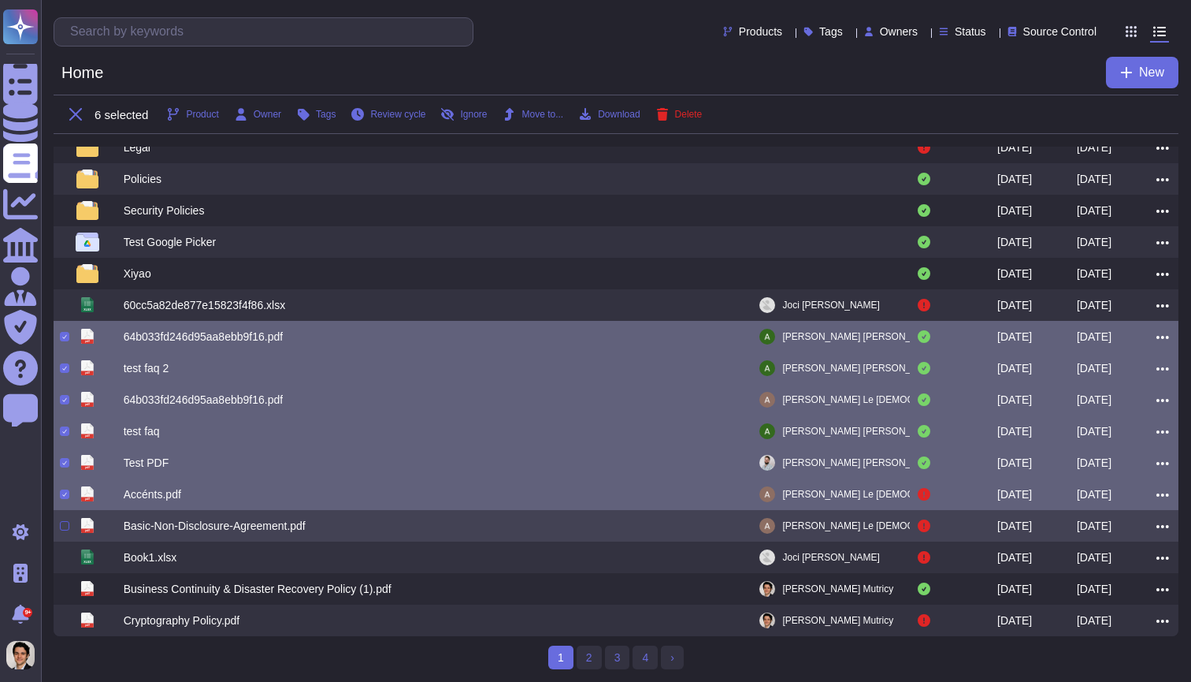
click at [63, 529] on div at bounding box center [64, 525] width 9 height 9
click at [0, 0] on input "checkbox" at bounding box center [0, 0] width 0 height 0
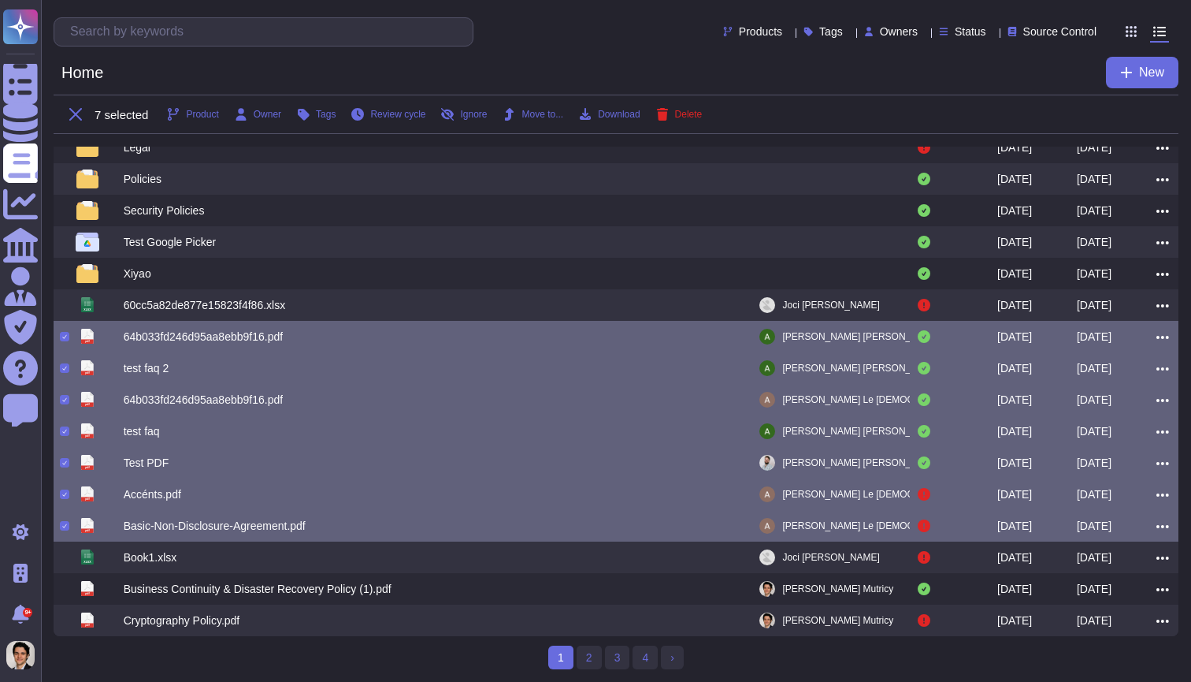
click at [128, 366] on div "test faq 2" at bounding box center [147, 368] width 46 height 16
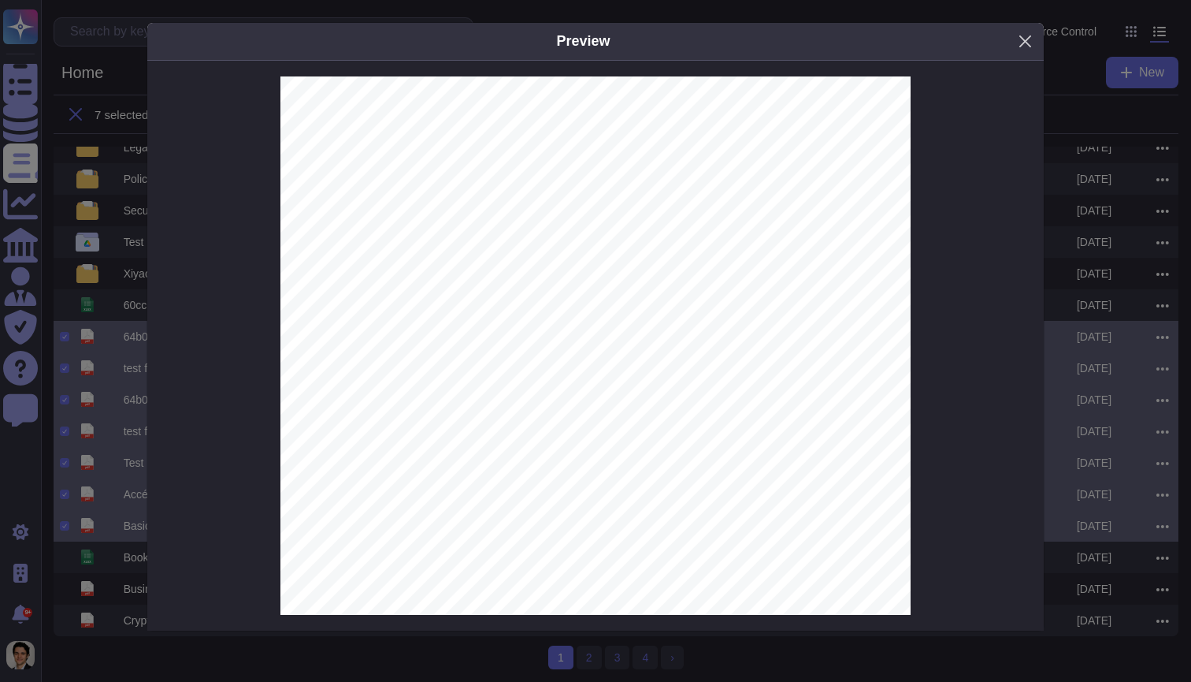
click at [1019, 46] on button "Close" at bounding box center [1025, 41] width 24 height 24
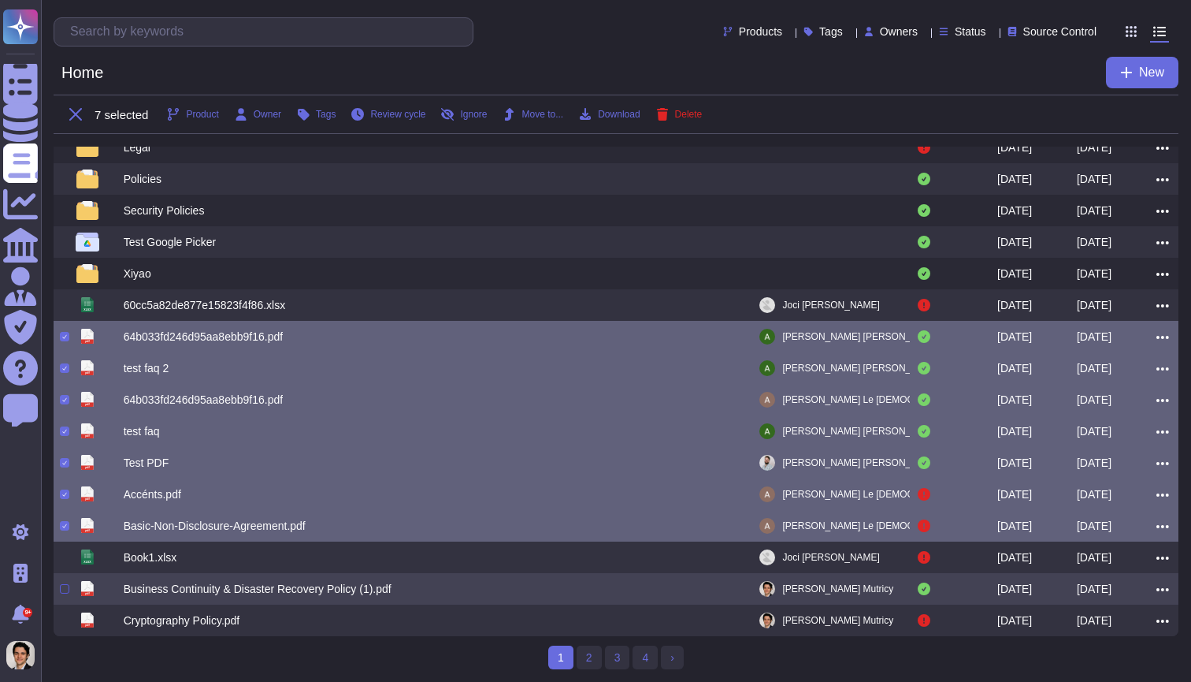
click at [63, 591] on div at bounding box center [64, 588] width 9 height 9
click at [0, 0] on input "checkbox" at bounding box center [0, 0] width 0 height 0
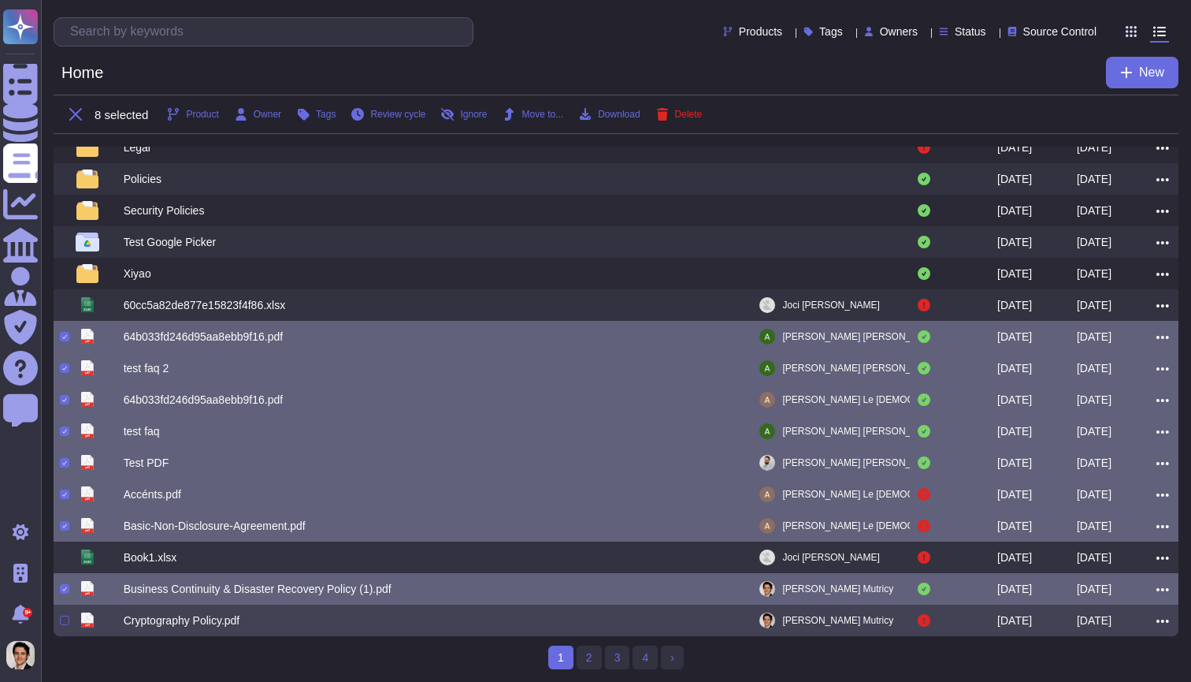
click at [61, 617] on div at bounding box center [64, 619] width 9 height 9
click at [0, 0] on input "checkbox" at bounding box center [0, 0] width 0 height 0
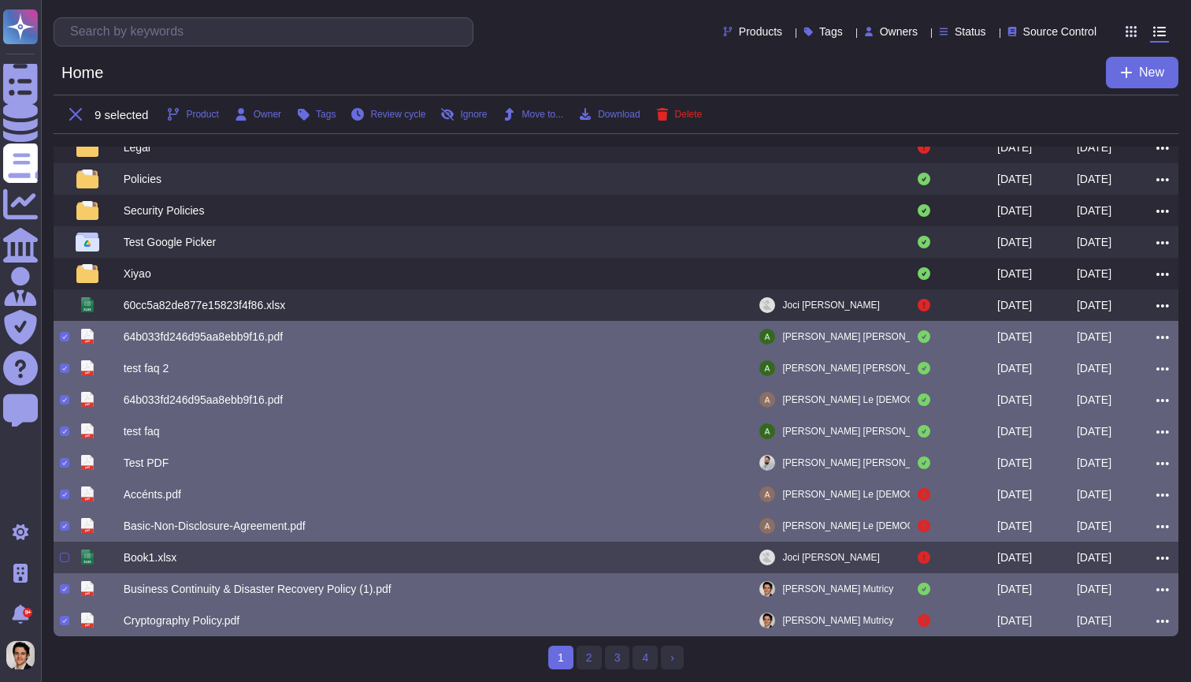
click at [63, 560] on div at bounding box center [64, 556] width 9 height 9
click at [0, 0] on input "checkbox" at bounding box center [0, 0] width 0 height 0
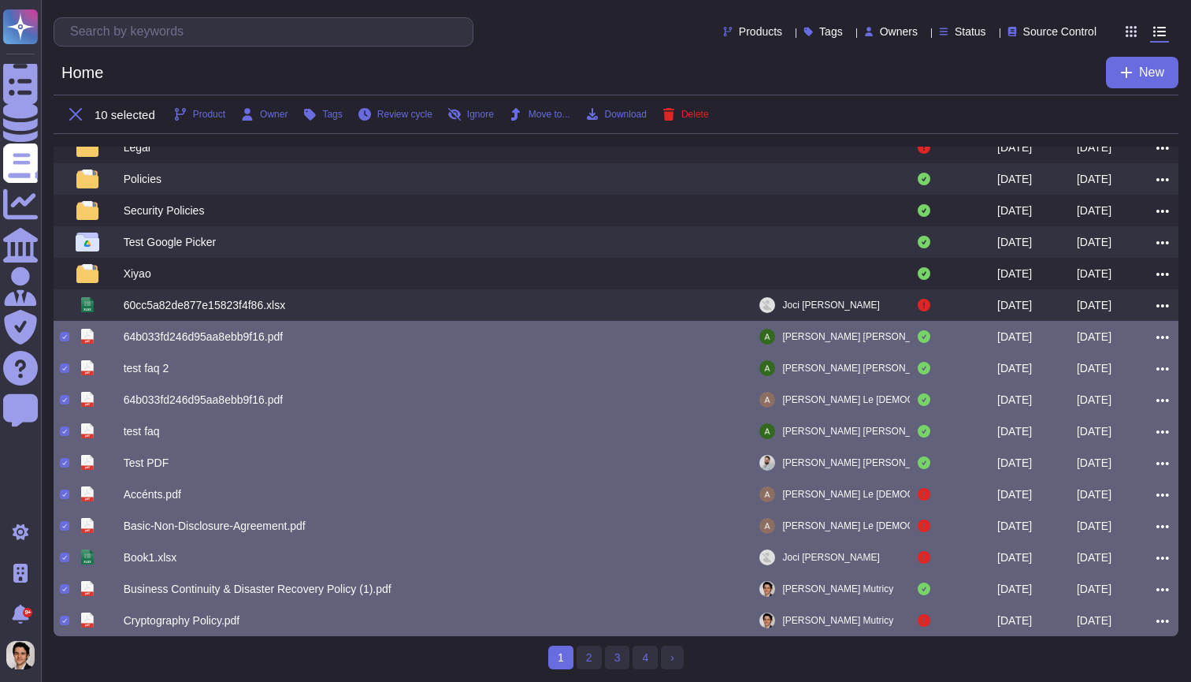
click at [704, 104] on div "10 selected Product Owner Tags Review cycle Ignore Move to... Download Delete" at bounding box center [616, 114] width 1125 height 39
click at [709, 117] on span "Delete" at bounding box center [696, 114] width 28 height 9
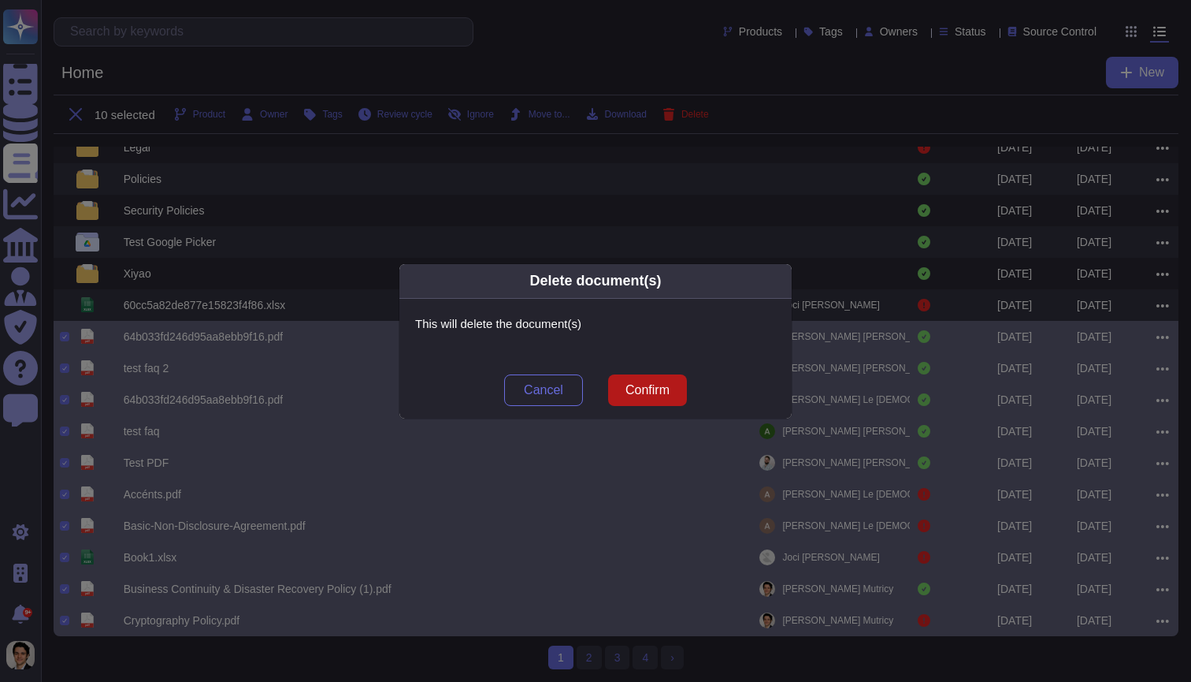
click at [647, 400] on button "Confirm" at bounding box center [647, 390] width 79 height 32
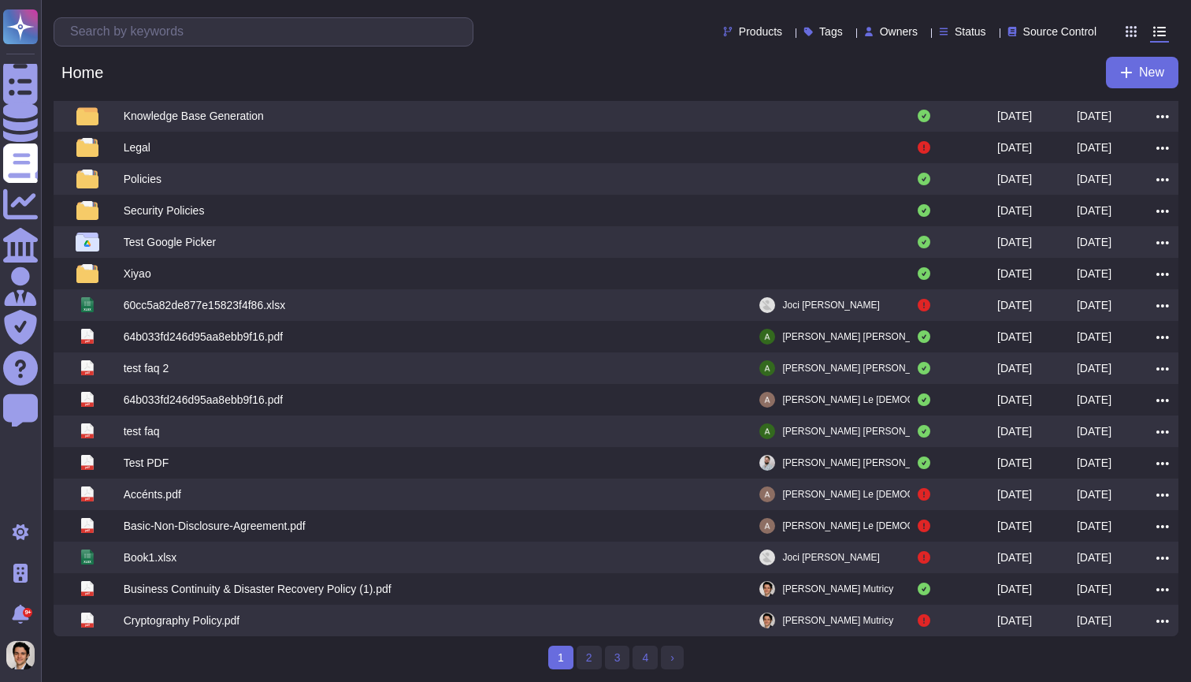
scroll to position [121, 0]
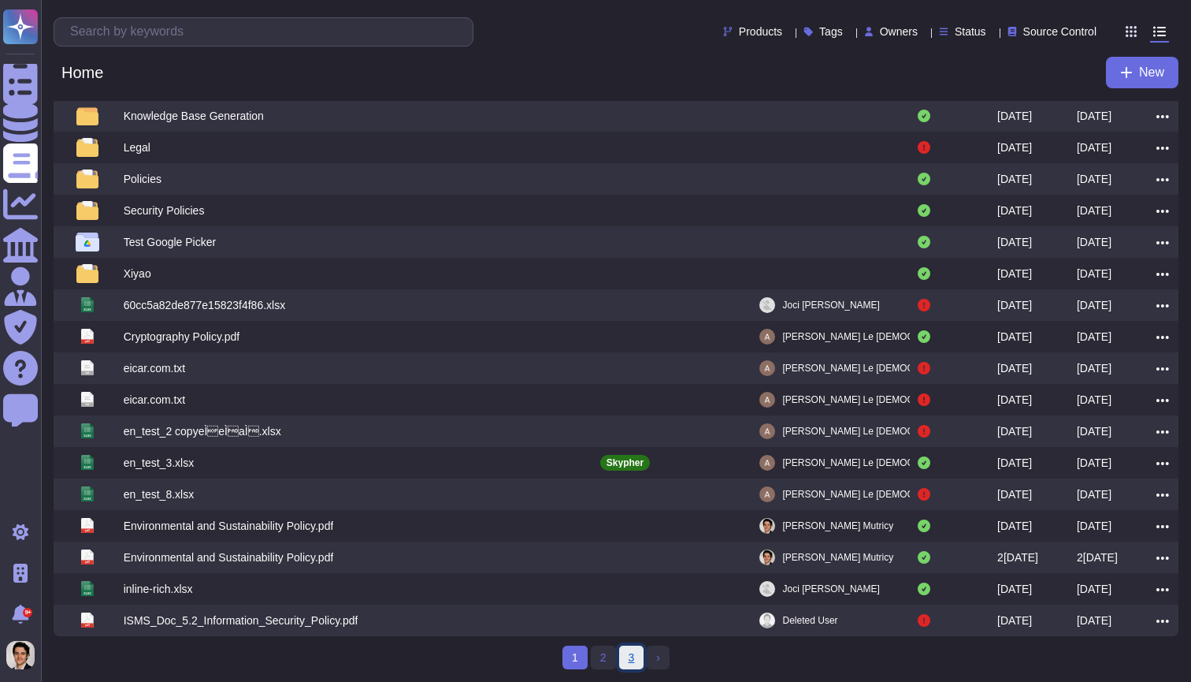
click at [623, 657] on link "3" at bounding box center [631, 657] width 25 height 24
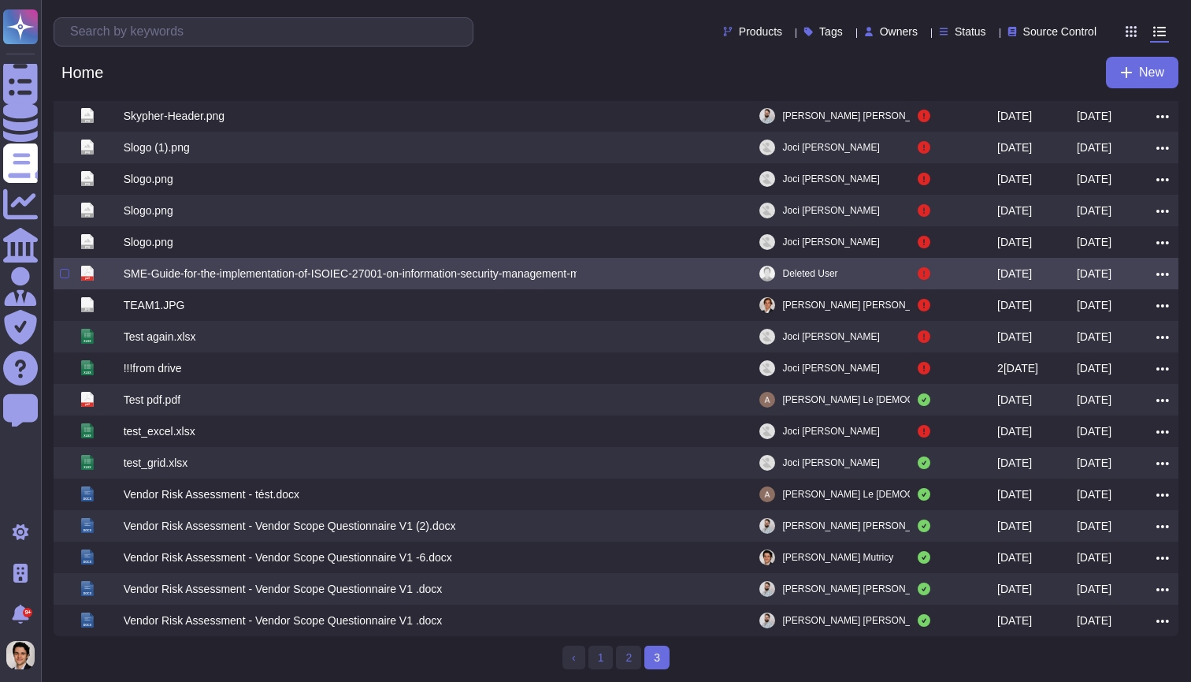
click at [63, 273] on div at bounding box center [64, 273] width 9 height 9
click at [0, 0] on input "checkbox" at bounding box center [0, 0] width 0 height 0
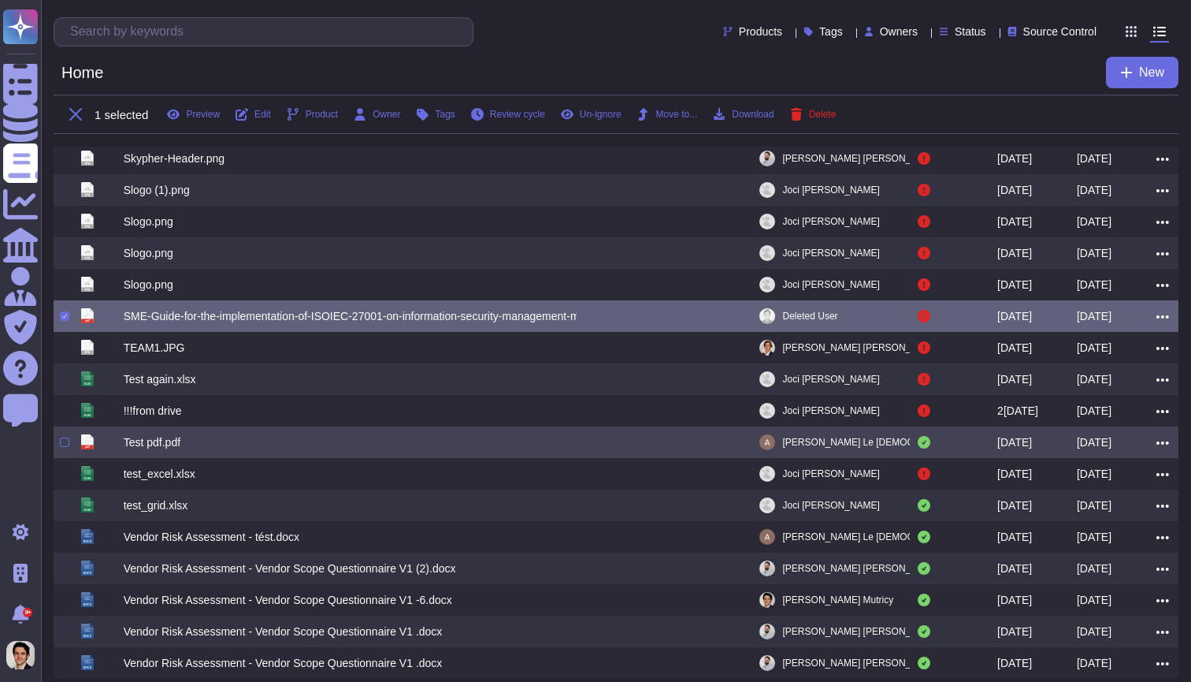
click at [69, 445] on div at bounding box center [68, 442] width 16 height 19
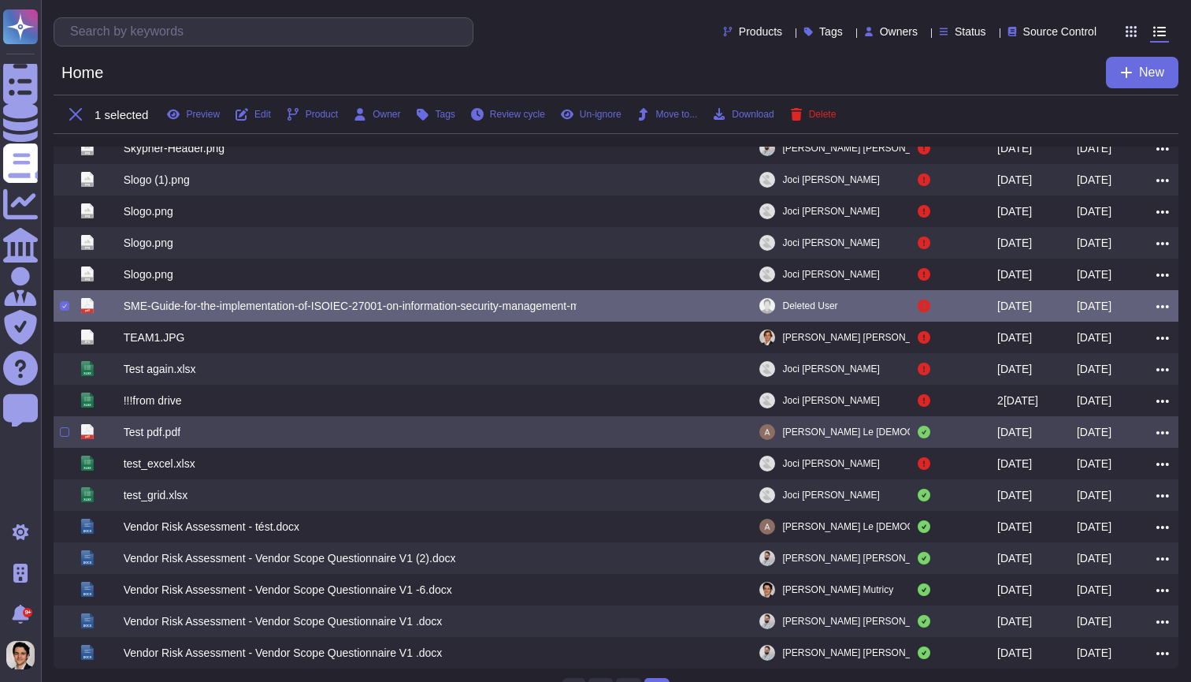
click at [58, 438] on div "pdf Test pdf.pdf Antoine Le Dû 2025-06-25 2025-06-25" at bounding box center [616, 432] width 1125 height 32
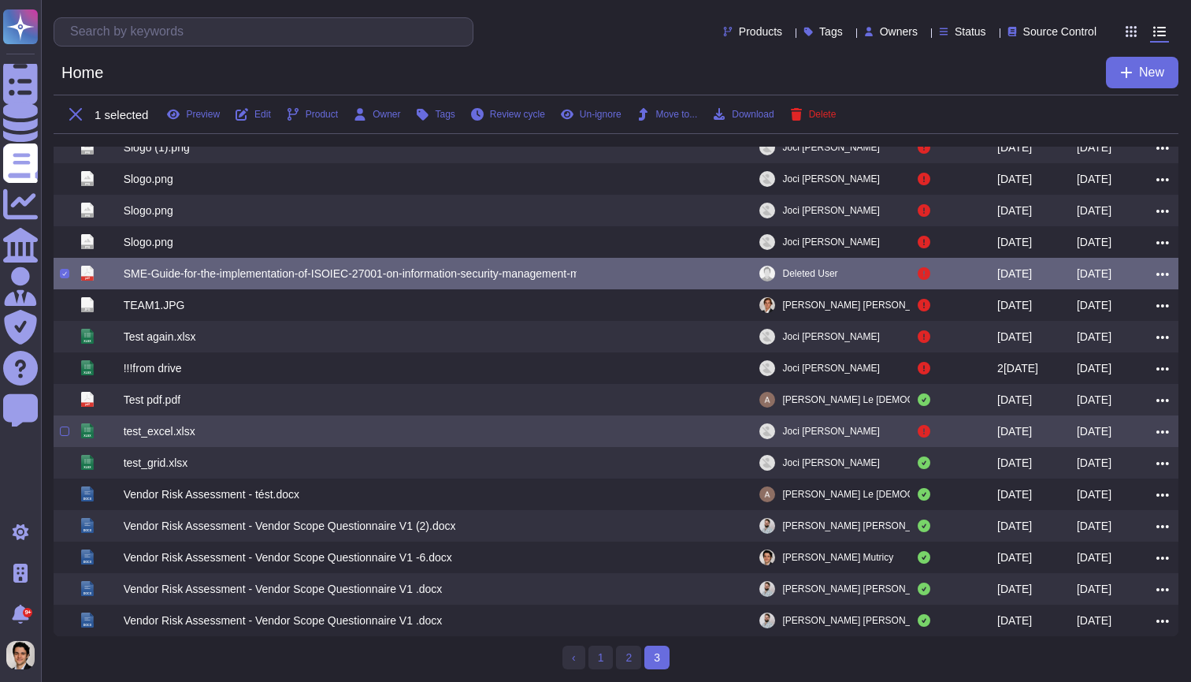
scroll to position [135, 0]
click at [60, 433] on div at bounding box center [64, 430] width 9 height 9
click at [0, 0] on input "checkbox" at bounding box center [0, 0] width 0 height 0
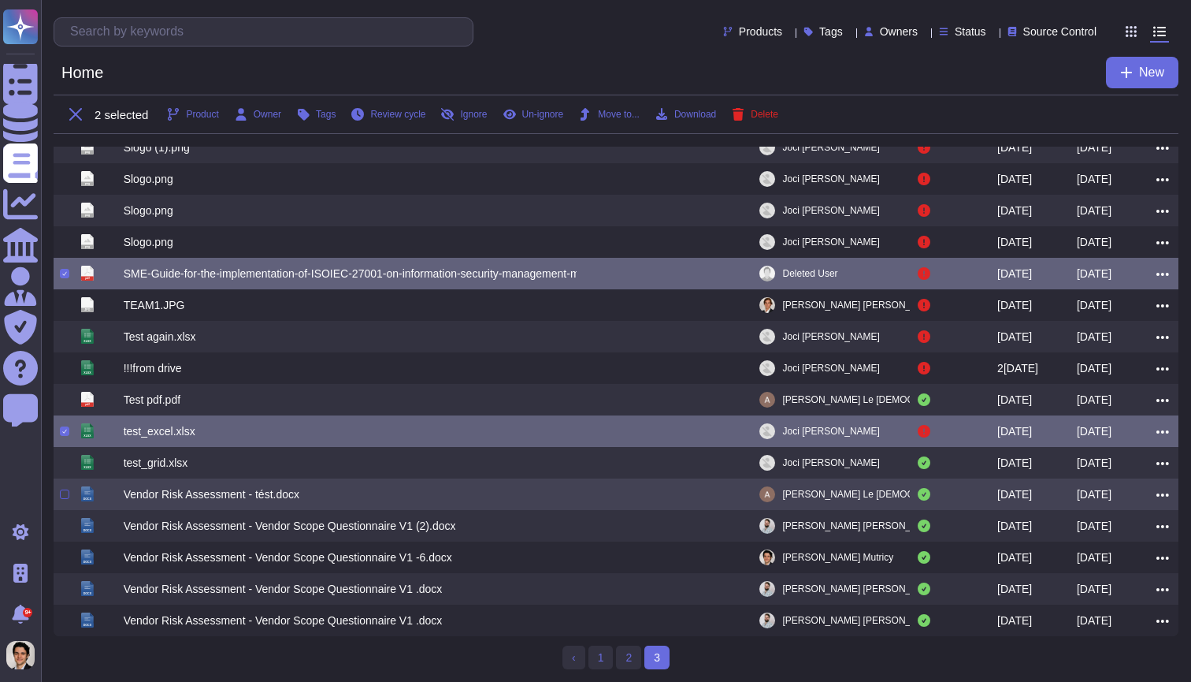
click at [65, 492] on div at bounding box center [64, 493] width 9 height 9
click at [0, 0] on input "checkbox" at bounding box center [0, 0] width 0 height 0
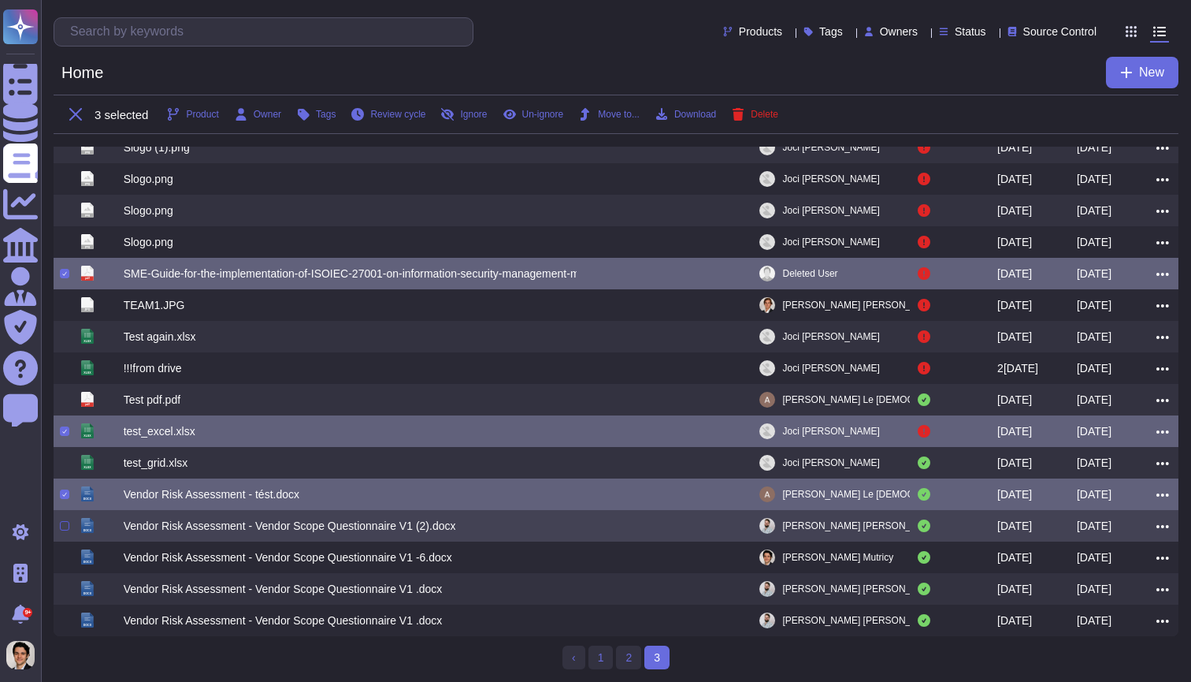
click at [65, 530] on div at bounding box center [64, 525] width 9 height 9
click at [0, 0] on input "checkbox" at bounding box center [0, 0] width 0 height 0
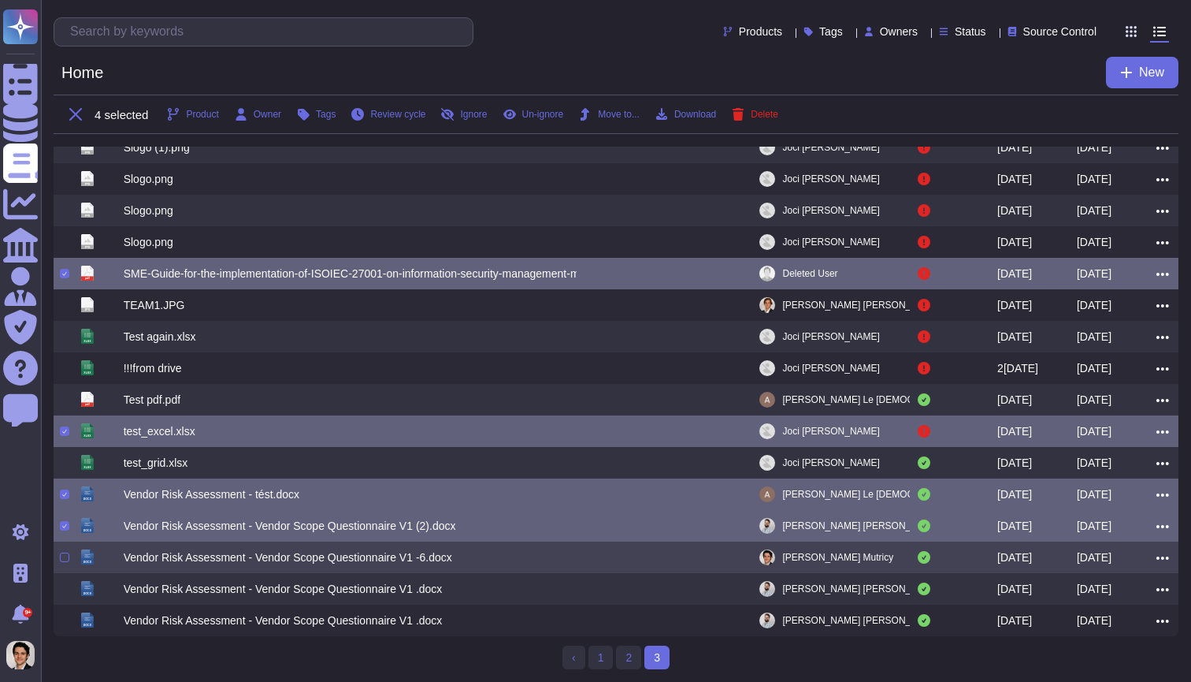
click at [65, 547] on div "docx Vendor Risk Assessment - Vendor Scope Questionnaire V1 -6.docx Louis Mutri…" at bounding box center [616, 557] width 1125 height 32
click at [65, 558] on div at bounding box center [64, 556] width 9 height 9
click at [0, 0] on input "checkbox" at bounding box center [0, 0] width 0 height 0
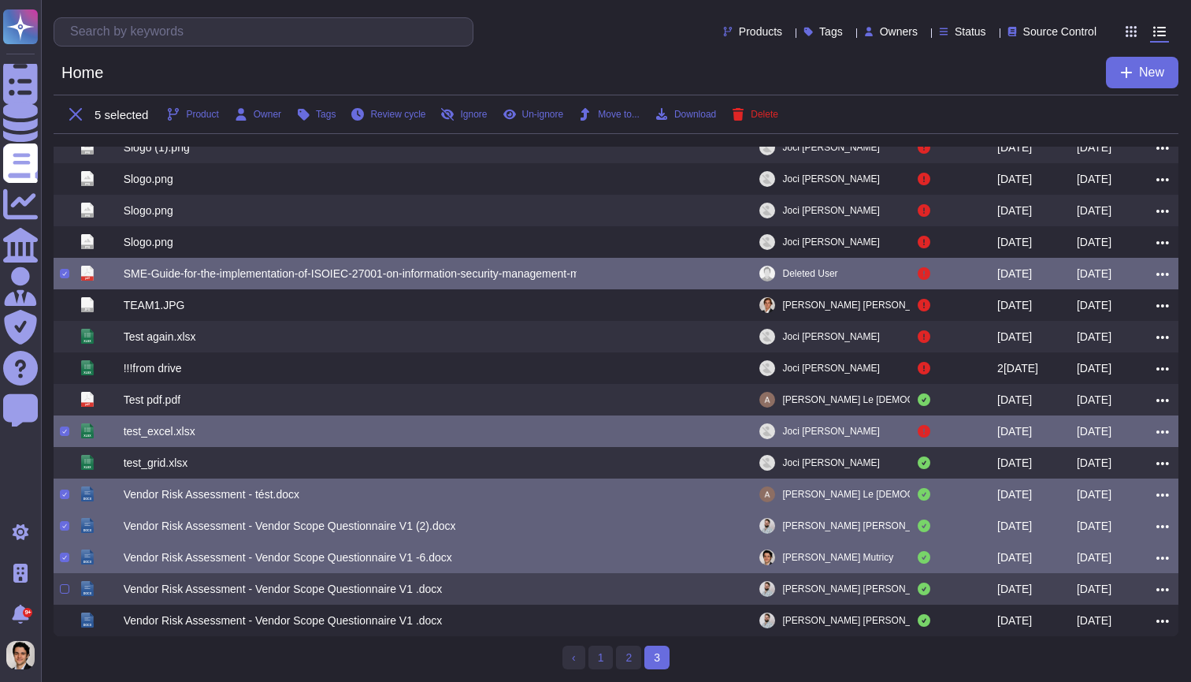
click at [66, 579] on div at bounding box center [68, 588] width 16 height 19
click at [66, 590] on div at bounding box center [64, 588] width 9 height 9
click at [0, 0] on input "checkbox" at bounding box center [0, 0] width 0 height 0
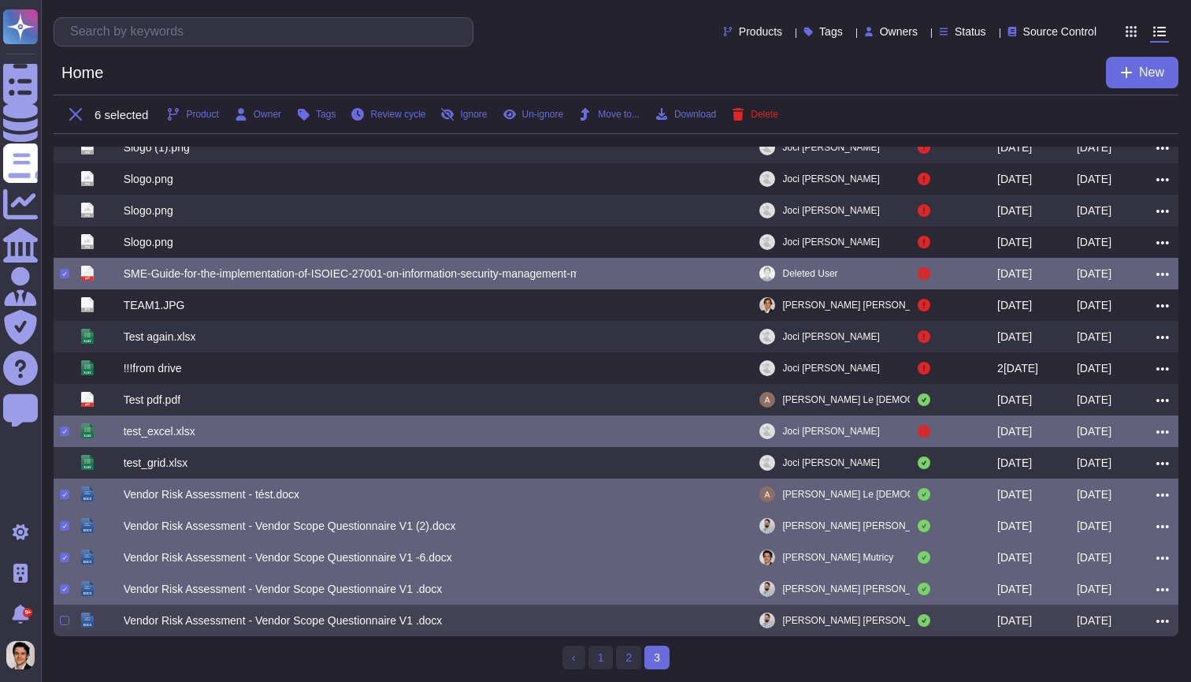
click at [66, 625] on div at bounding box center [68, 620] width 16 height 19
click at [64, 618] on div at bounding box center [64, 619] width 9 height 9
click at [0, 0] on input "checkbox" at bounding box center [0, 0] width 0 height 0
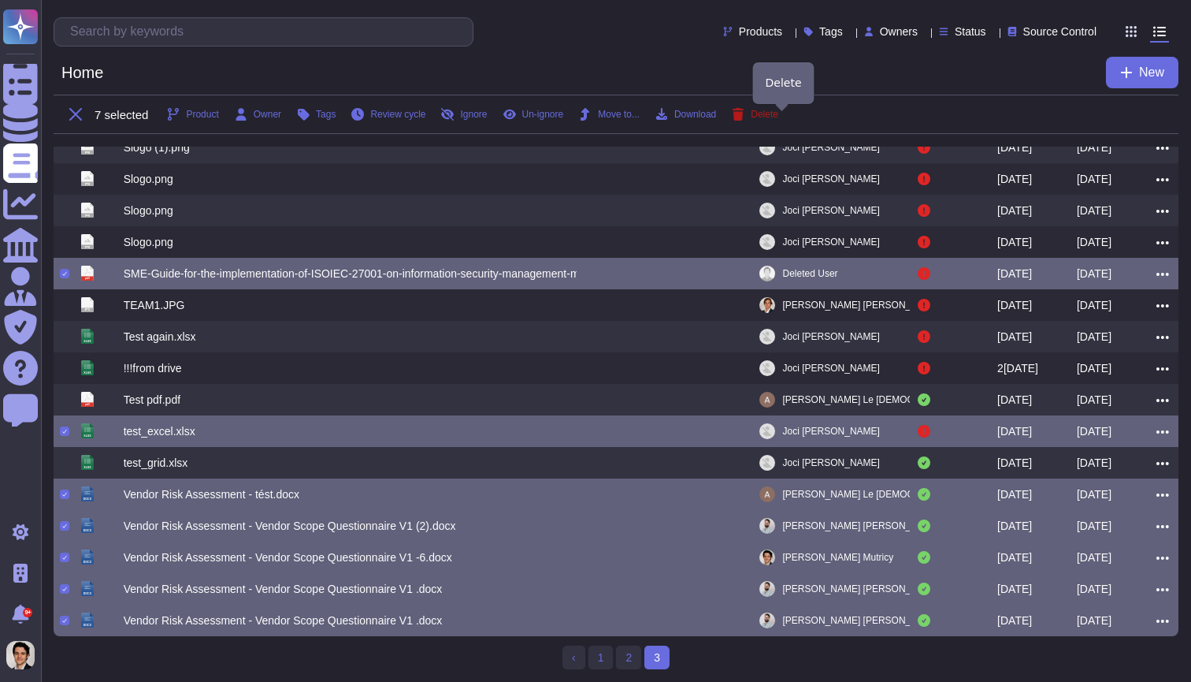
click at [779, 110] on span "Delete" at bounding box center [765, 114] width 28 height 9
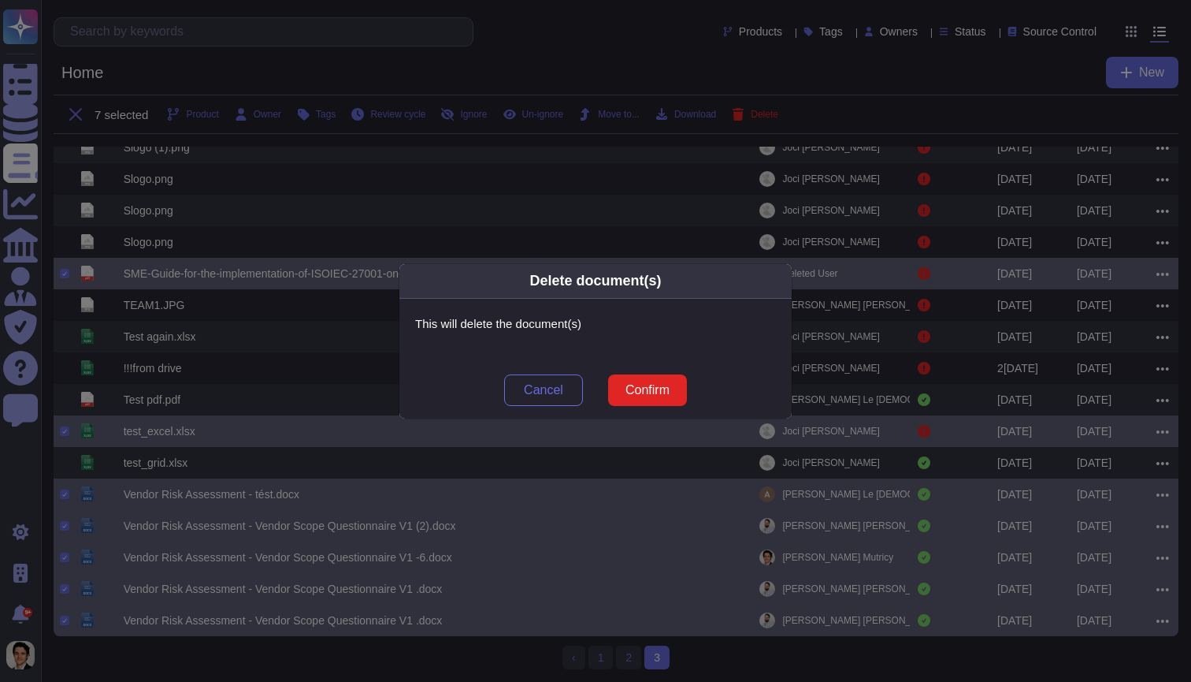
click at [638, 407] on div "Cancel Confirm" at bounding box center [596, 390] width 392 height 57
click at [646, 390] on span "Confirm" at bounding box center [648, 390] width 44 height 13
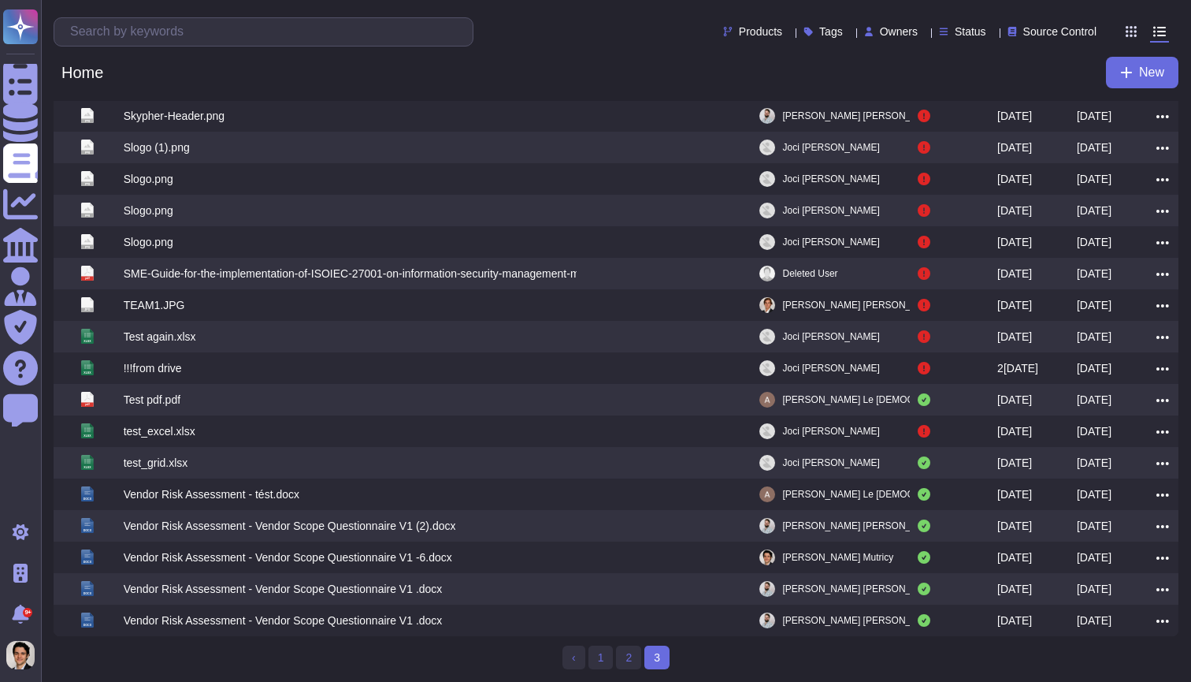
scroll to position [89, 0]
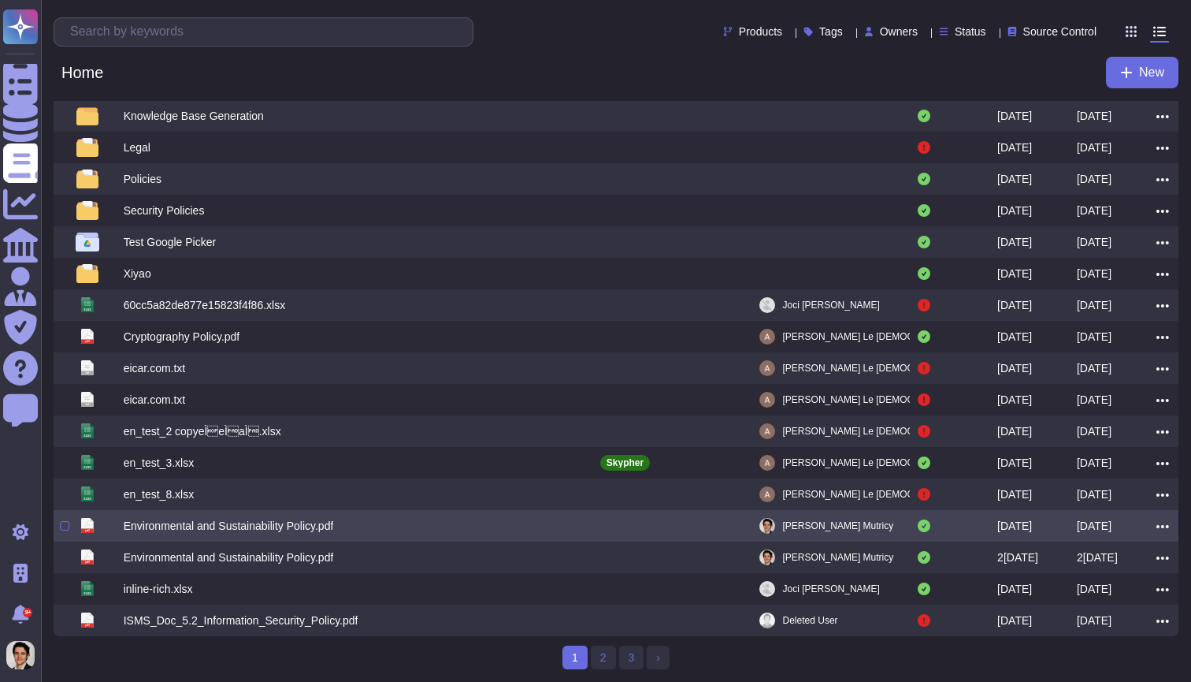
scroll to position [121, 0]
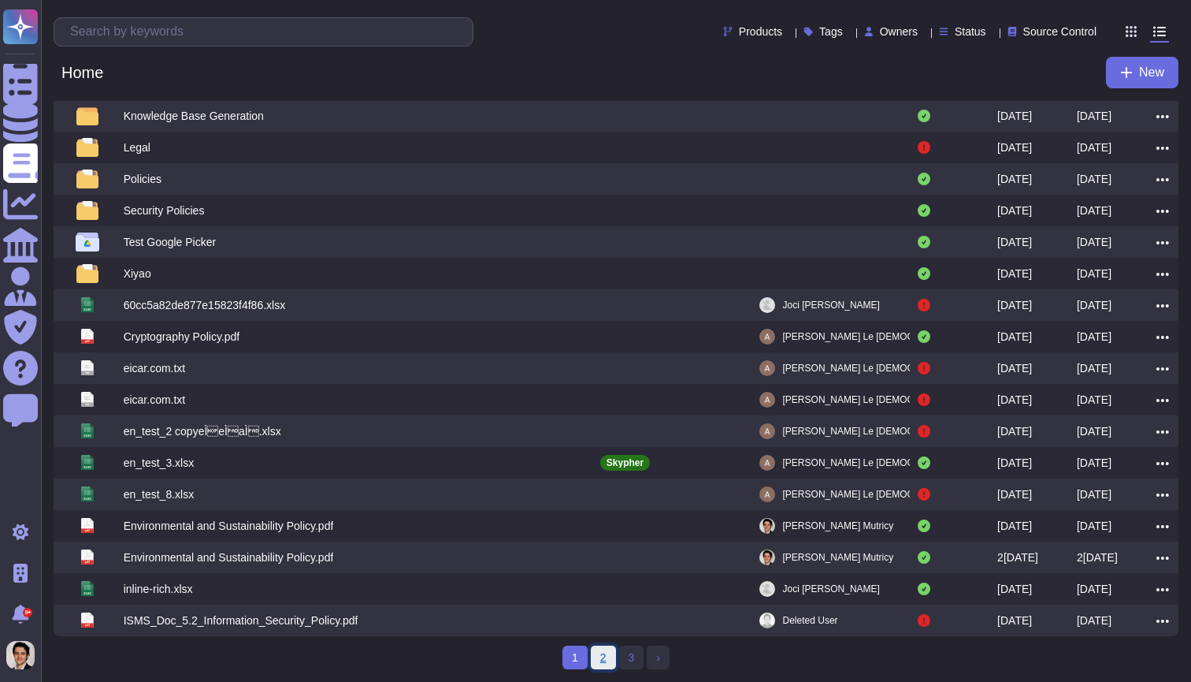
click at [596, 659] on link "2" at bounding box center [603, 657] width 25 height 24
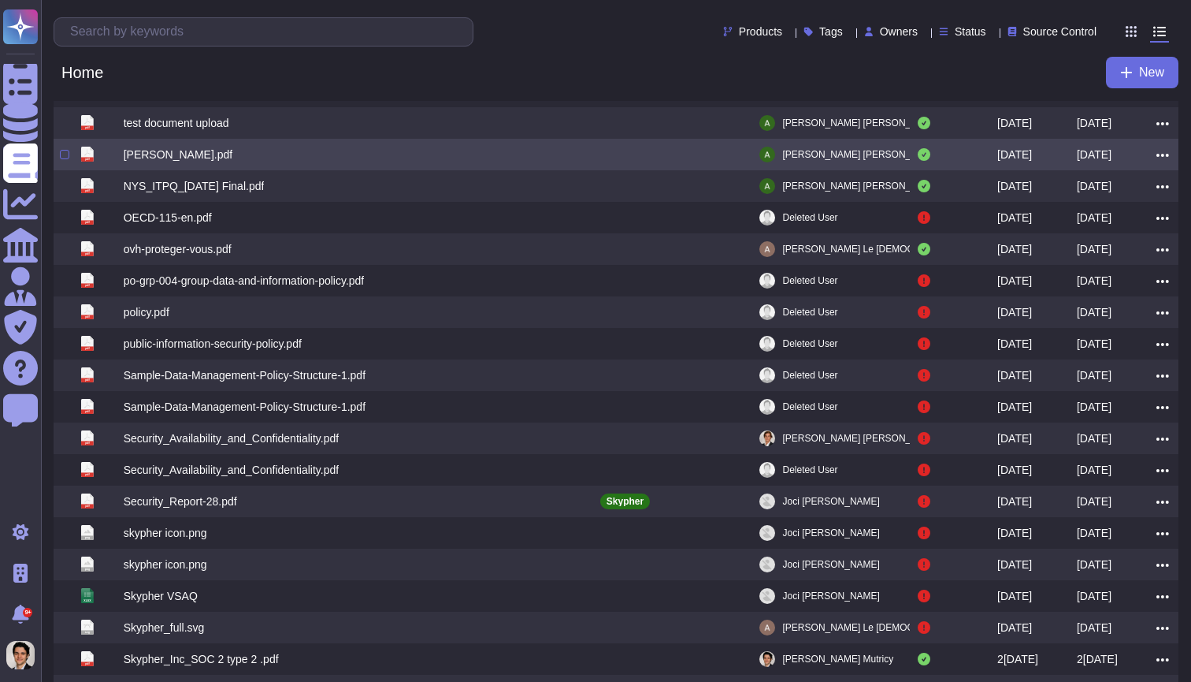
scroll to position [49, 0]
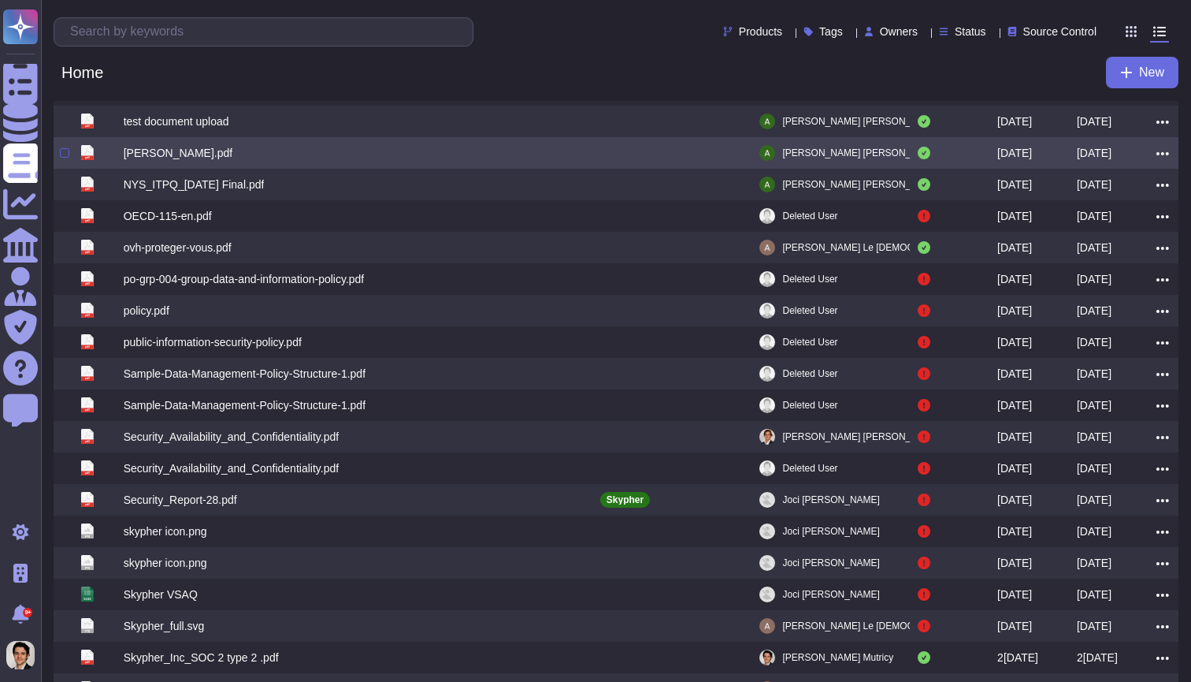
click at [65, 158] on div at bounding box center [64, 152] width 9 height 9
click at [0, 0] on input "checkbox" at bounding box center [0, 0] width 0 height 0
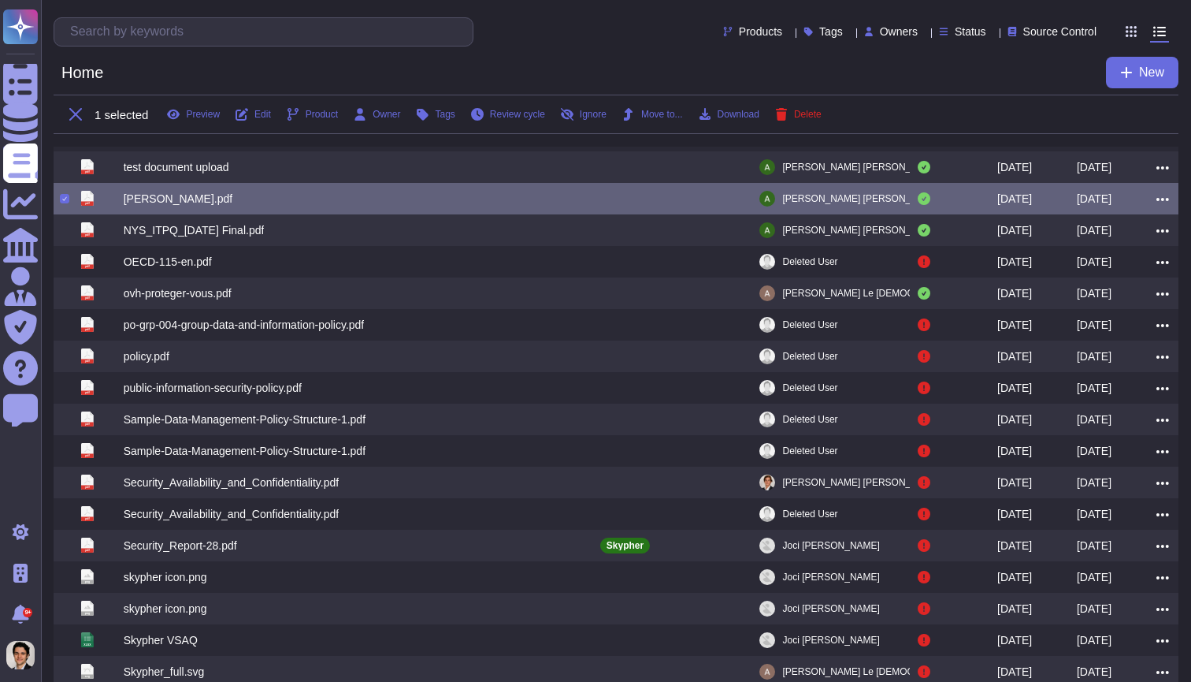
click at [1162, 201] on icon at bounding box center [1163, 199] width 13 height 3
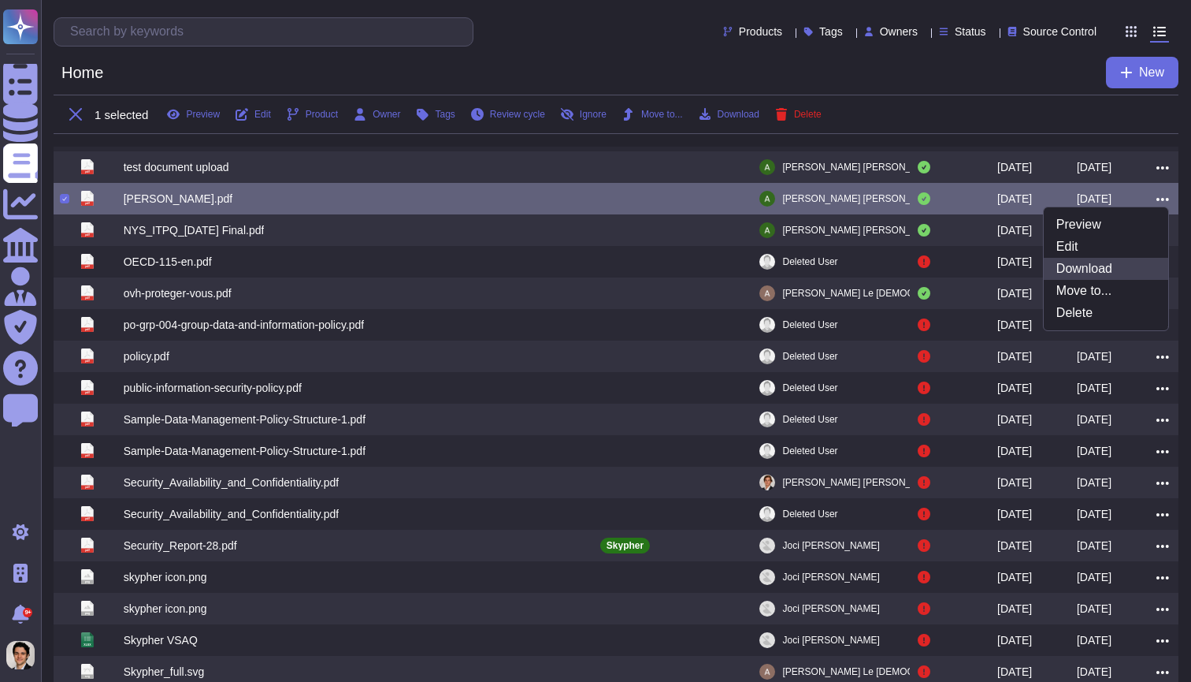
click at [1091, 267] on link "Download" at bounding box center [1106, 269] width 125 height 22
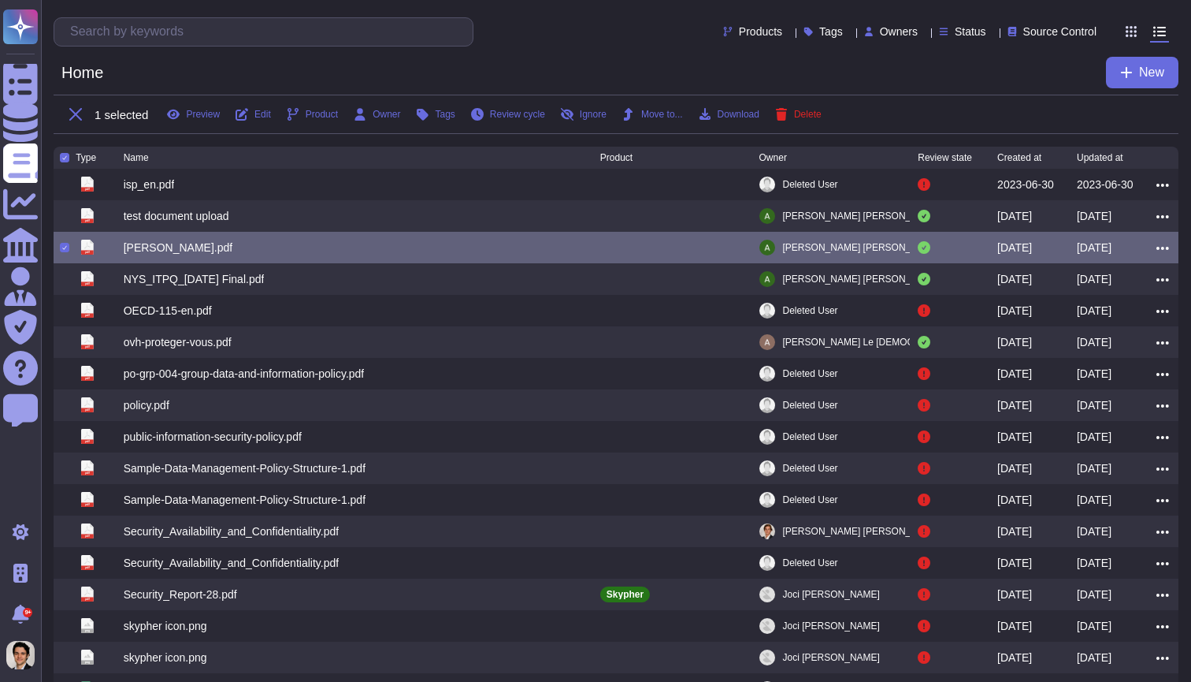
scroll to position [0, 0]
click at [67, 158] on div at bounding box center [64, 157] width 9 height 9
click at [0, 0] on input "checkbox" at bounding box center [0, 0] width 0 height 0
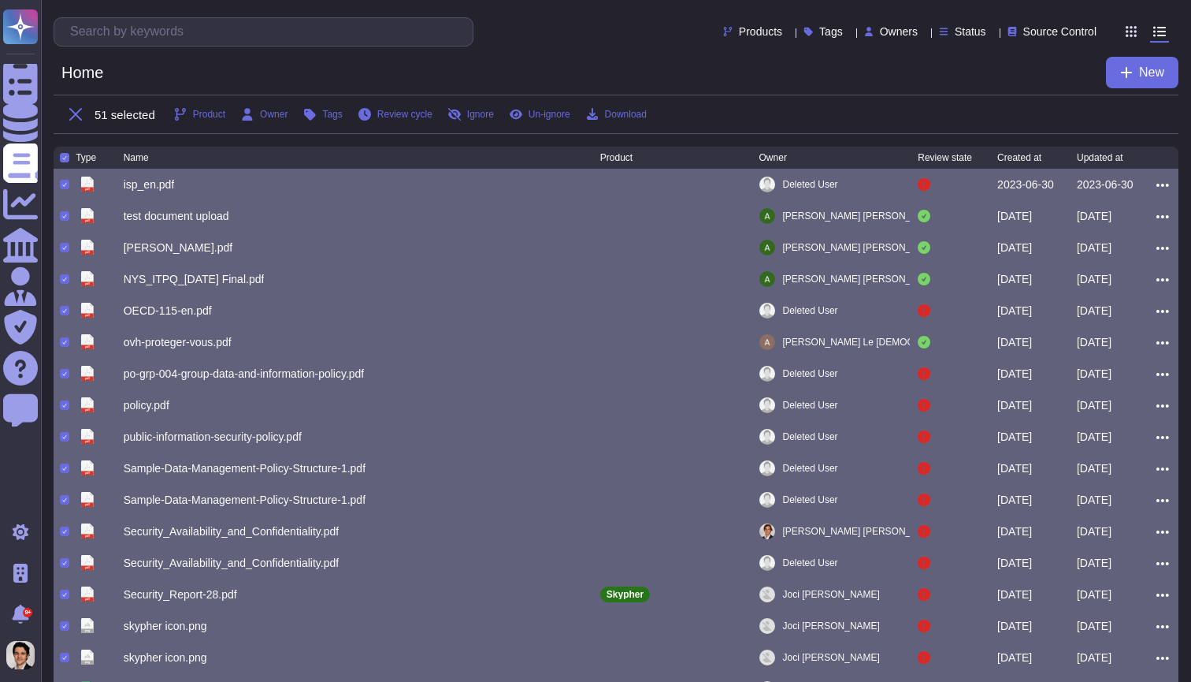
click at [70, 166] on div "Type Name Product Owner Review state Created at Updated at" at bounding box center [616, 158] width 1125 height 22
click at [67, 162] on div at bounding box center [64, 157] width 9 height 9
click at [0, 0] on input "checkbox" at bounding box center [0, 0] width 0 height 0
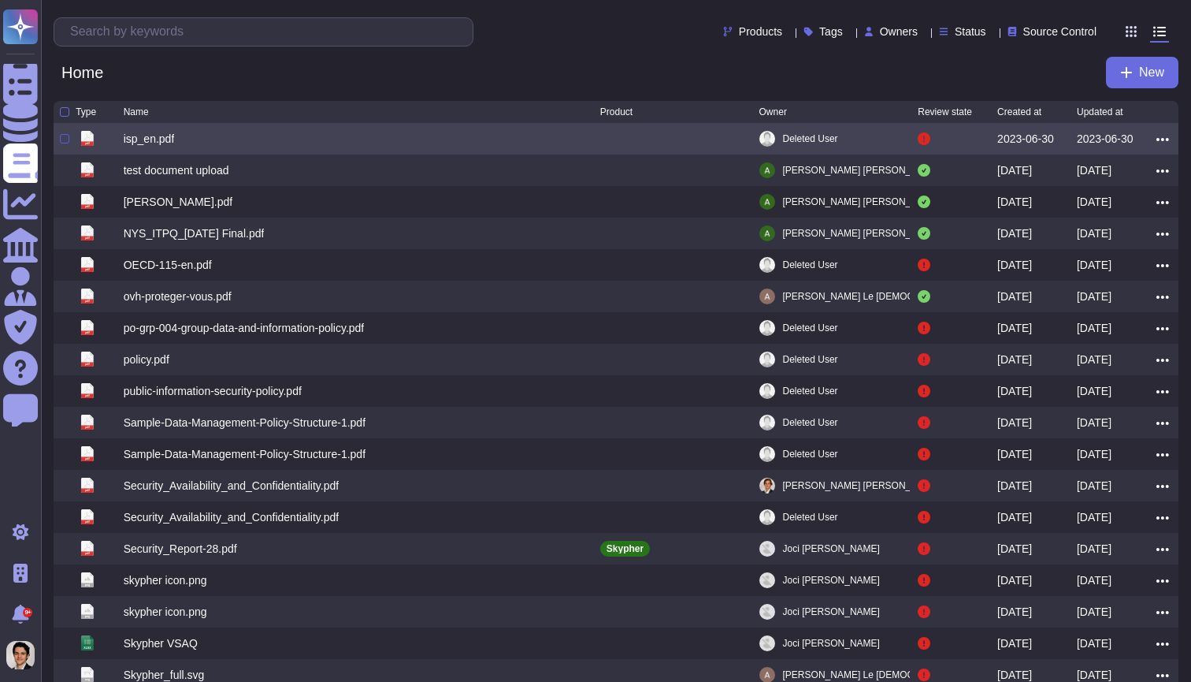
click at [66, 143] on div at bounding box center [64, 138] width 9 height 9
click at [0, 0] on input "checkbox" at bounding box center [0, 0] width 0 height 0
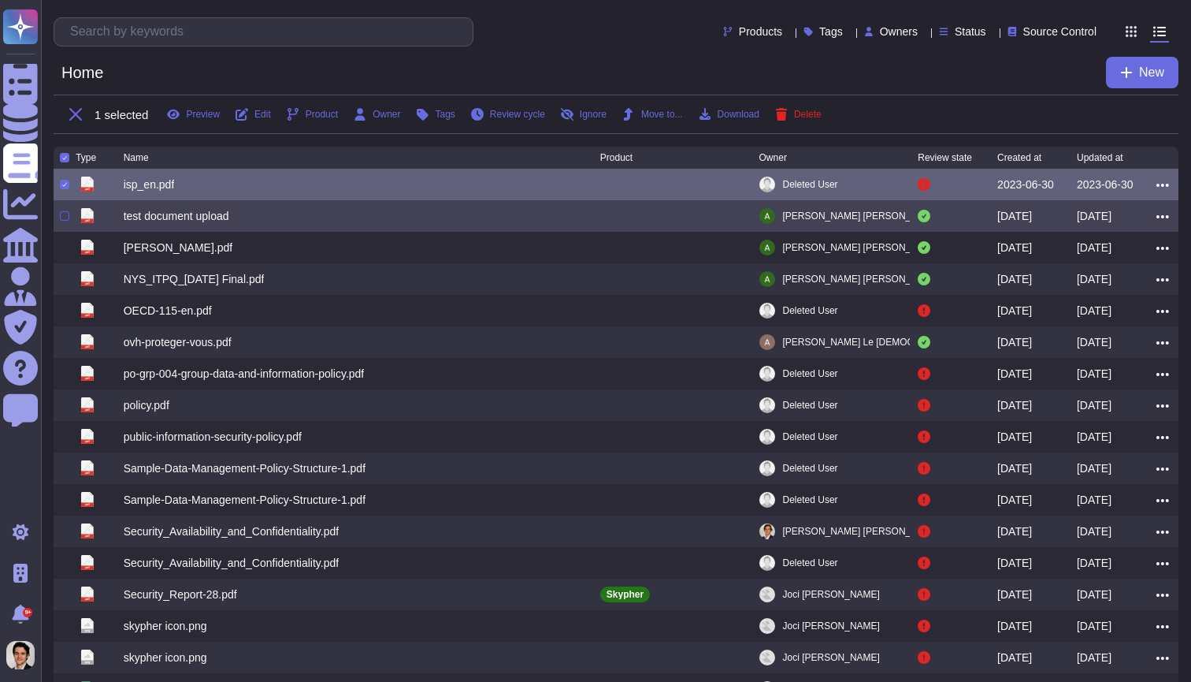
click at [62, 221] on div at bounding box center [64, 215] width 9 height 9
click at [0, 0] on input "checkbox" at bounding box center [0, 0] width 0 height 0
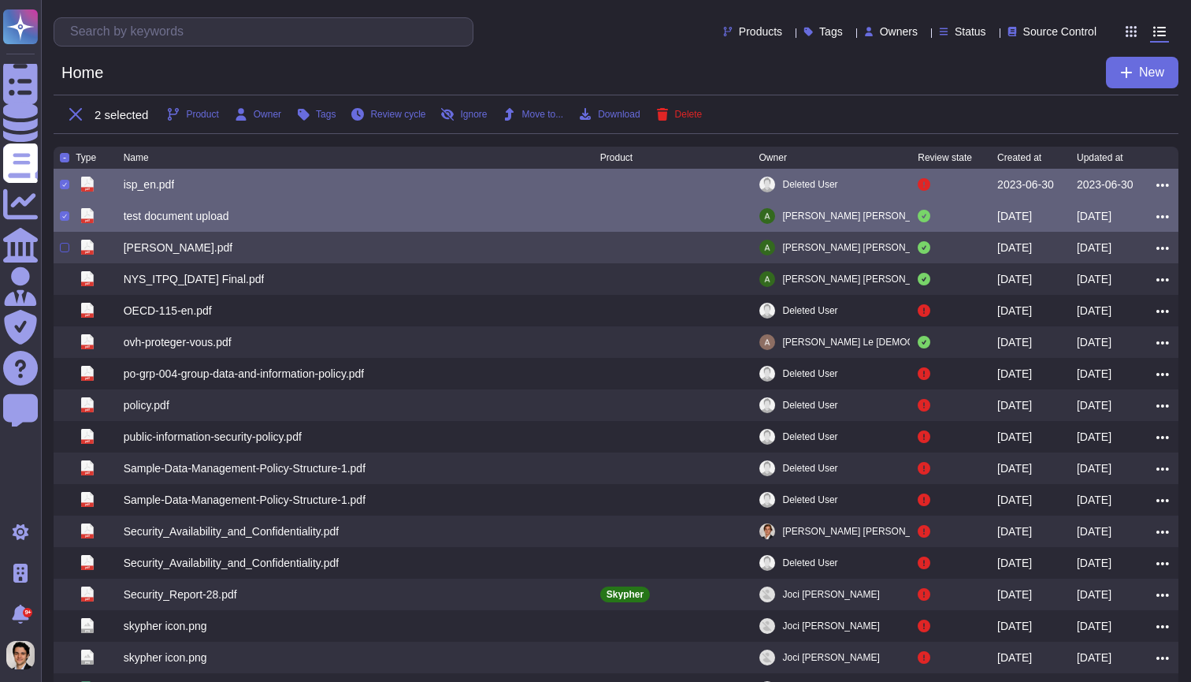
click at [62, 248] on div at bounding box center [64, 247] width 9 height 9
click at [0, 0] on input "checkbox" at bounding box center [0, 0] width 0 height 0
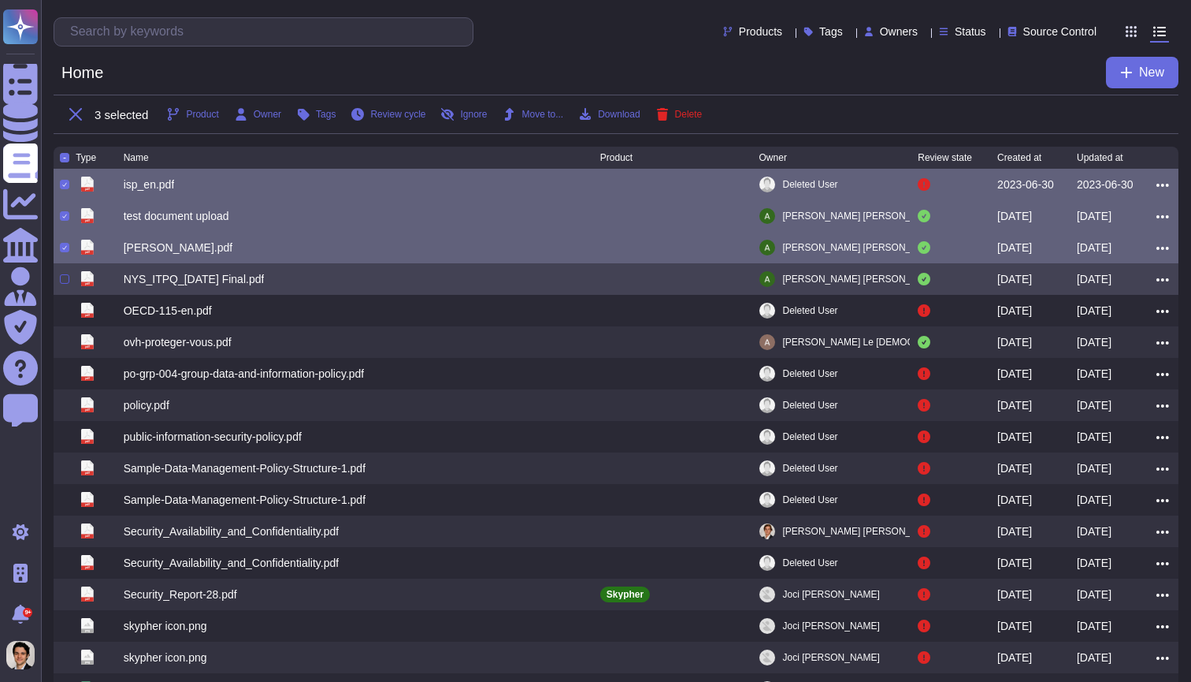
click at [61, 283] on div at bounding box center [64, 278] width 9 height 9
click at [0, 0] on input "checkbox" at bounding box center [0, 0] width 0 height 0
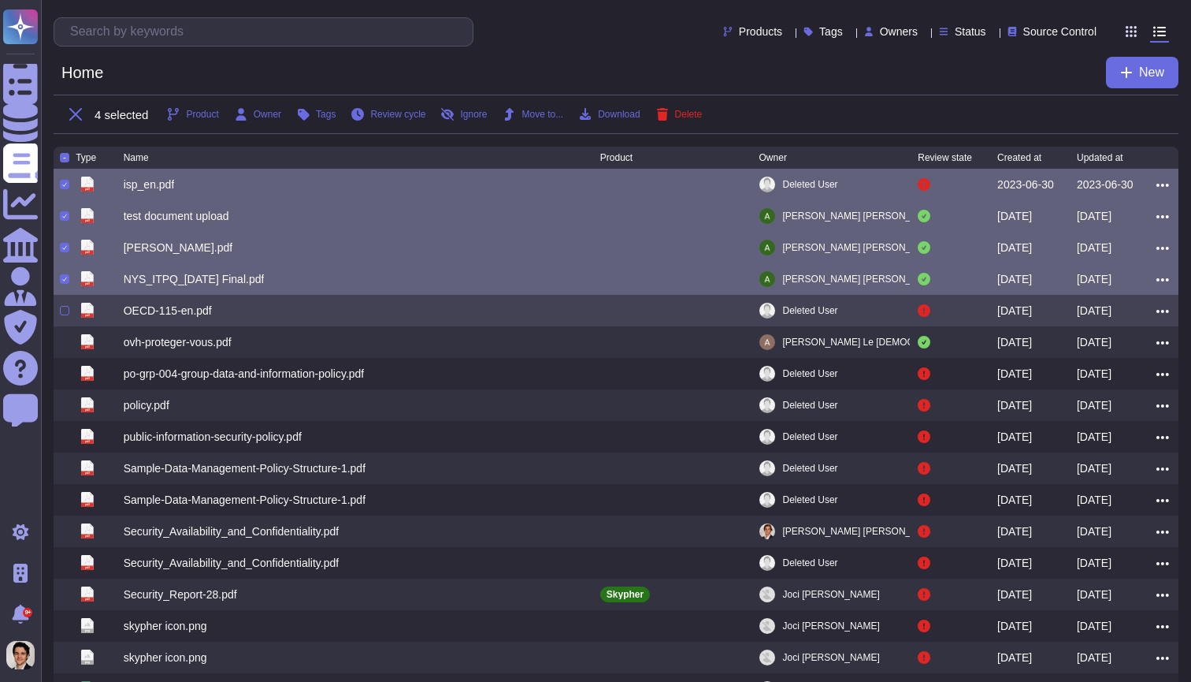
click at [61, 318] on div at bounding box center [68, 310] width 16 height 19
click at [61, 307] on div at bounding box center [68, 310] width 16 height 19
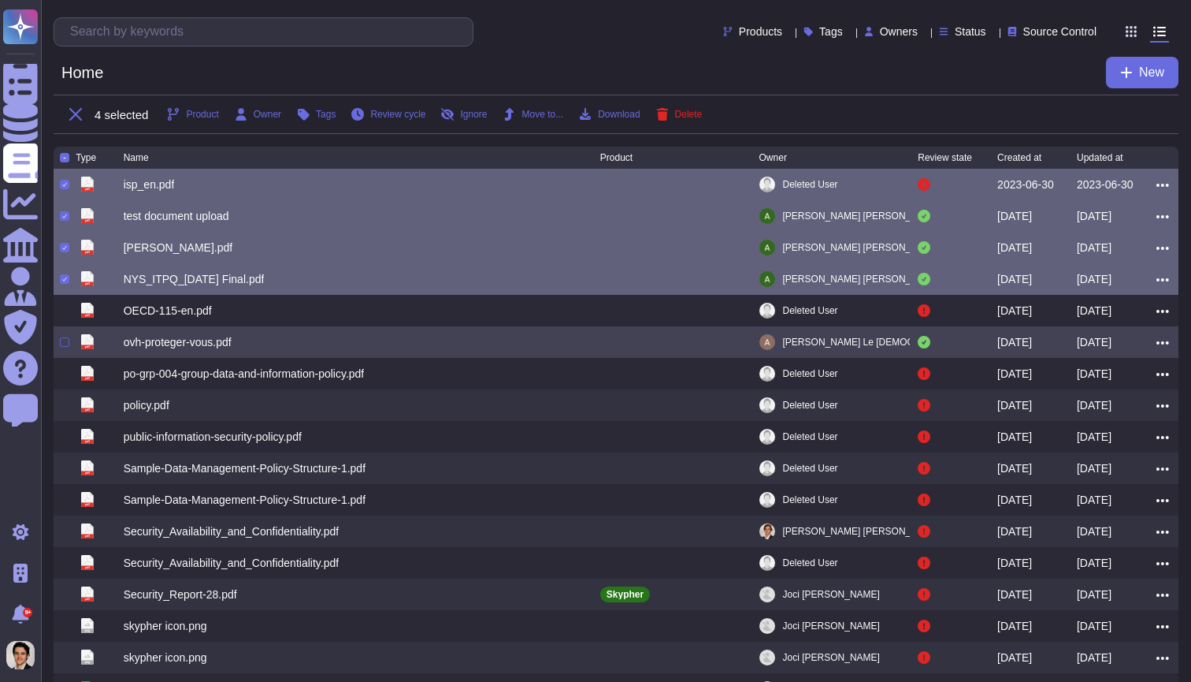
click at [61, 347] on div at bounding box center [64, 341] width 9 height 9
click at [0, 0] on input "checkbox" at bounding box center [0, 0] width 0 height 0
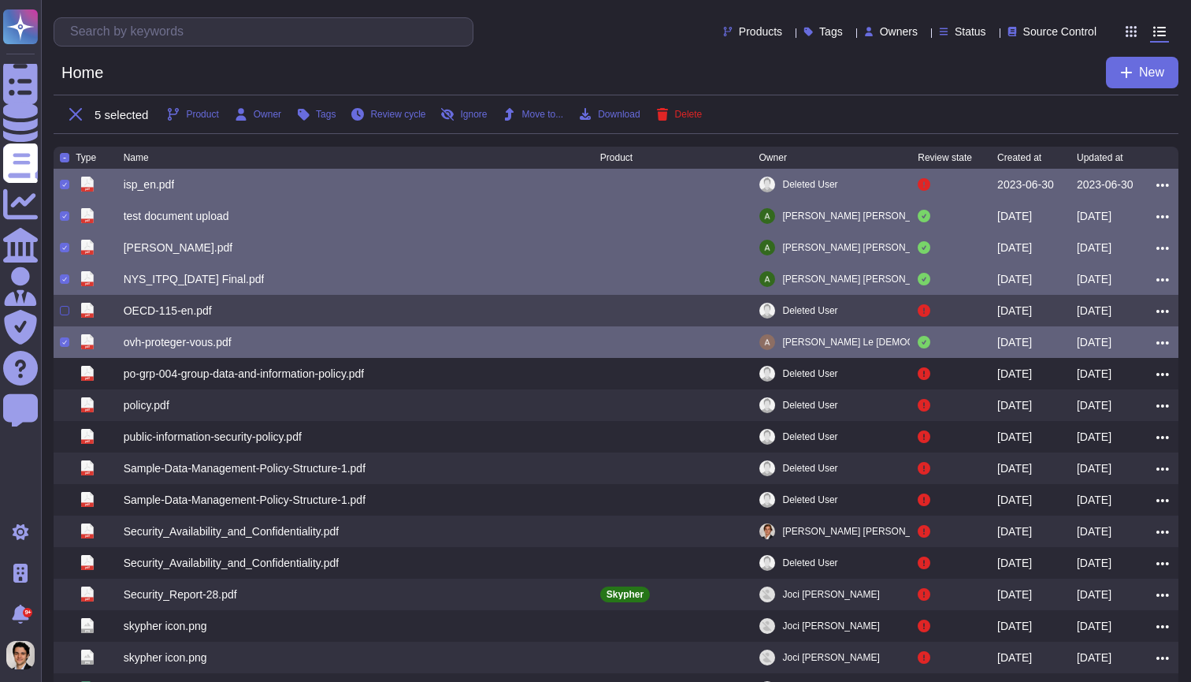
click at [64, 315] on div at bounding box center [64, 310] width 9 height 9
click at [0, 0] on input "checkbox" at bounding box center [0, 0] width 0 height 0
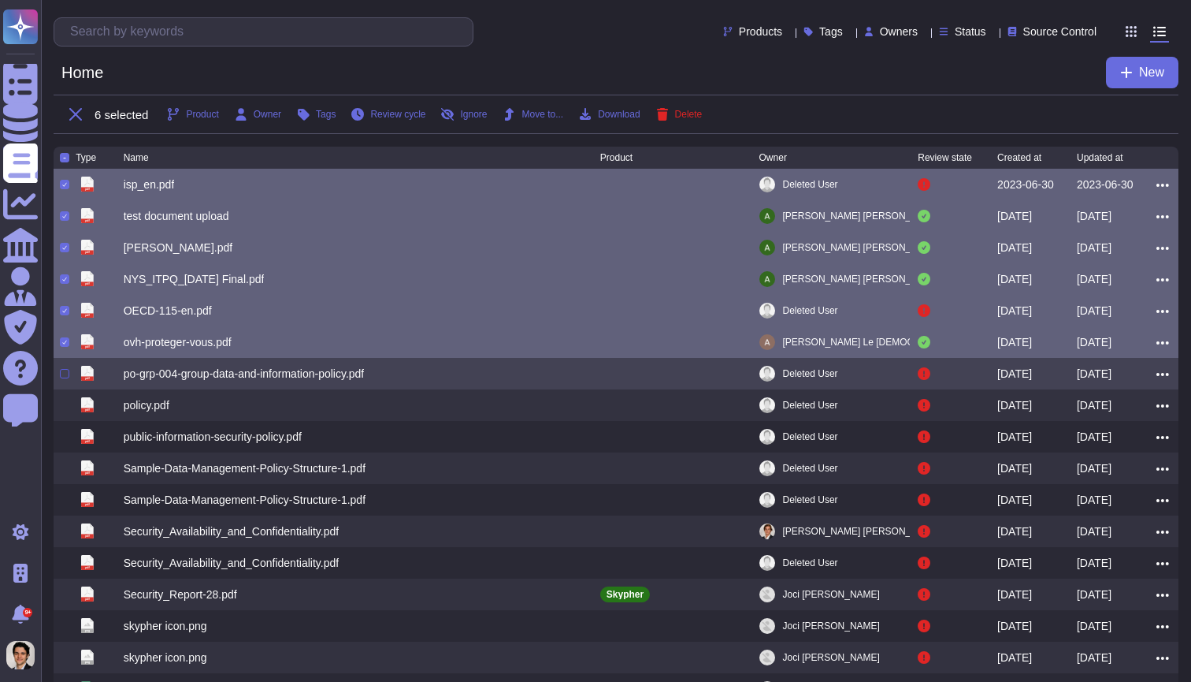
click at [61, 378] on div at bounding box center [64, 373] width 9 height 9
click at [0, 0] on input "checkbox" at bounding box center [0, 0] width 0 height 0
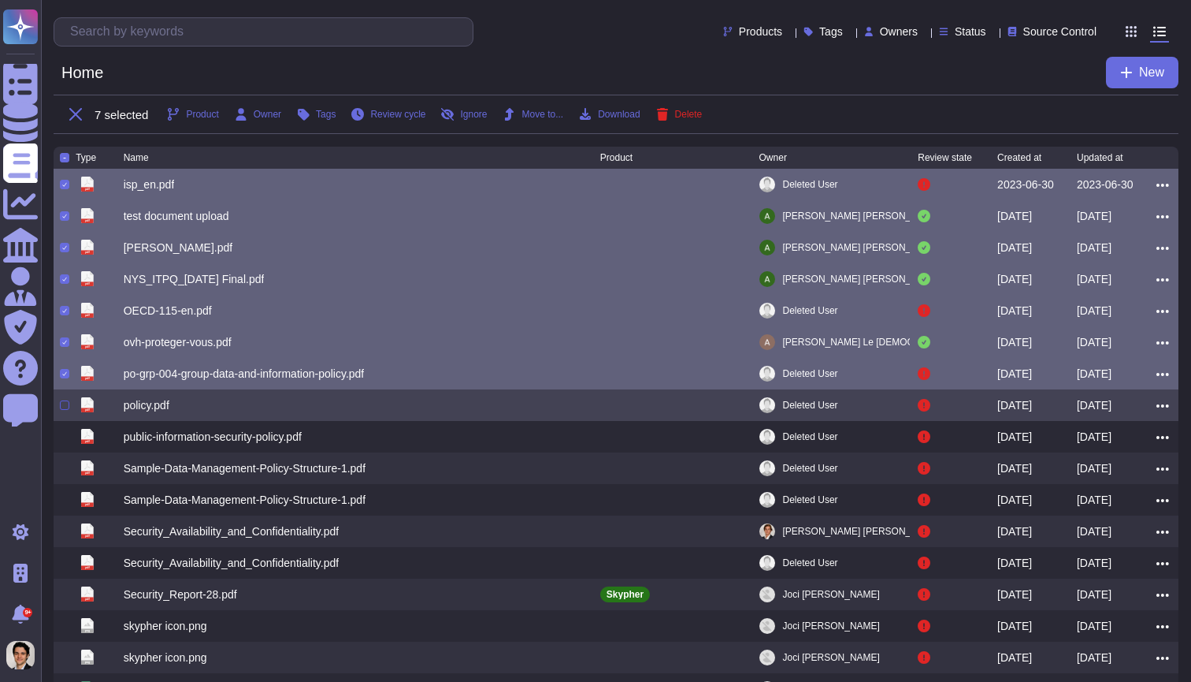
click at [61, 409] on div at bounding box center [64, 404] width 9 height 9
click at [0, 0] on input "checkbox" at bounding box center [0, 0] width 0 height 0
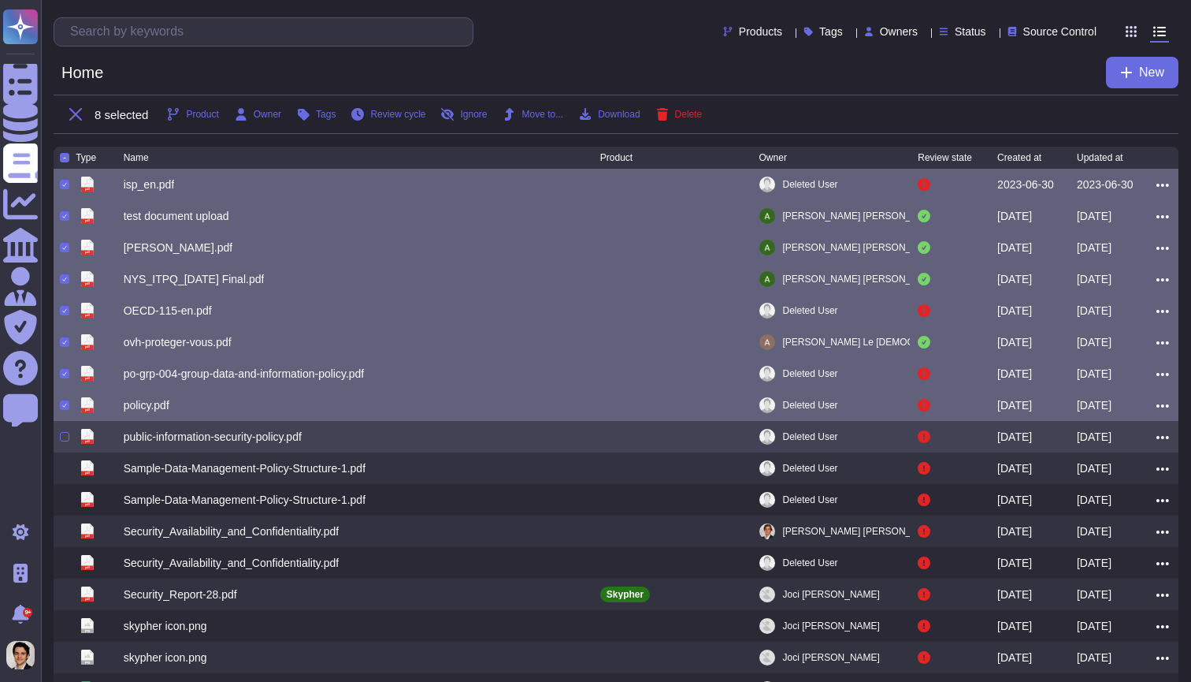
click at [71, 450] on div "pdf public-information-security-policy.pdf Deleted User 2023-06-09 2023-07-20" at bounding box center [616, 437] width 1125 height 32
click at [68, 440] on div at bounding box center [64, 436] width 9 height 9
click at [0, 0] on input "checkbox" at bounding box center [0, 0] width 0 height 0
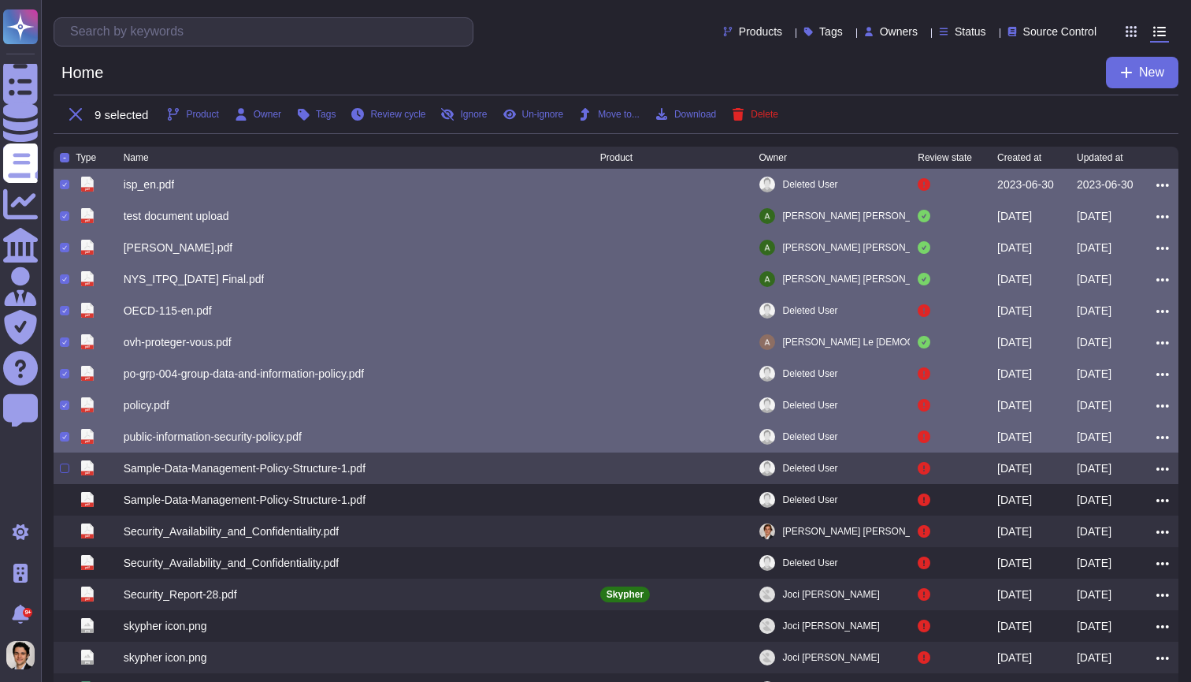
click at [66, 469] on div at bounding box center [64, 467] width 9 height 9
click at [0, 0] on input "checkbox" at bounding box center [0, 0] width 0 height 0
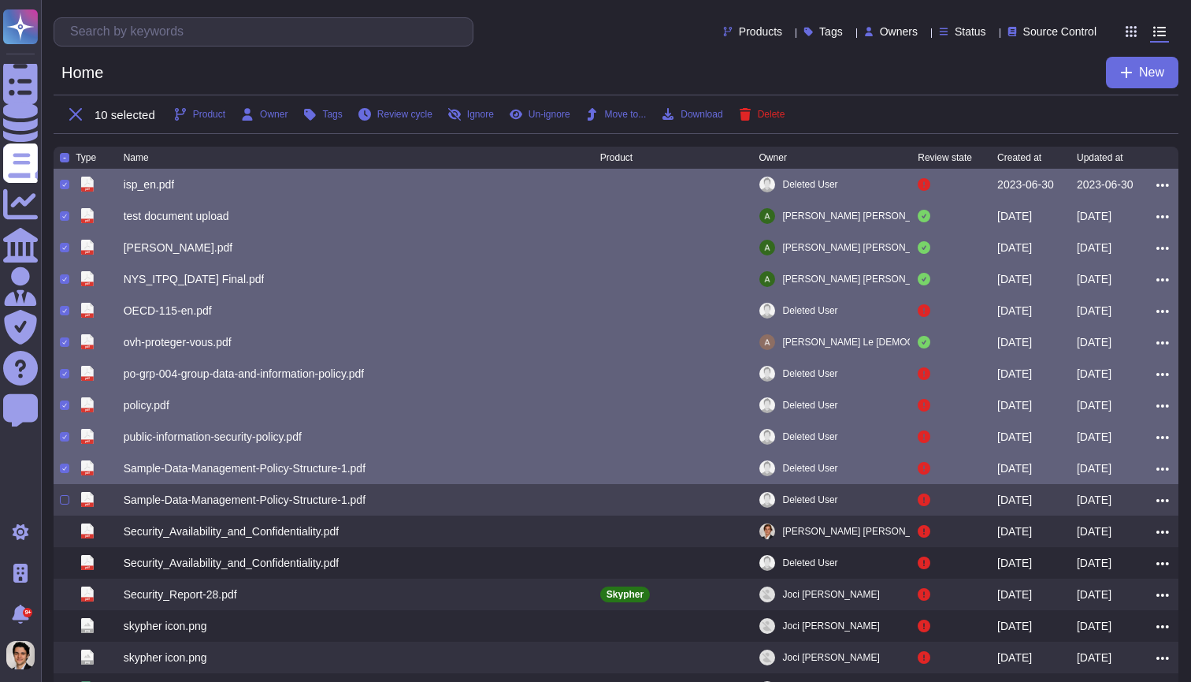
click at [66, 496] on div at bounding box center [68, 499] width 16 height 19
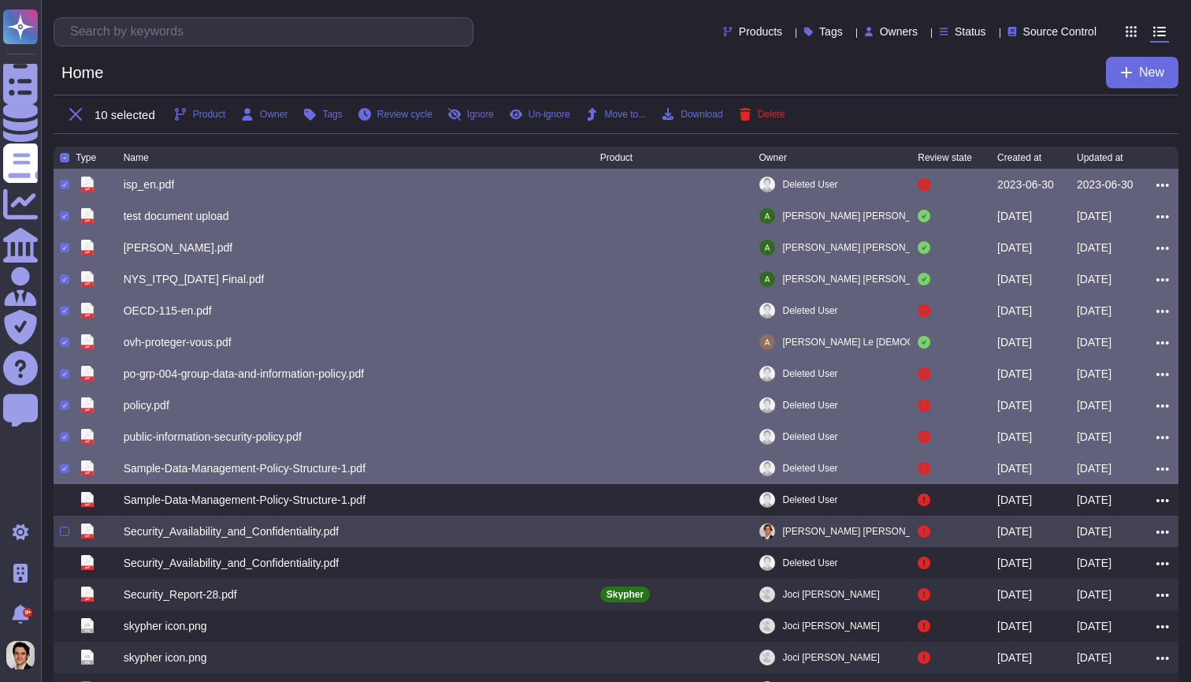
click at [66, 522] on div "pdf Security_Availability_and_Confidentiality.pdf Gaspard de Lacroix-Vaubois 20…" at bounding box center [616, 531] width 1125 height 32
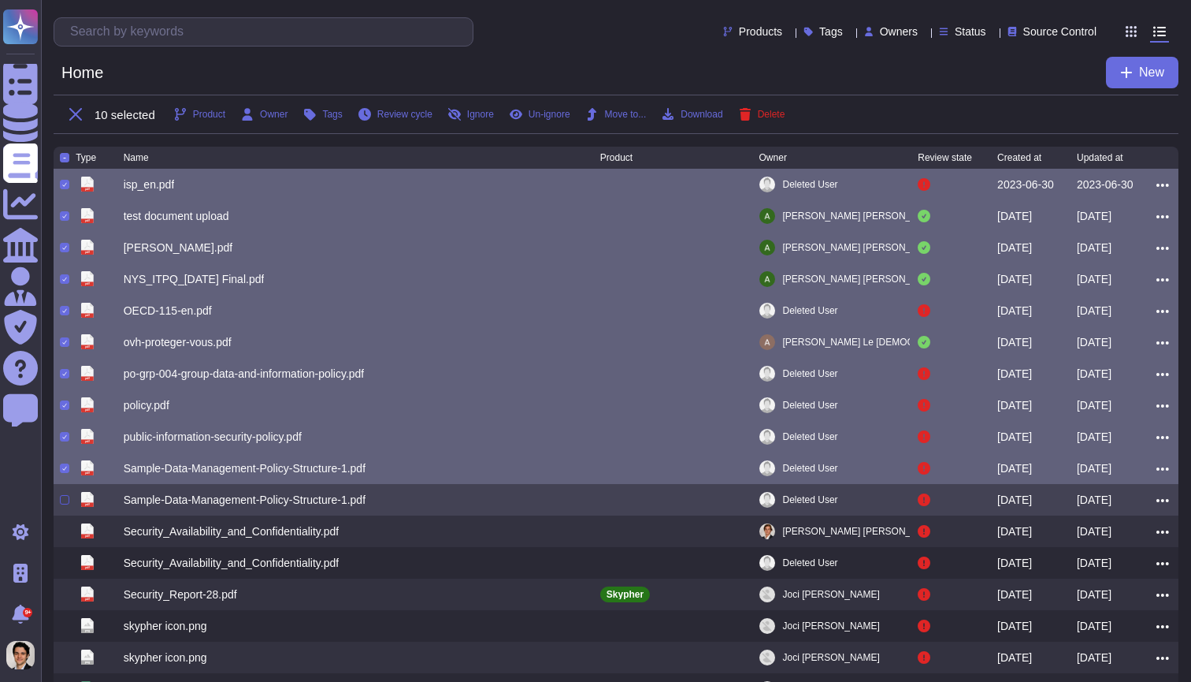
click at [66, 504] on div at bounding box center [64, 499] width 9 height 9
click at [0, 0] on input "checkbox" at bounding box center [0, 0] width 0 height 0
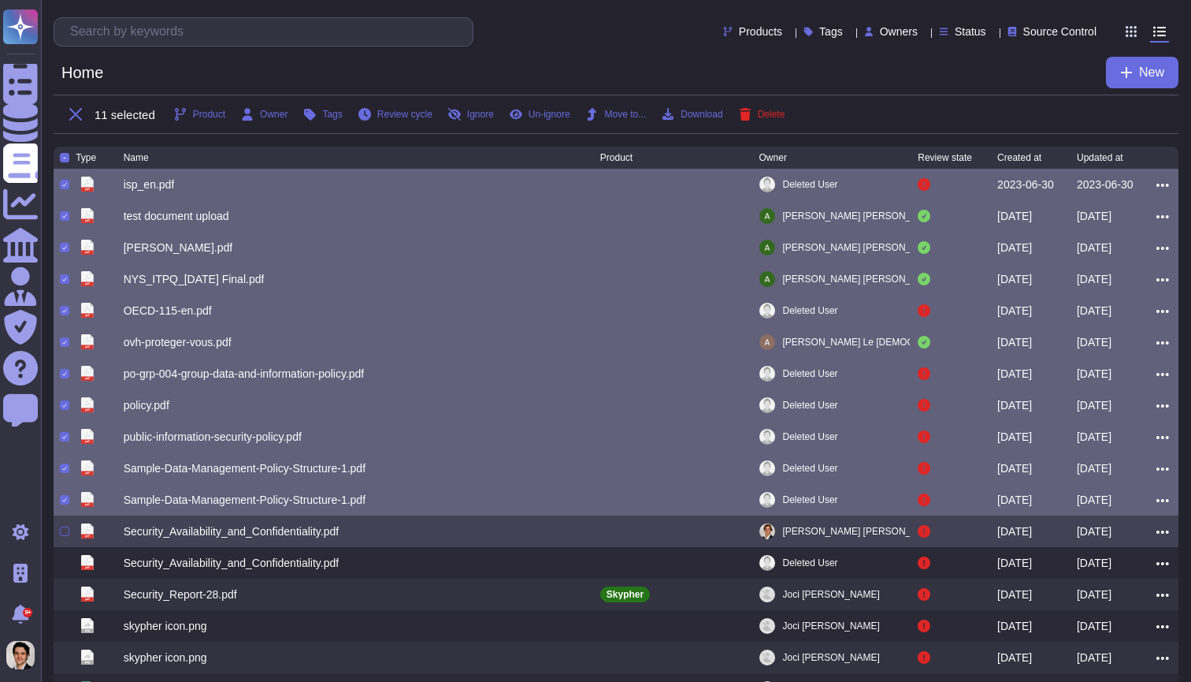
click at [66, 531] on div at bounding box center [64, 530] width 9 height 9
click at [0, 0] on input "checkbox" at bounding box center [0, 0] width 0 height 0
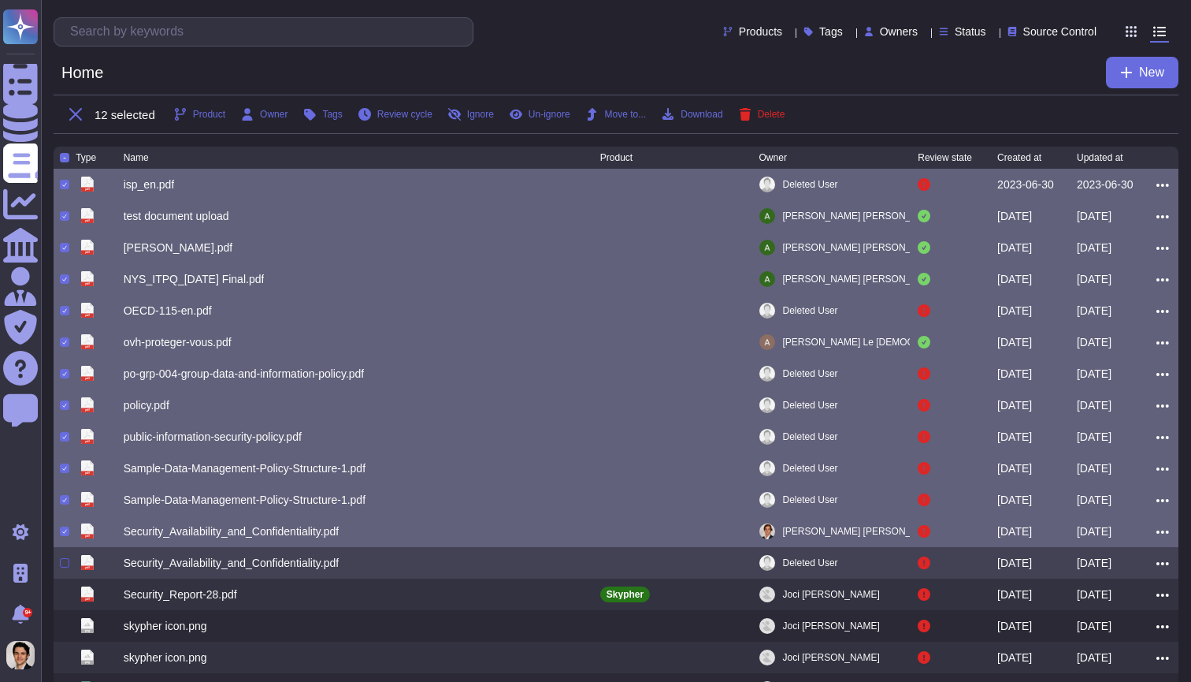
click at [65, 564] on div at bounding box center [64, 562] width 9 height 9
click at [0, 0] on input "checkbox" at bounding box center [0, 0] width 0 height 0
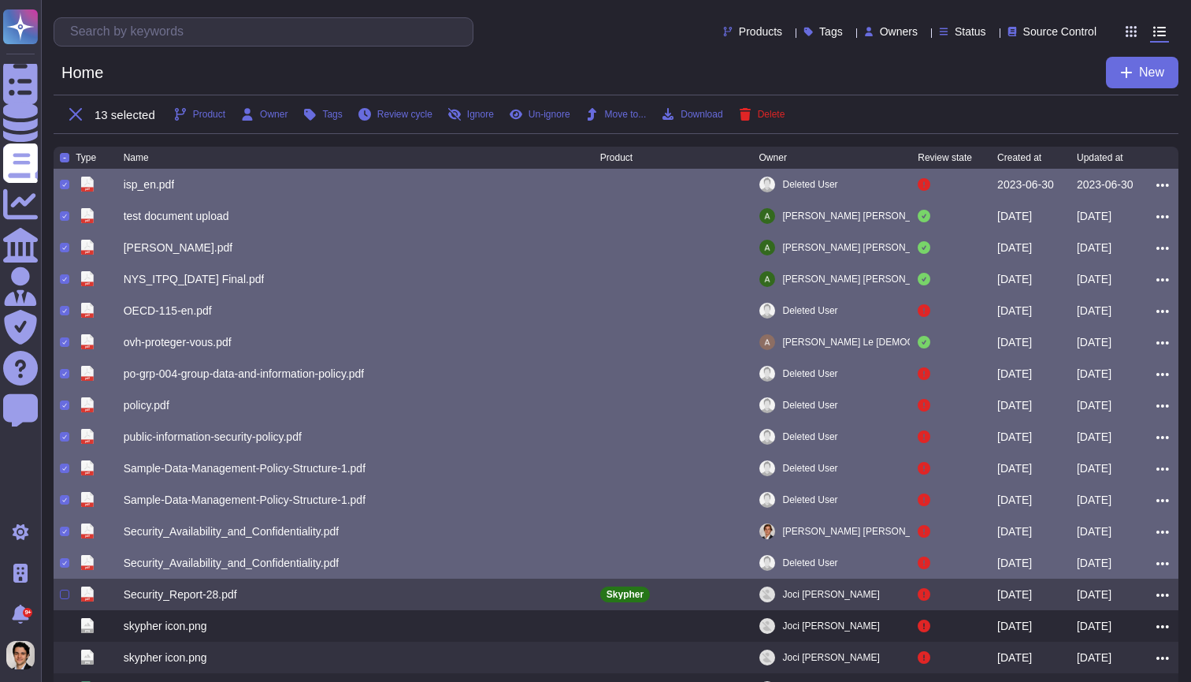
click at [65, 599] on div at bounding box center [64, 593] width 9 height 9
click at [0, 0] on input "checkbox" at bounding box center [0, 0] width 0 height 0
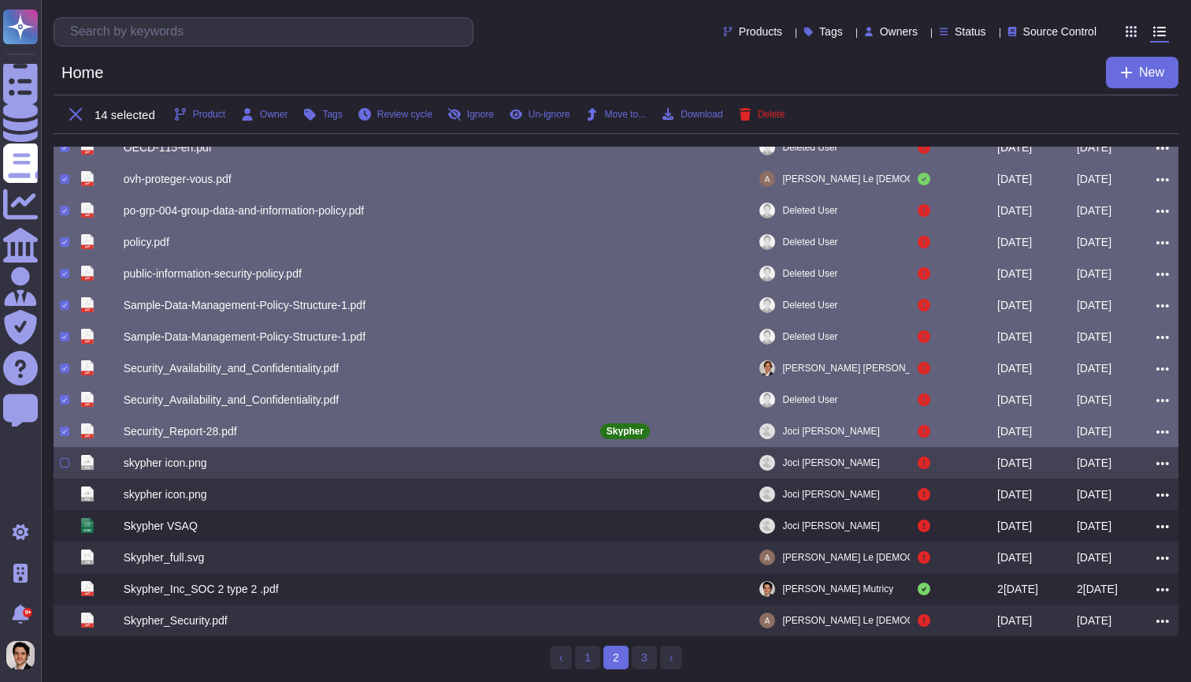
scroll to position [166, 0]
click at [68, 466] on div at bounding box center [64, 462] width 9 height 9
click at [0, 0] on input "checkbox" at bounding box center [0, 0] width 0 height 0
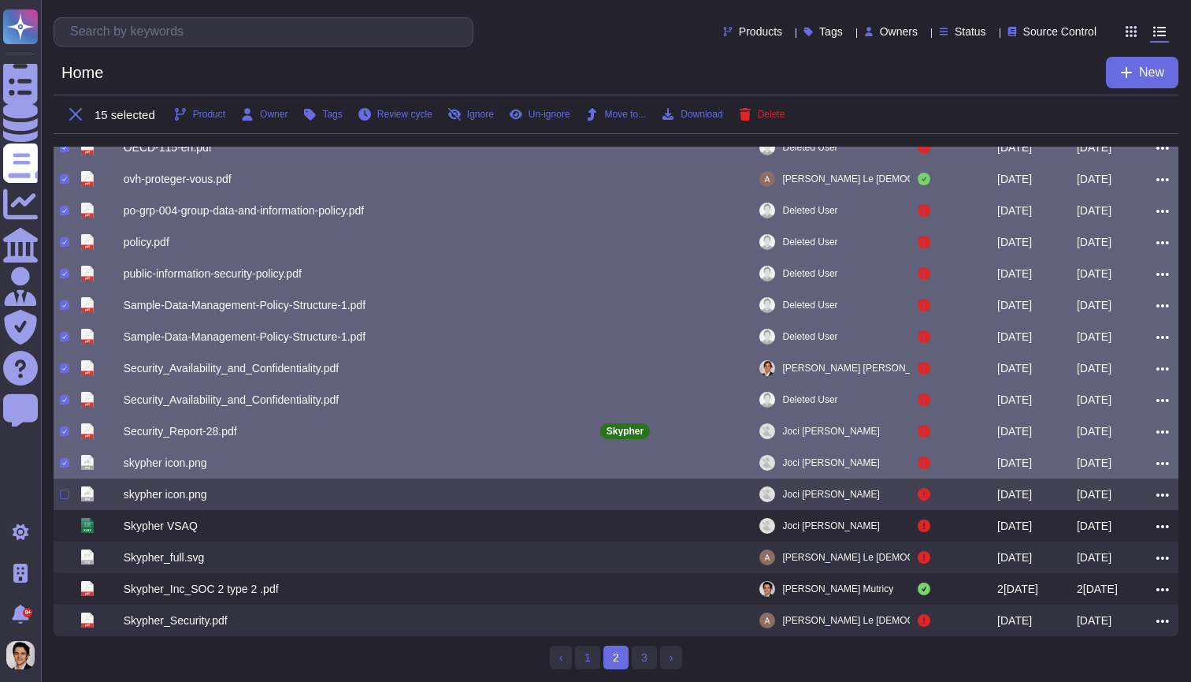
click at [66, 492] on div at bounding box center [64, 493] width 9 height 9
click at [0, 0] on input "checkbox" at bounding box center [0, 0] width 0 height 0
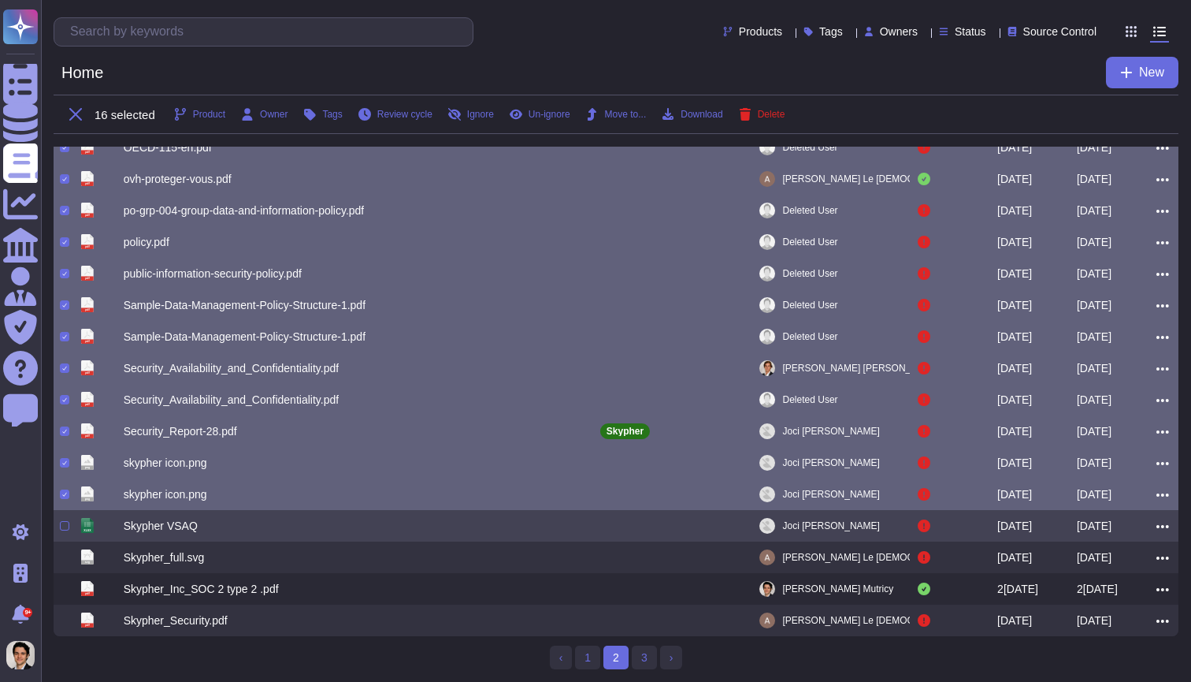
click at [66, 516] on div at bounding box center [68, 525] width 16 height 19
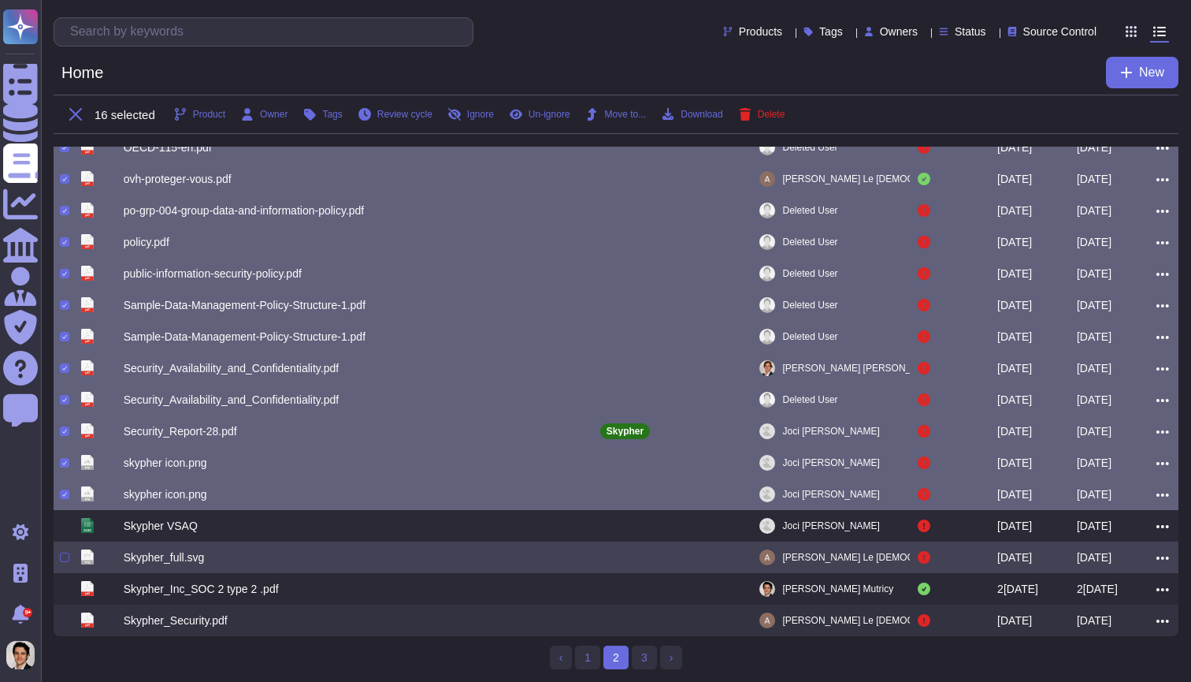
click at [64, 557] on div at bounding box center [64, 556] width 9 height 9
click at [0, 0] on input "checkbox" at bounding box center [0, 0] width 0 height 0
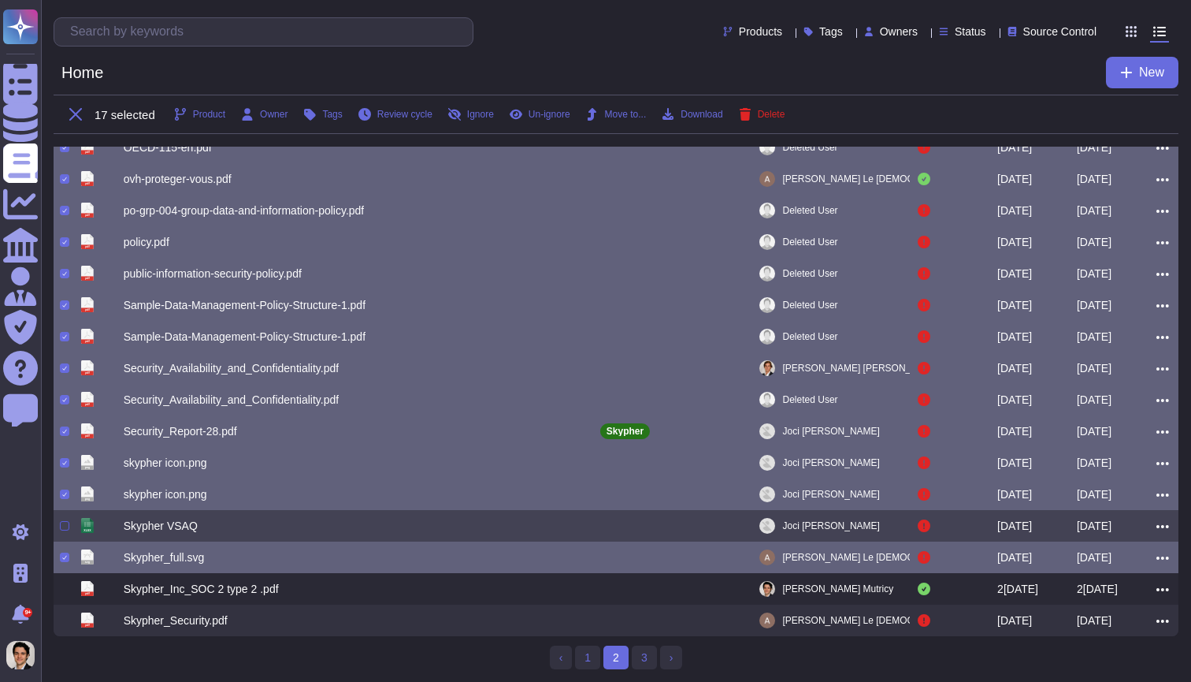
click at [63, 530] on div at bounding box center [64, 525] width 9 height 9
click at [0, 0] on input "checkbox" at bounding box center [0, 0] width 0 height 0
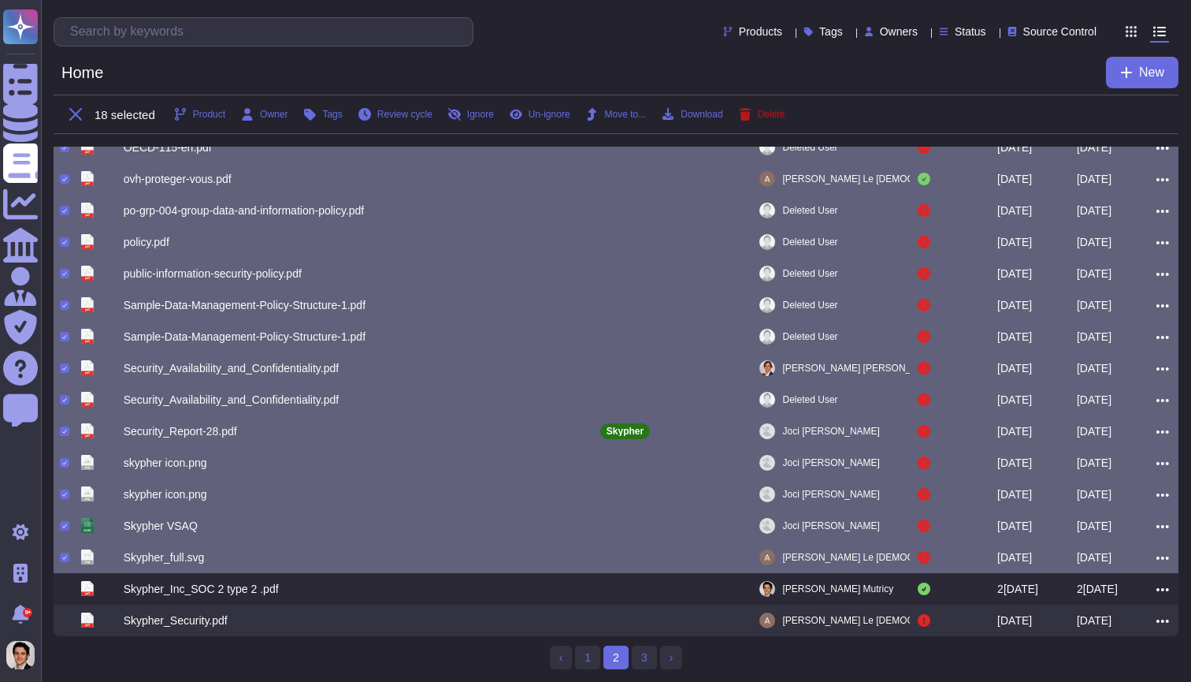
click at [751, 114] on icon at bounding box center [745, 114] width 11 height 13
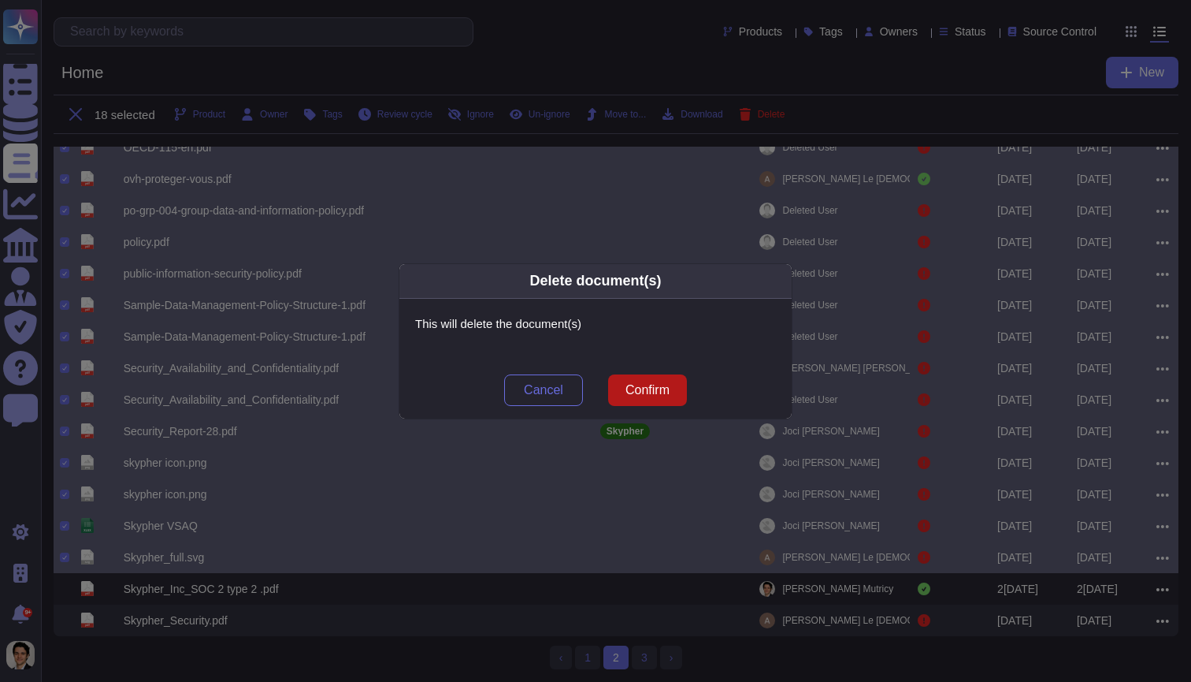
click at [663, 388] on span "Confirm" at bounding box center [648, 390] width 44 height 13
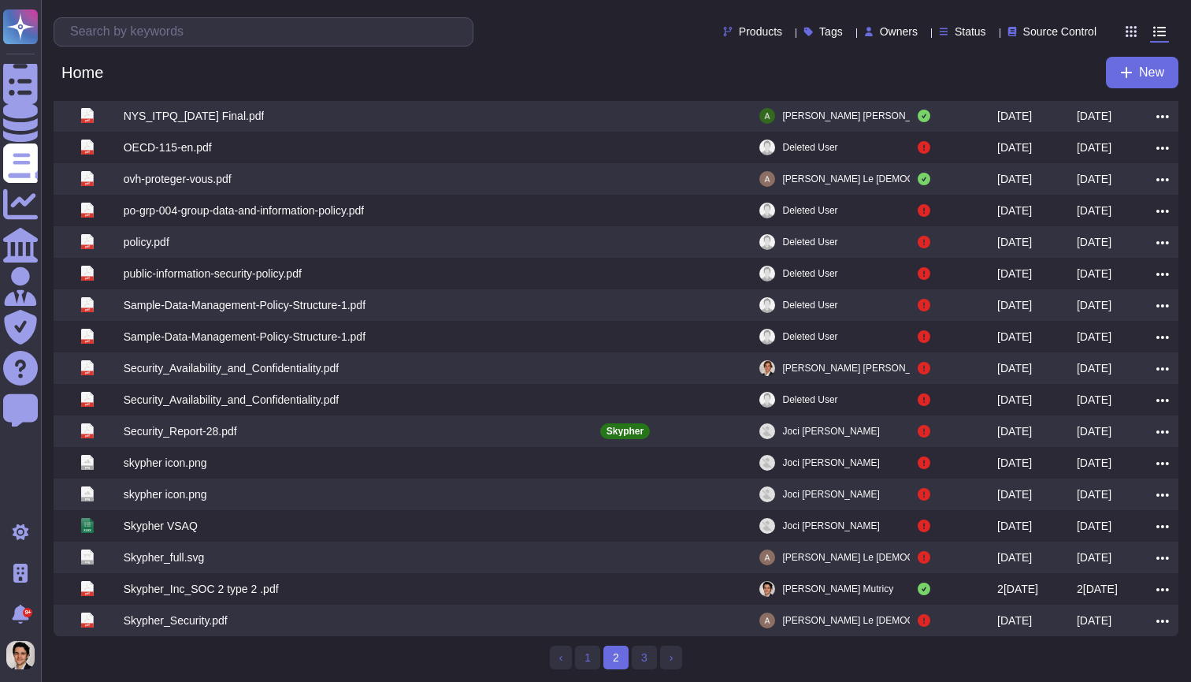
scroll to position [121, 0]
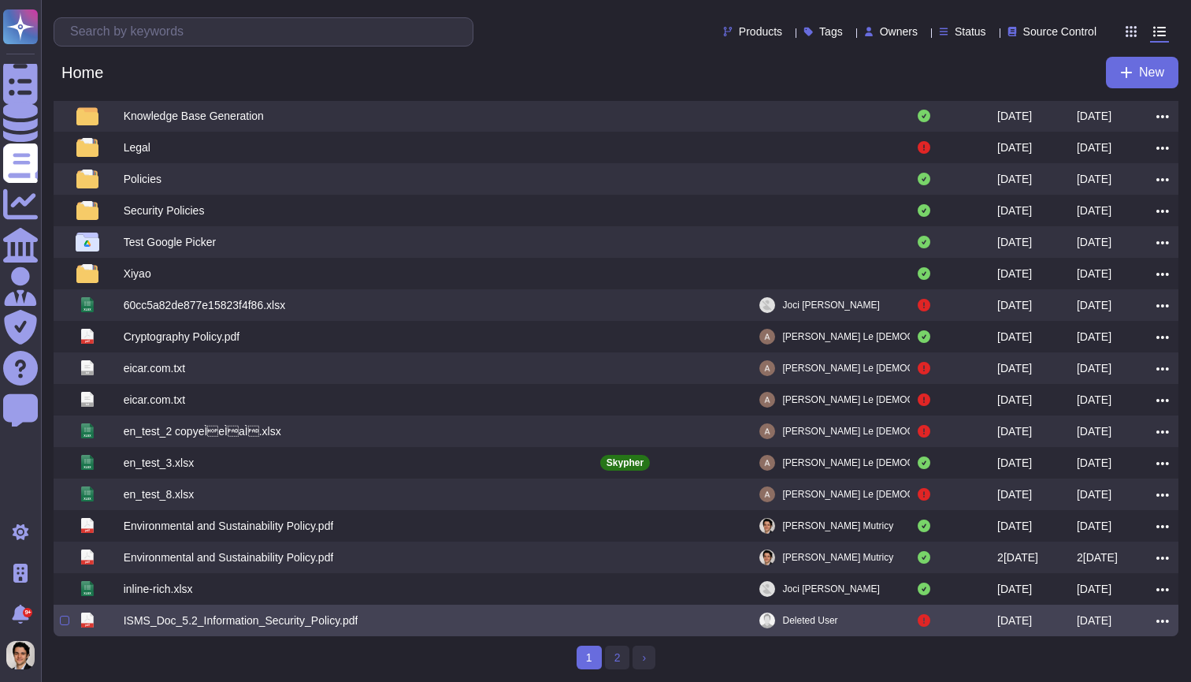
click at [65, 625] on div at bounding box center [68, 620] width 16 height 19
click at [66, 621] on div at bounding box center [64, 619] width 9 height 9
click at [0, 0] on input "checkbox" at bounding box center [0, 0] width 0 height 0
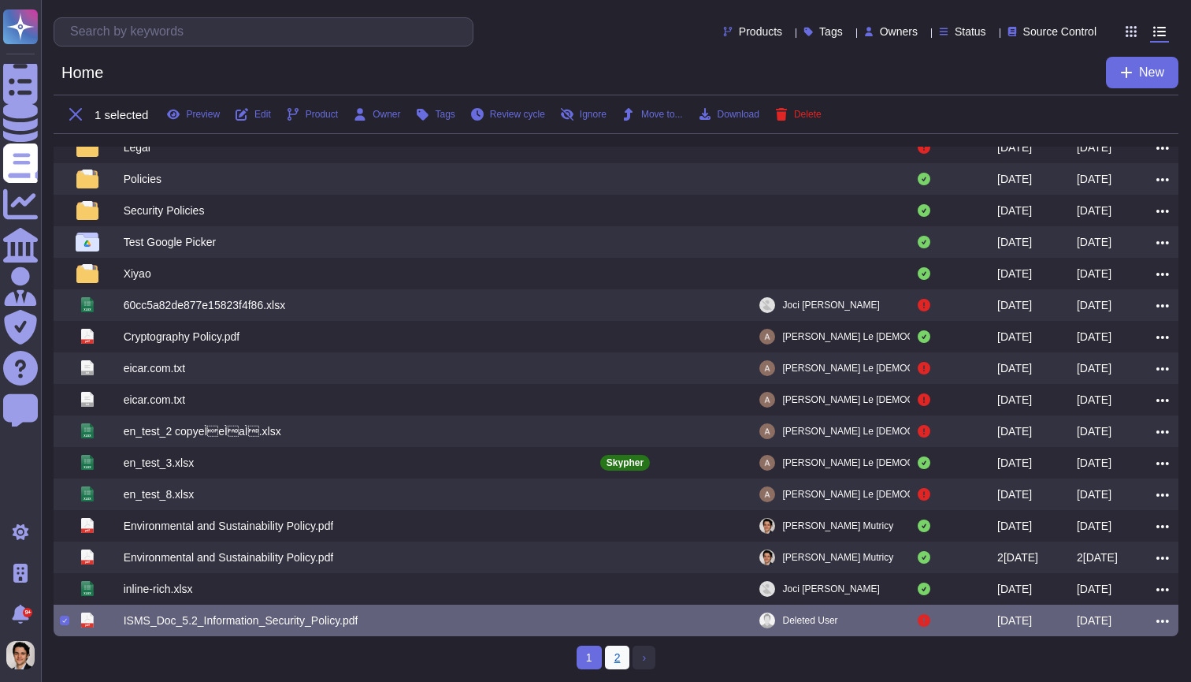
scroll to position [166, 0]
click at [615, 654] on link "2" at bounding box center [617, 657] width 25 height 24
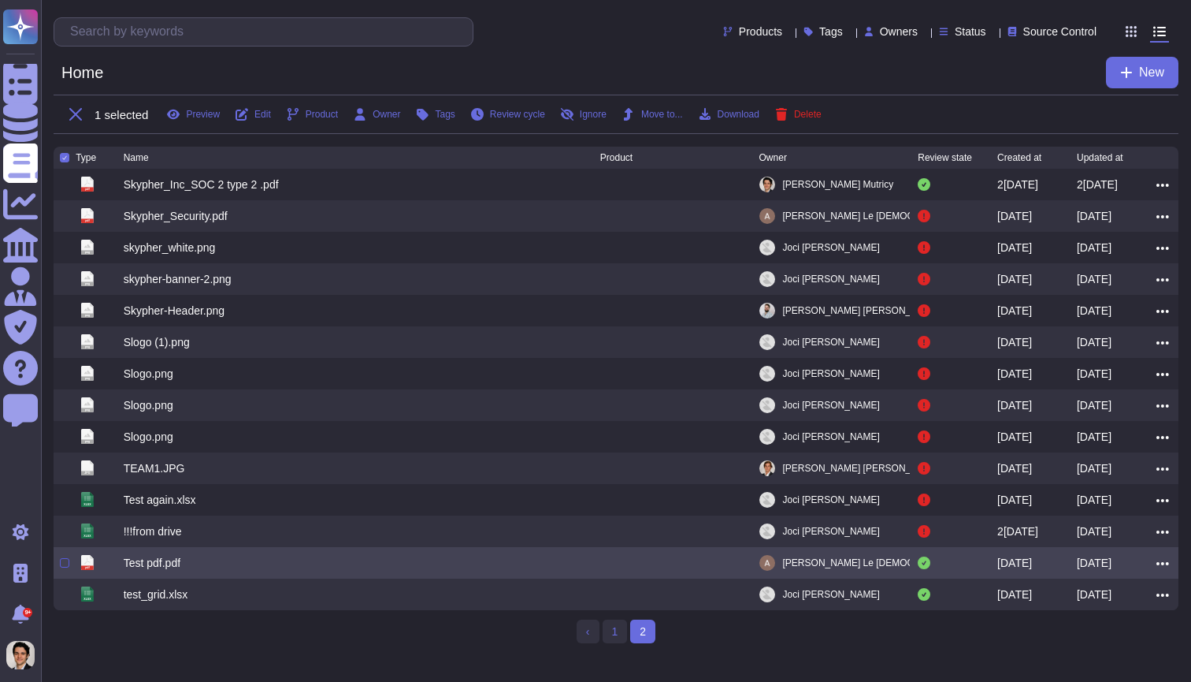
click at [66, 567] on div at bounding box center [64, 562] width 9 height 9
click at [0, 0] on input "checkbox" at bounding box center [0, 0] width 0 height 0
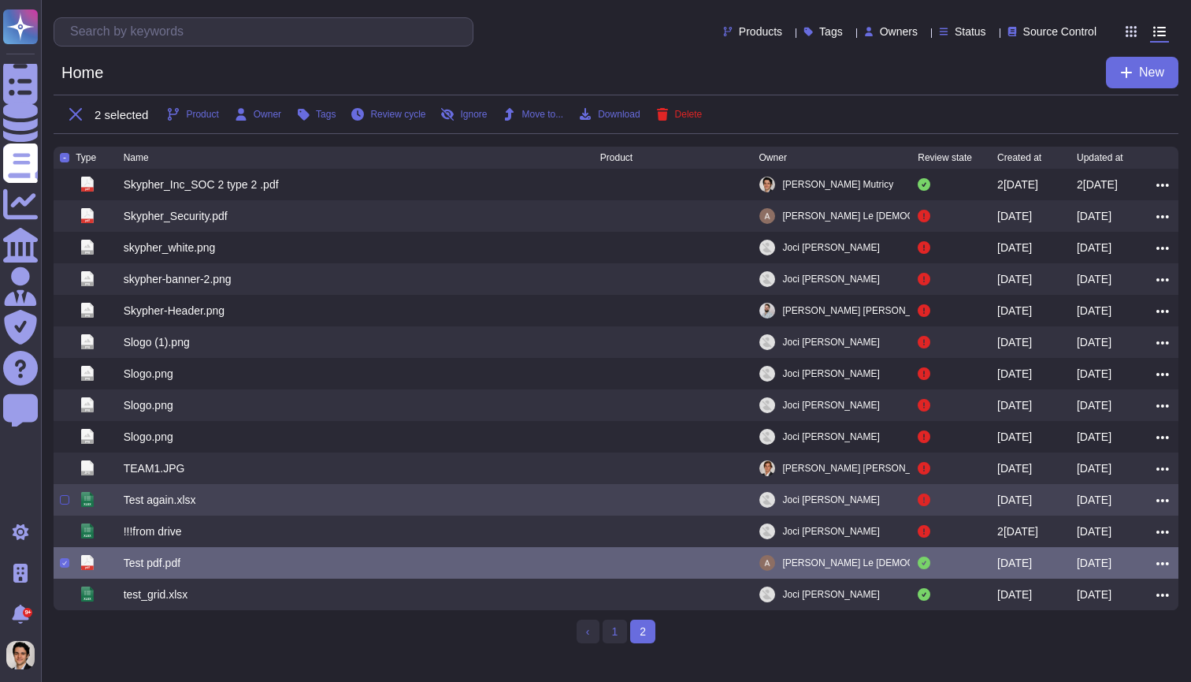
click at [66, 504] on div at bounding box center [64, 499] width 9 height 9
click at [0, 0] on input "checkbox" at bounding box center [0, 0] width 0 height 0
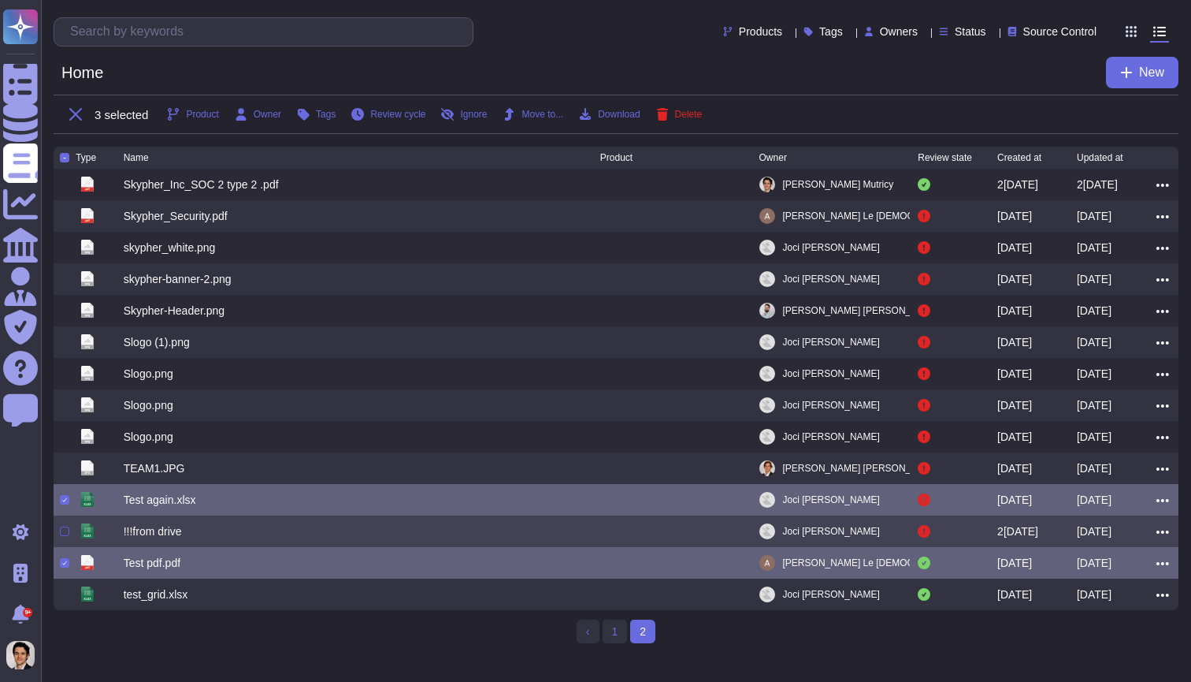
click at [66, 536] on div at bounding box center [64, 530] width 9 height 9
click at [0, 0] on input "checkbox" at bounding box center [0, 0] width 0 height 0
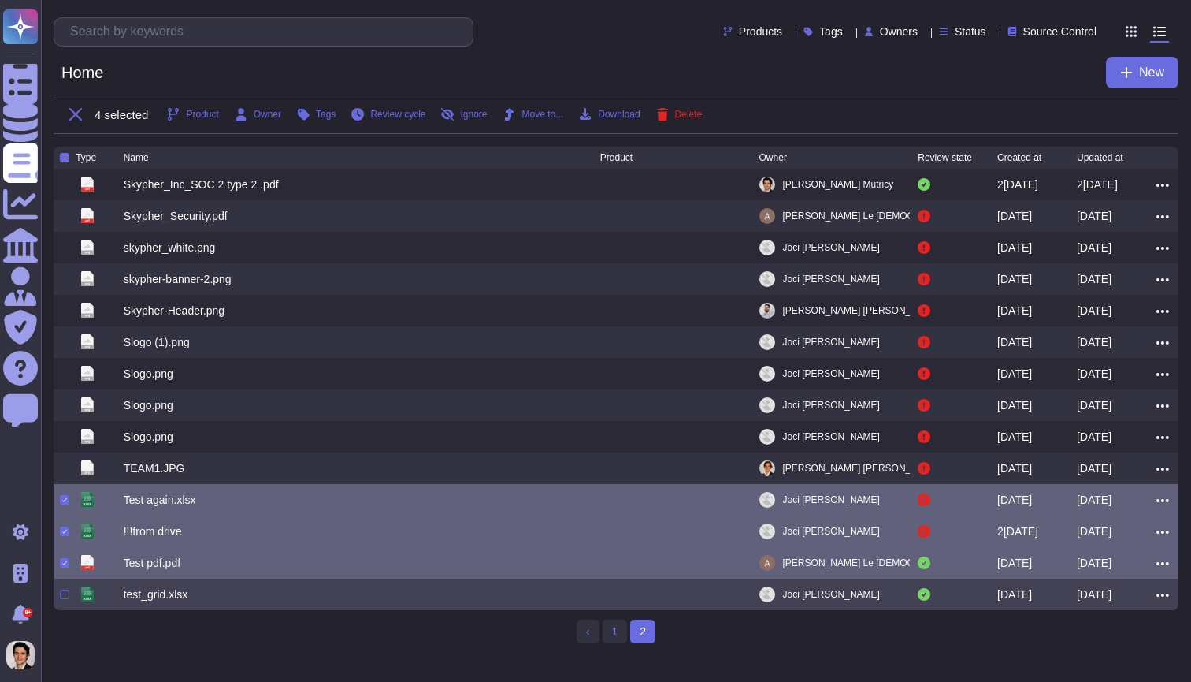
click at [64, 599] on div at bounding box center [64, 593] width 9 height 9
click at [0, 0] on input "checkbox" at bounding box center [0, 0] width 0 height 0
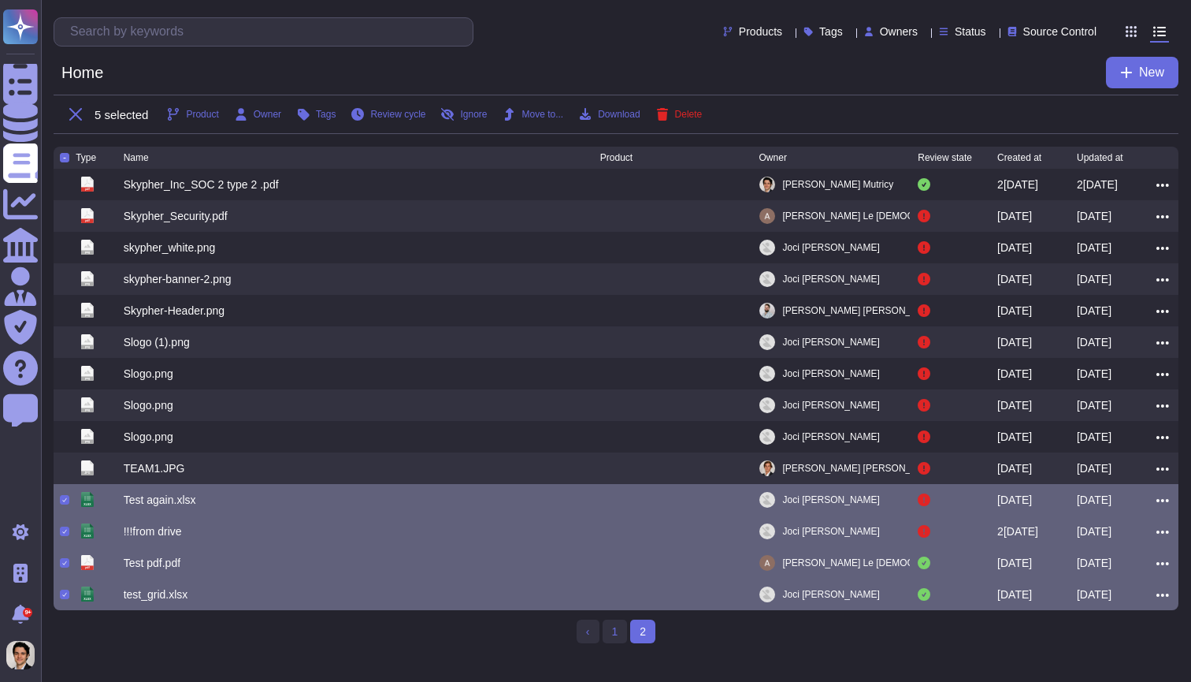
click at [712, 107] on div "5 selected Product Owner Tags Review cycle Ignore Move to... Download Delete" at bounding box center [616, 114] width 1125 height 39
click at [703, 120] on button "Delete" at bounding box center [679, 114] width 46 height 13
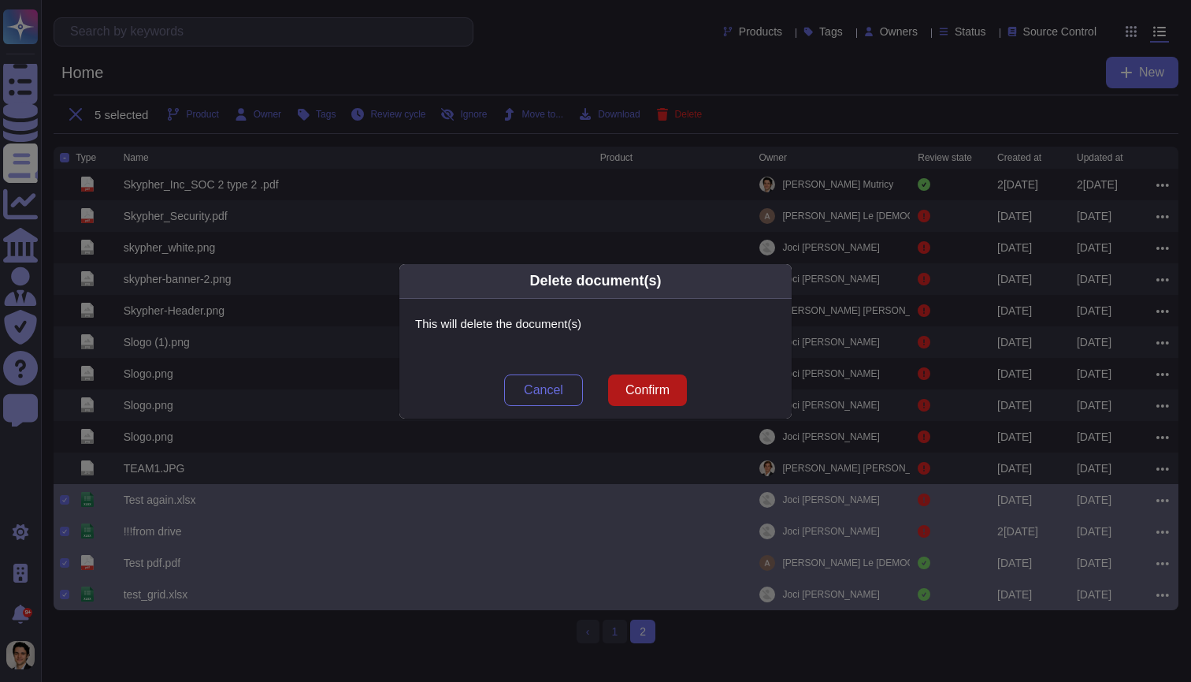
click at [641, 389] on span "Confirm" at bounding box center [648, 390] width 44 height 13
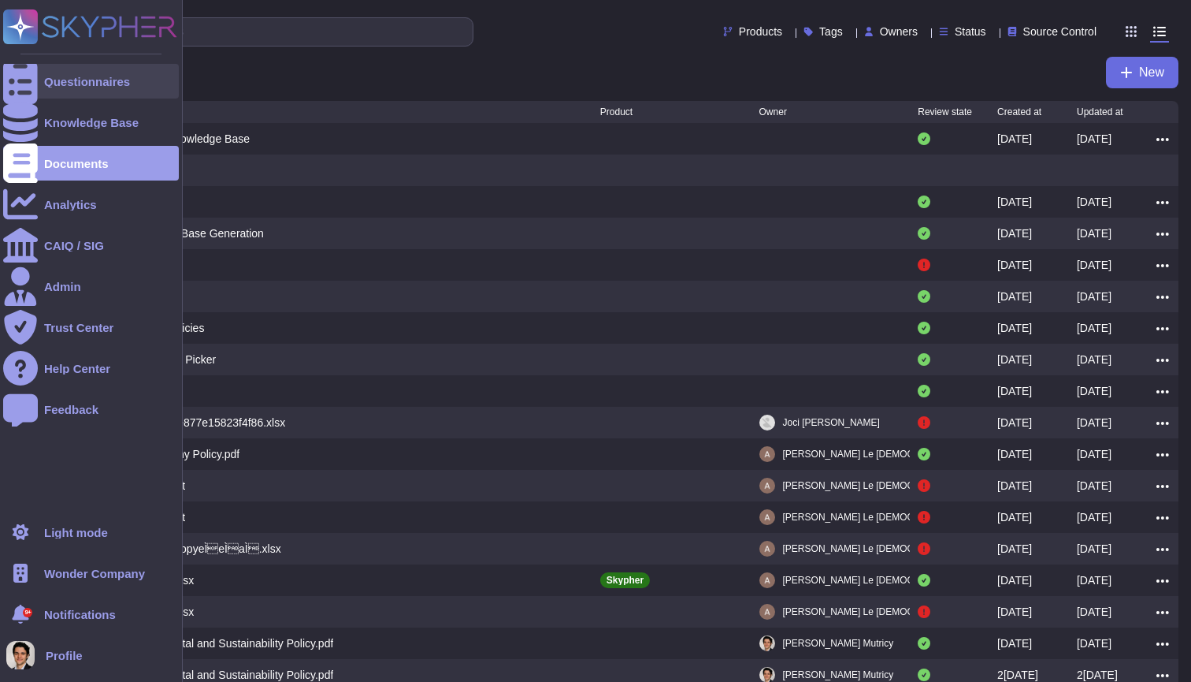
click at [33, 74] on div at bounding box center [20, 81] width 35 height 35
